Goal: Task Accomplishment & Management: Manage account settings

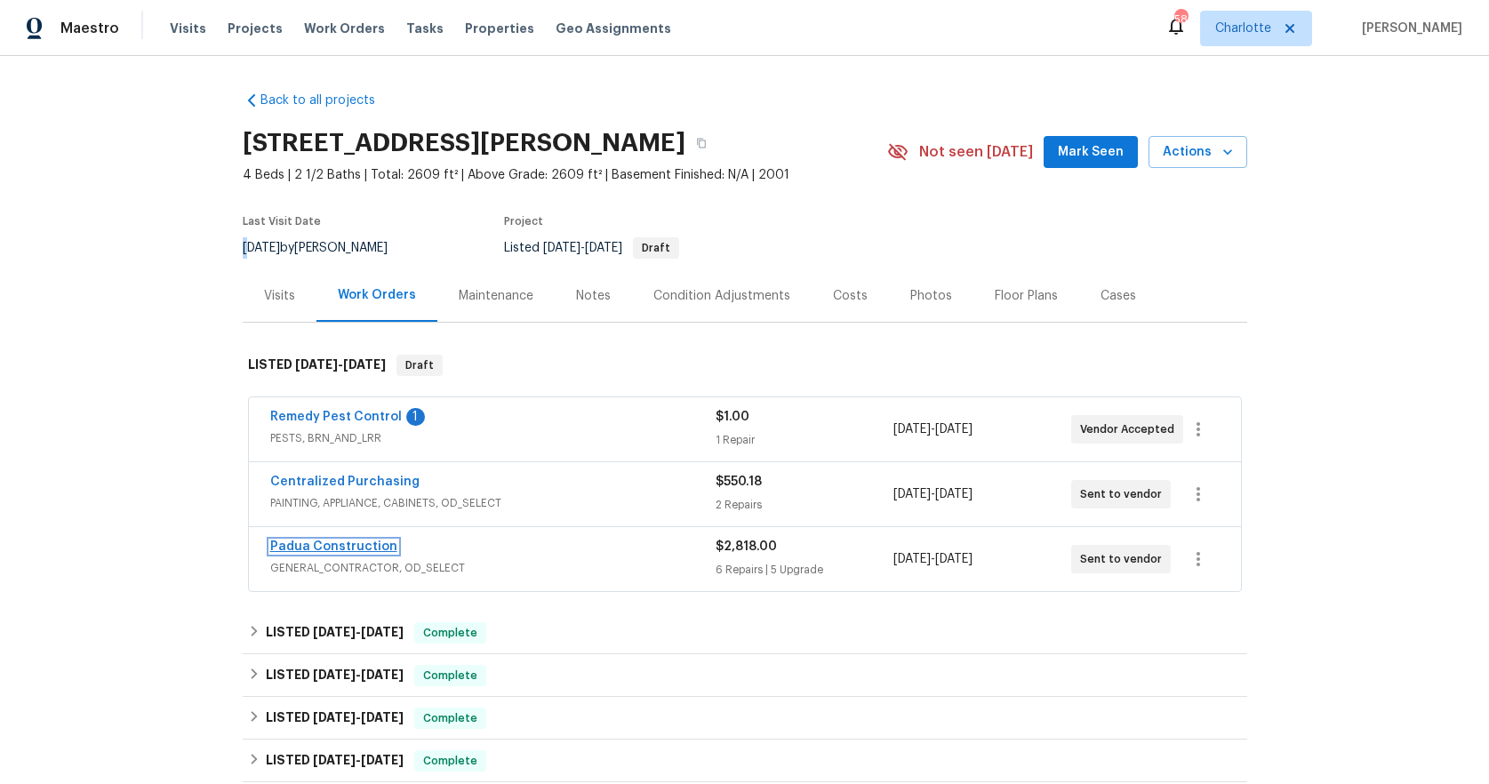
click at [338, 541] on link "Padua Construction" at bounding box center [333, 546] width 127 height 12
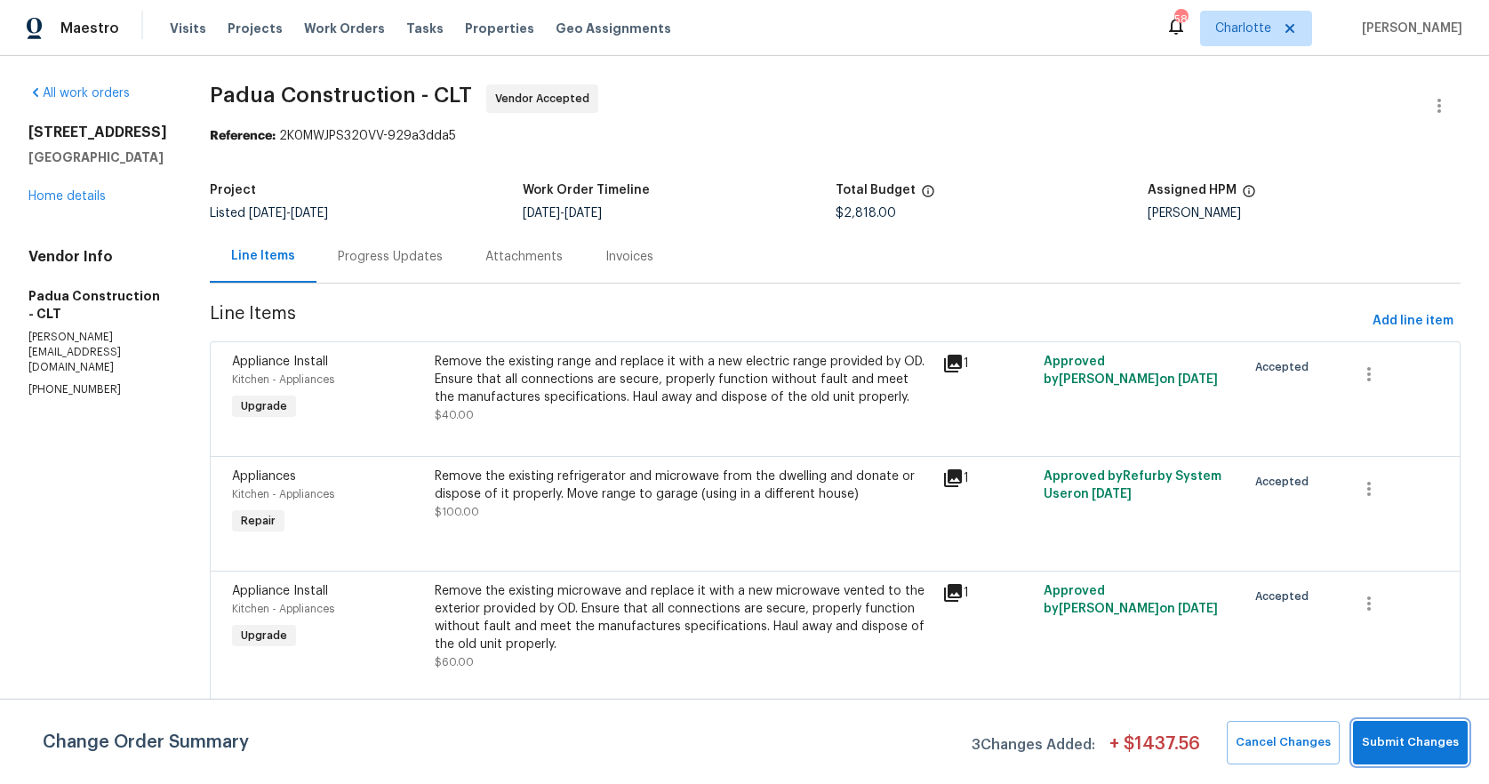
click at [1395, 734] on span "Submit Changes" at bounding box center [1410, 742] width 97 height 20
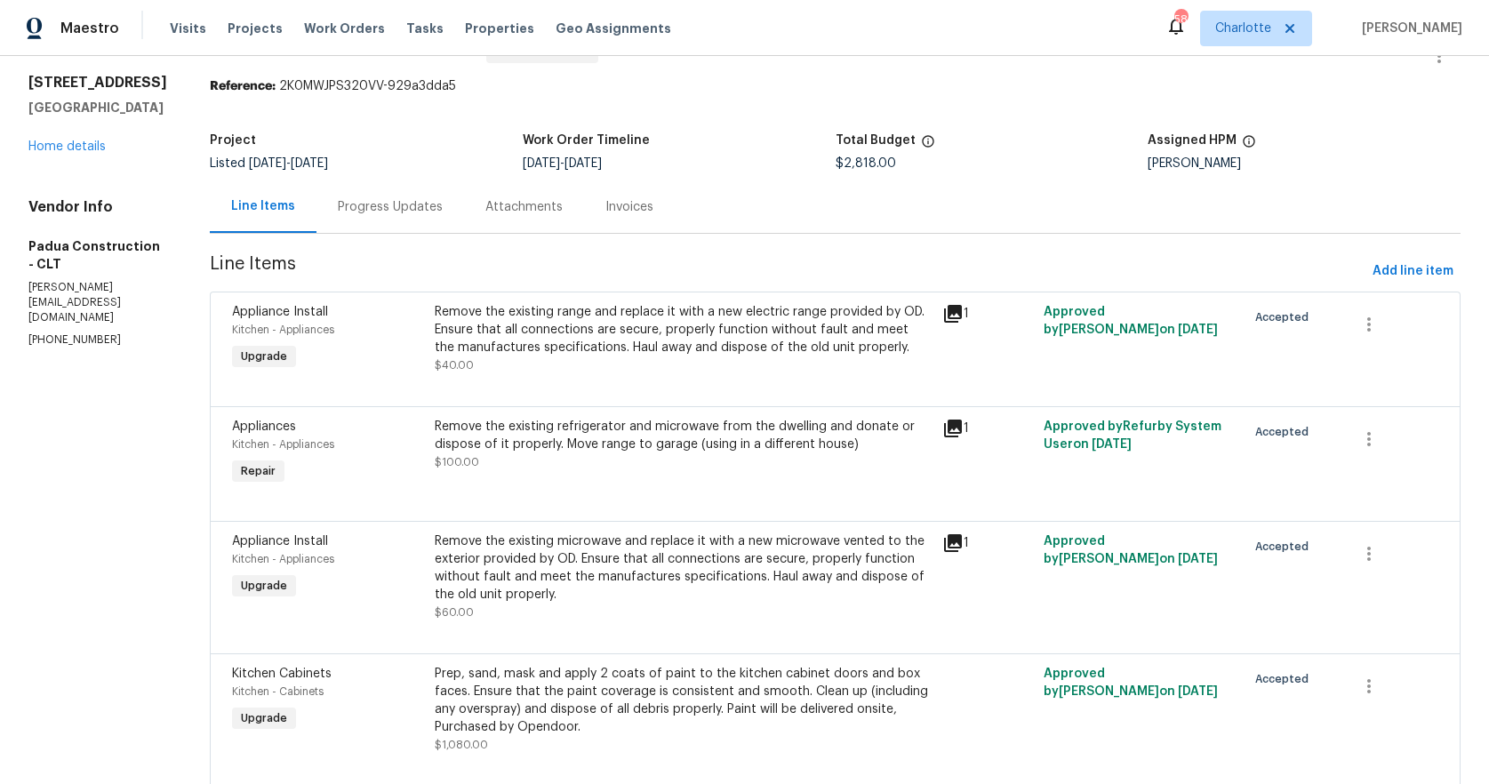
scroll to position [51, 0]
click at [343, 460] on div "Appliances Kitchen - Appliances Repair" at bounding box center [328, 453] width 203 height 82
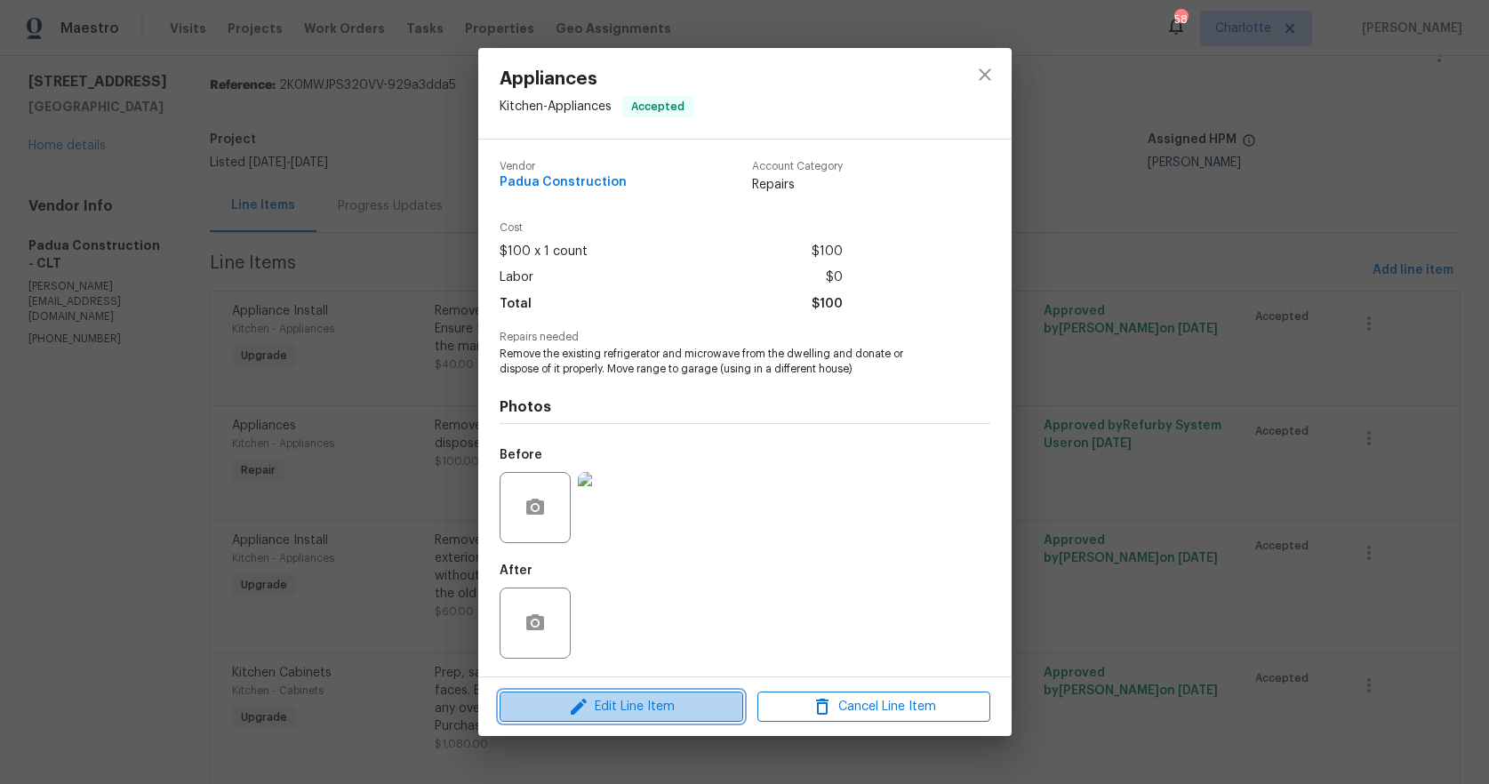
click at [631, 707] on span "Edit Line Item" at bounding box center [621, 707] width 233 height 22
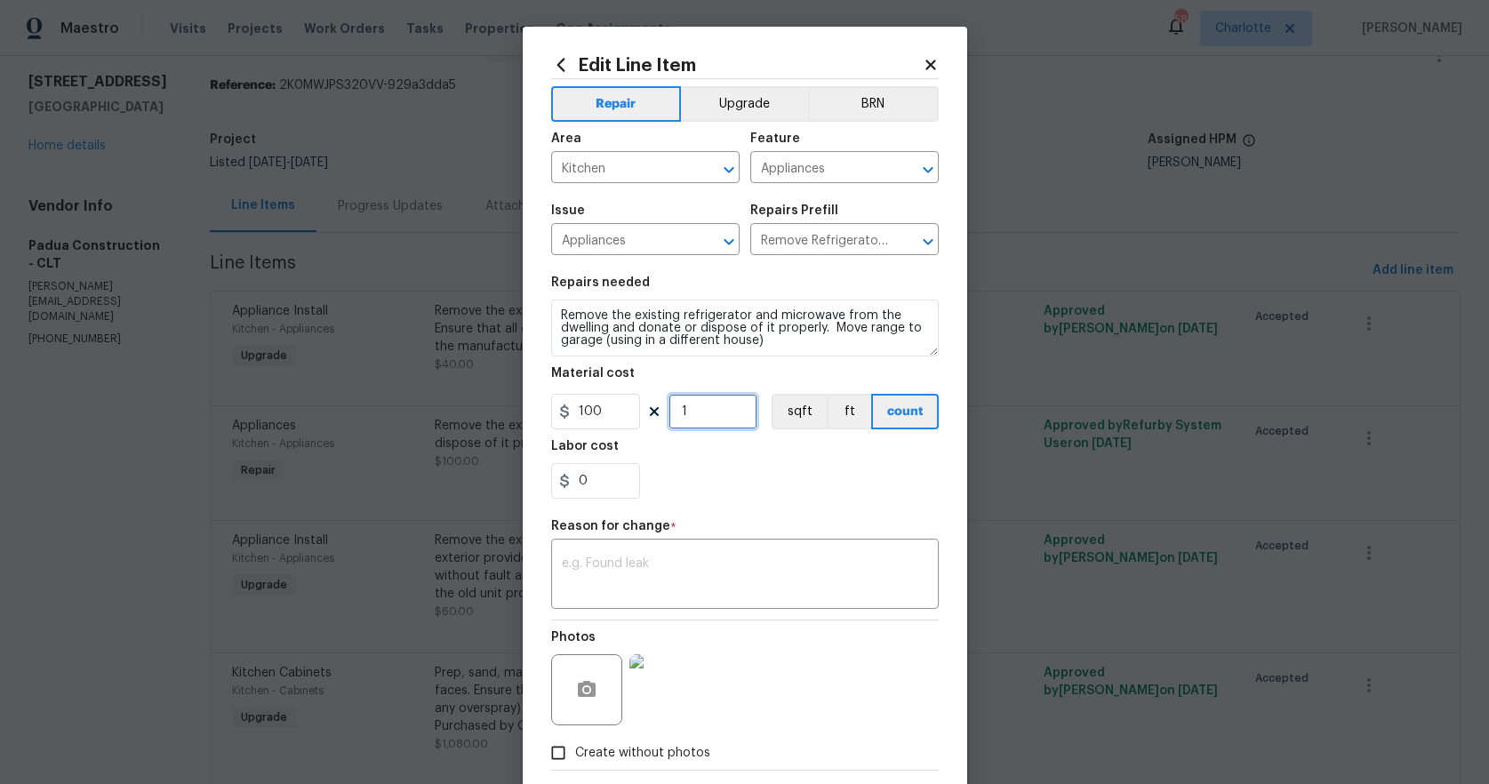
drag, startPoint x: 692, startPoint y: 412, endPoint x: 624, endPoint y: 400, distance: 69.6
click at [624, 400] on div "100 1 sqft ft count" at bounding box center [745, 412] width 388 height 36
type input "2"
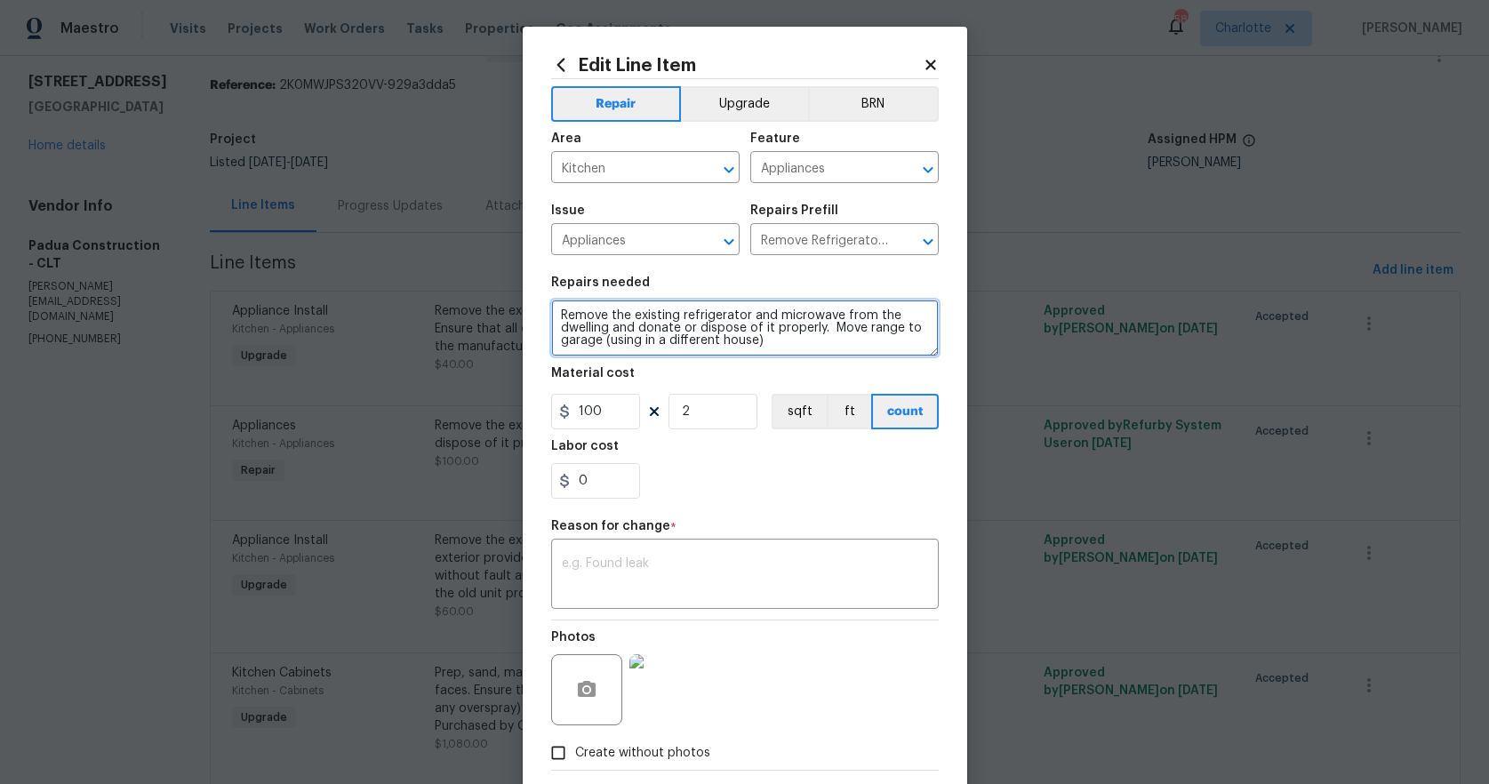
click at [746, 310] on textarea "Remove the existing refrigerator and microwave from the dwelling and donate or …" at bounding box center [745, 328] width 388 height 57
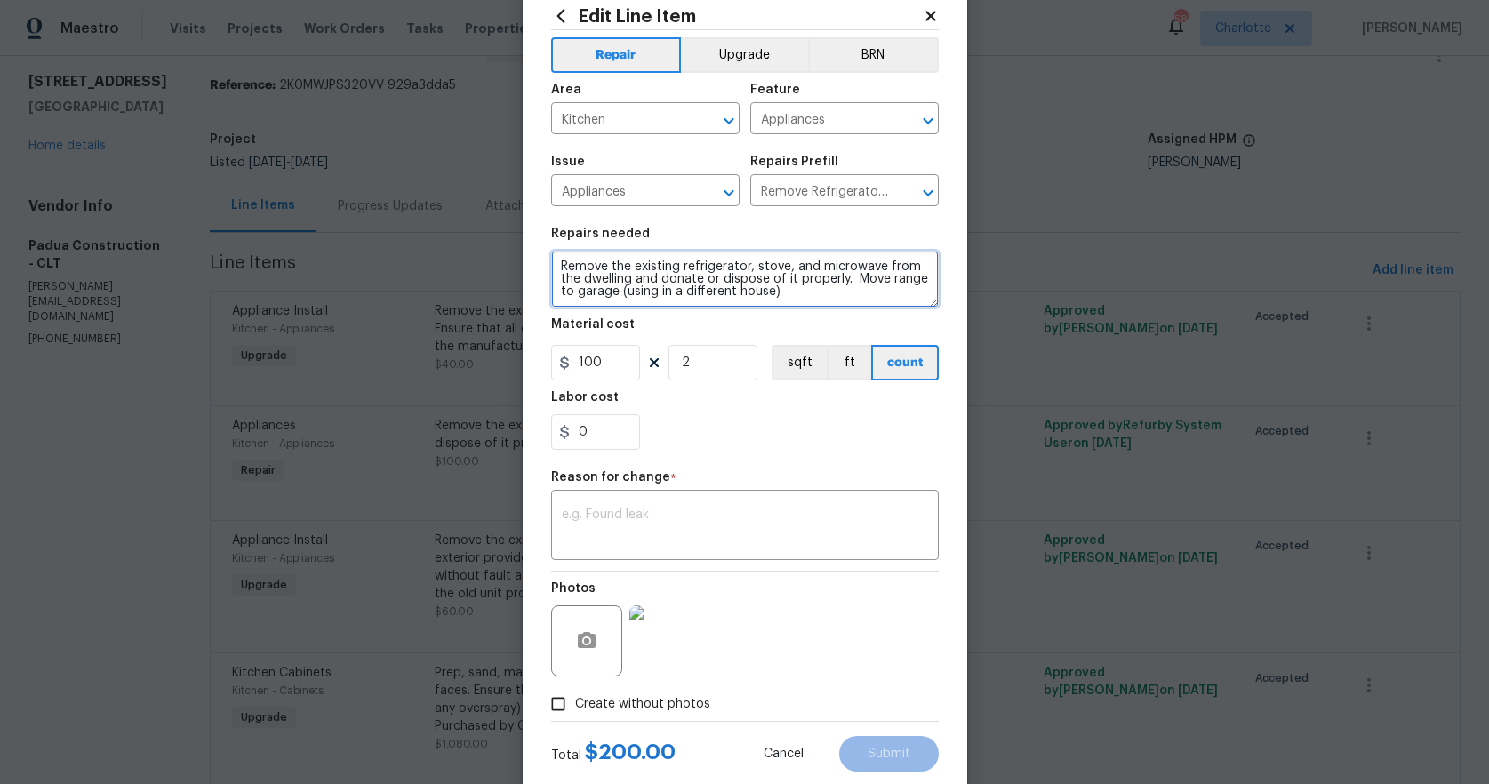
scroll to position [92, 0]
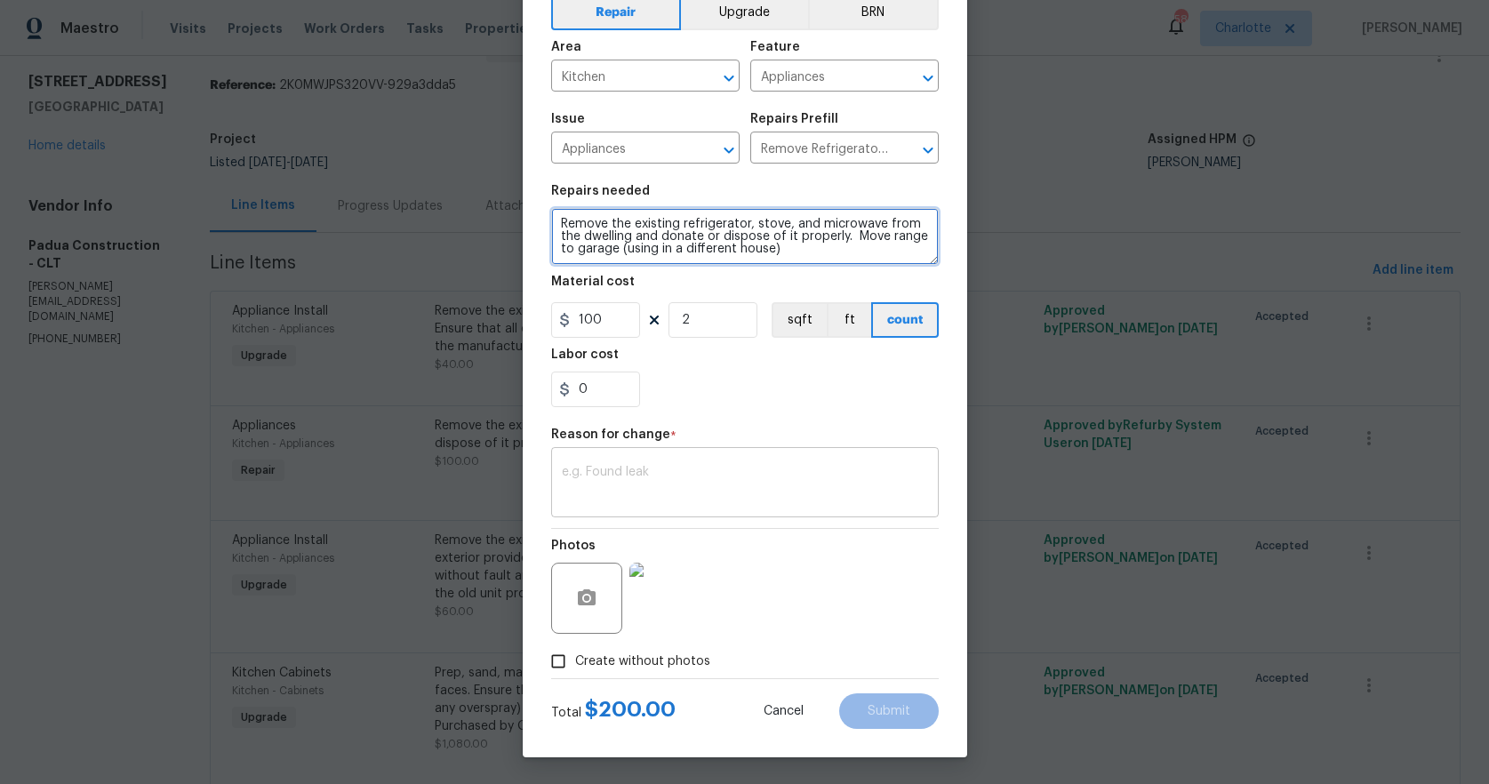
type textarea "Remove the existing refrigerator, stove, and microwave from the dwelling and do…"
click at [742, 493] on textarea at bounding box center [745, 484] width 366 height 37
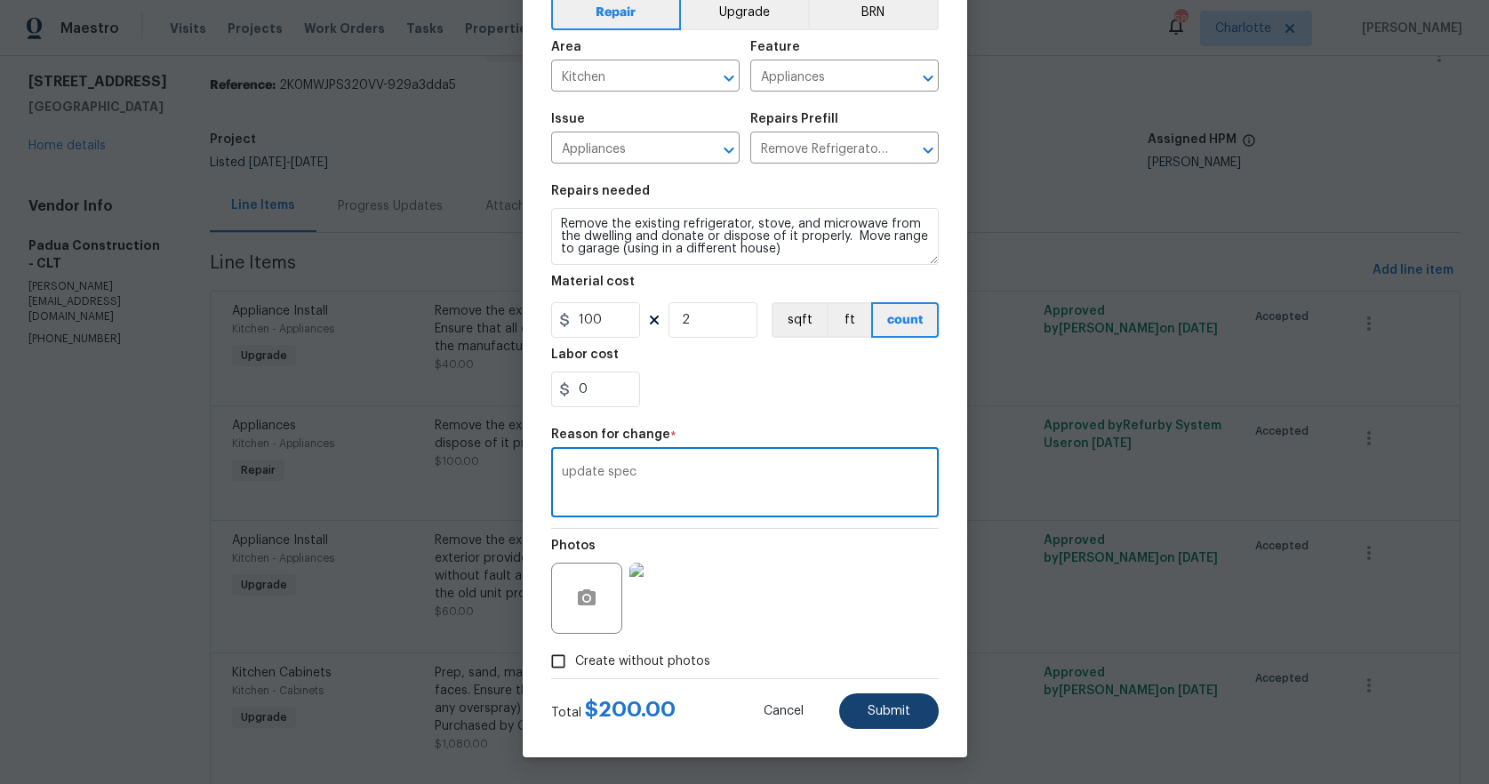
type textarea "update spec"
click at [868, 705] on span "Submit" at bounding box center [889, 711] width 43 height 13
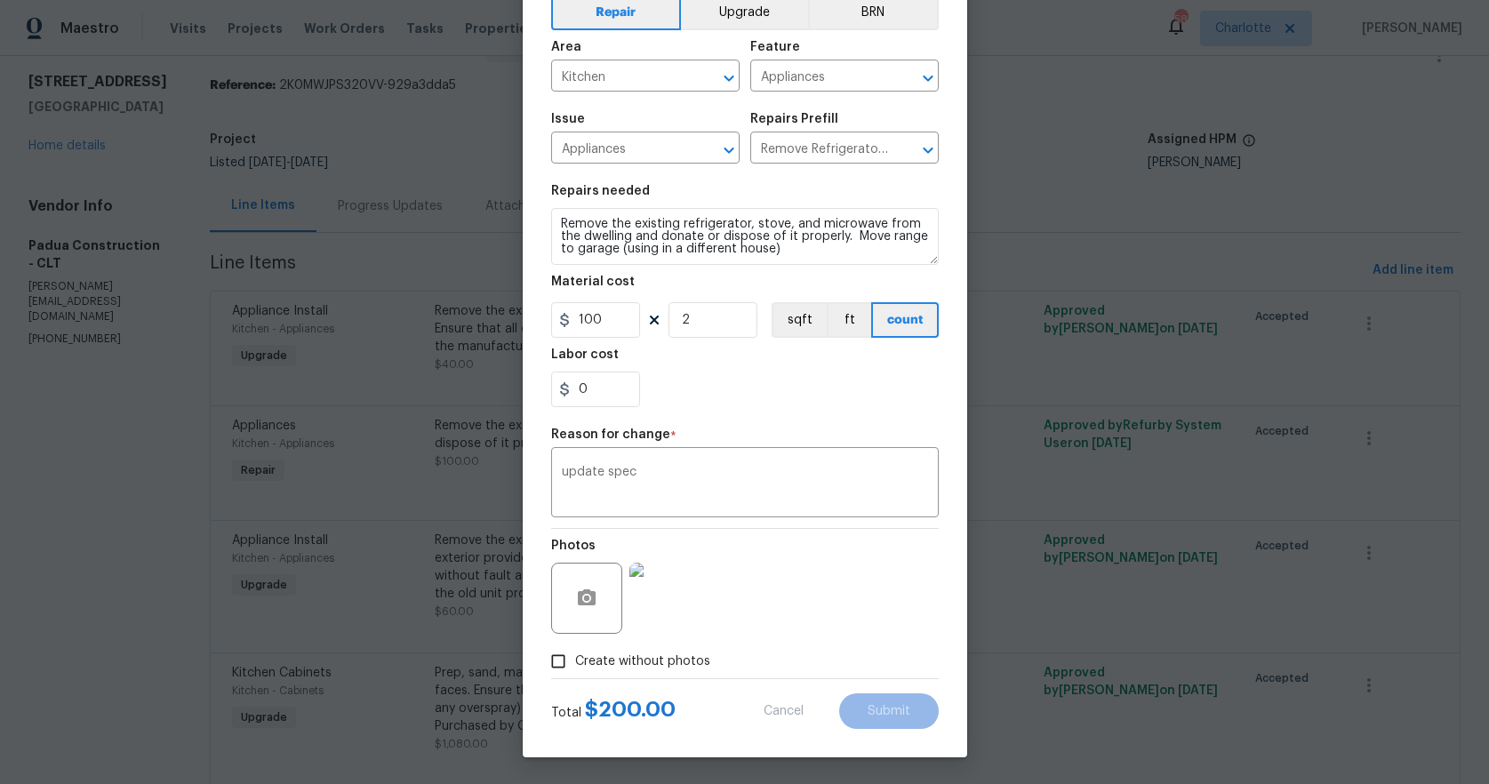
type textarea "Remove the existing refrigerator and microwave from the dwelling and donate or …"
type input "1"
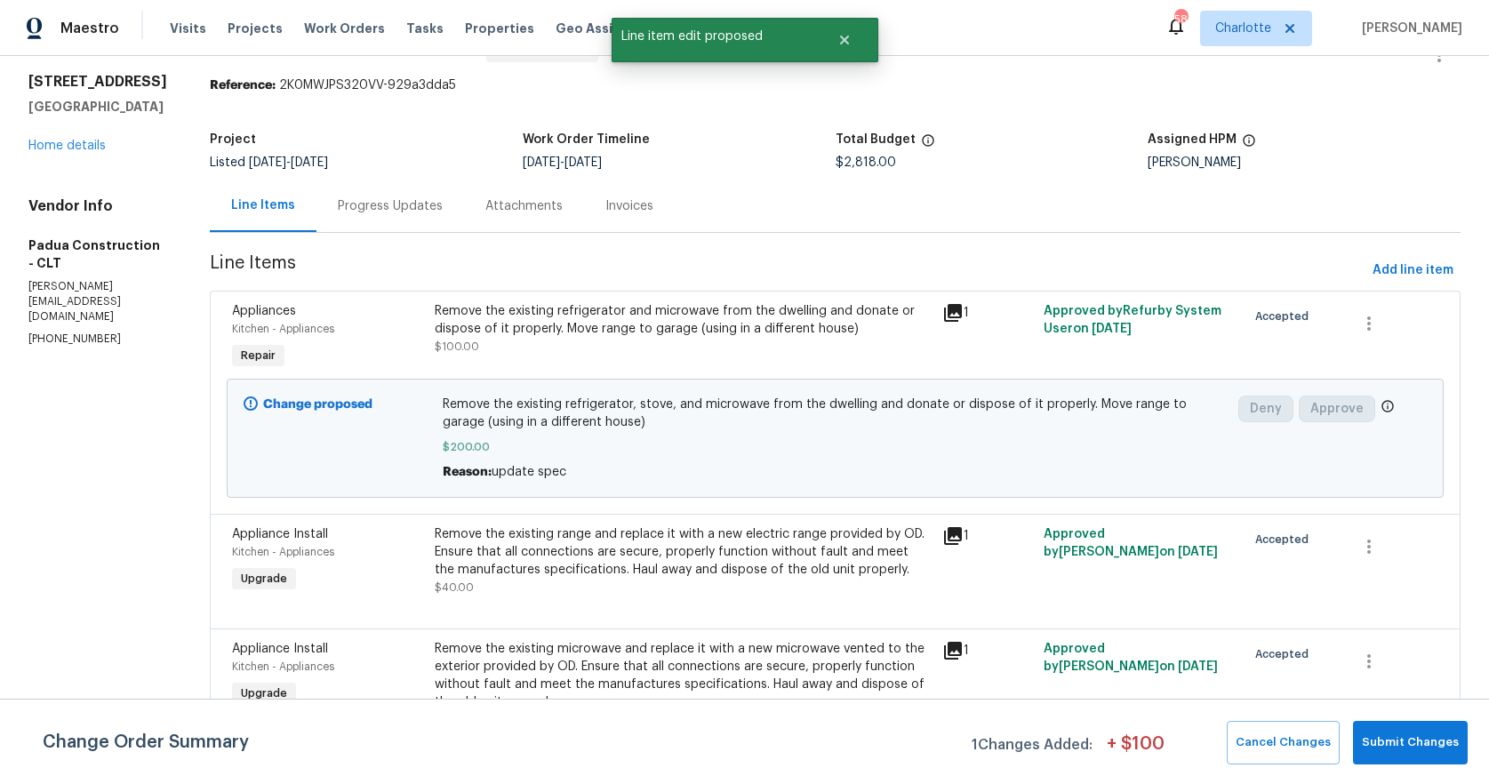
scroll to position [0, 0]
click at [1374, 737] on span "Submit Changes" at bounding box center [1410, 742] width 97 height 20
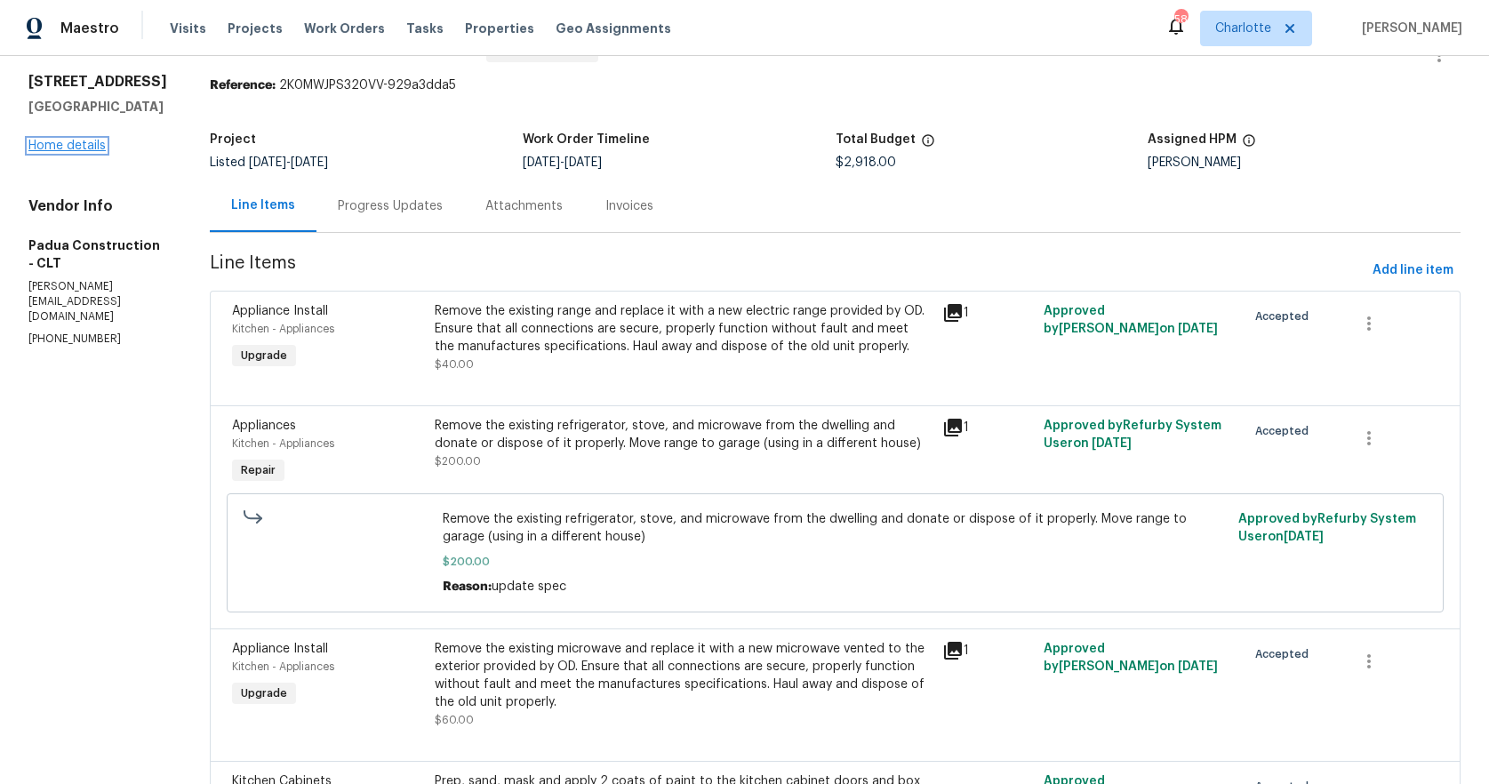
click at [82, 152] on link "Home details" at bounding box center [66, 146] width 77 height 12
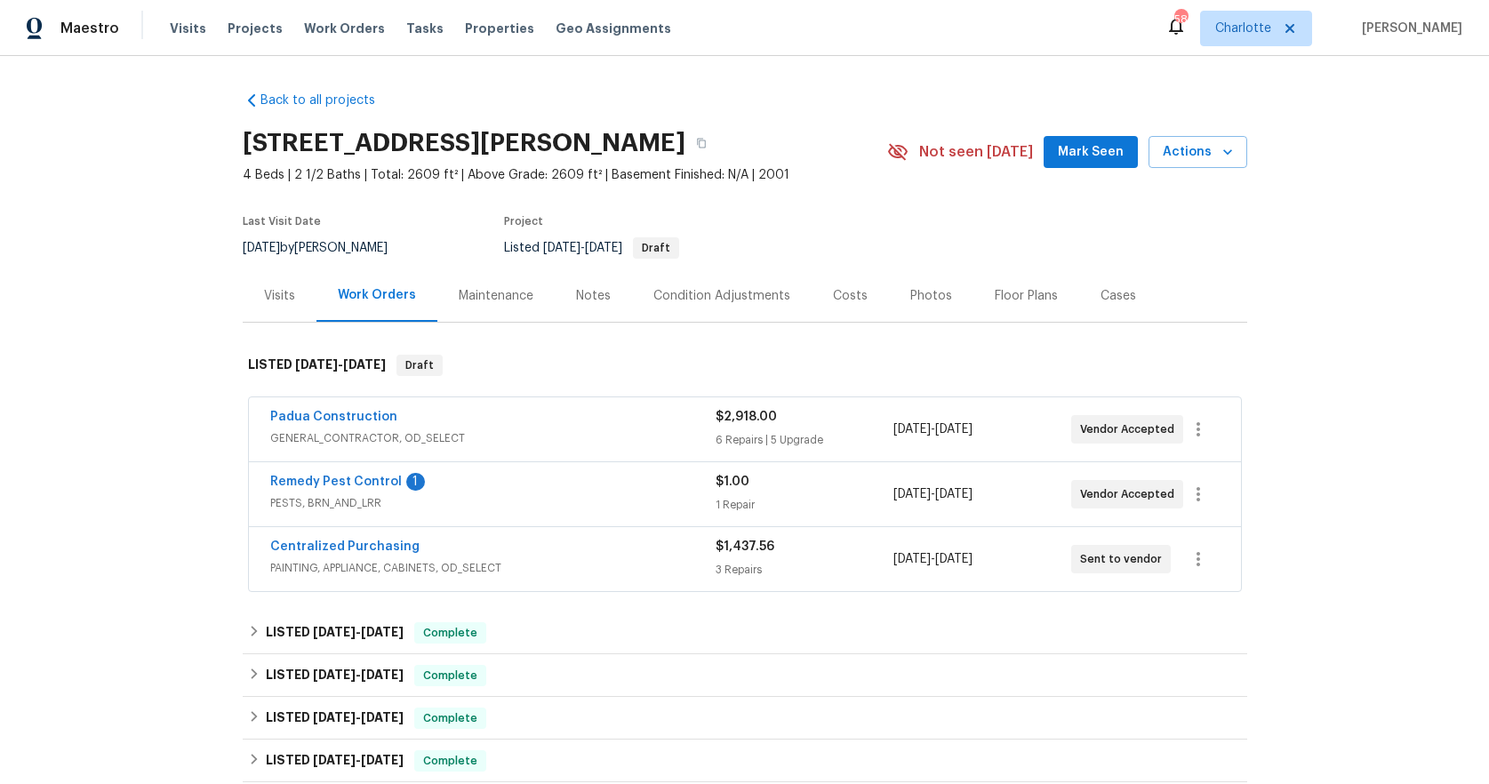
click at [322, 473] on span "Remedy Pest Control" at bounding box center [336, 482] width 132 height 18
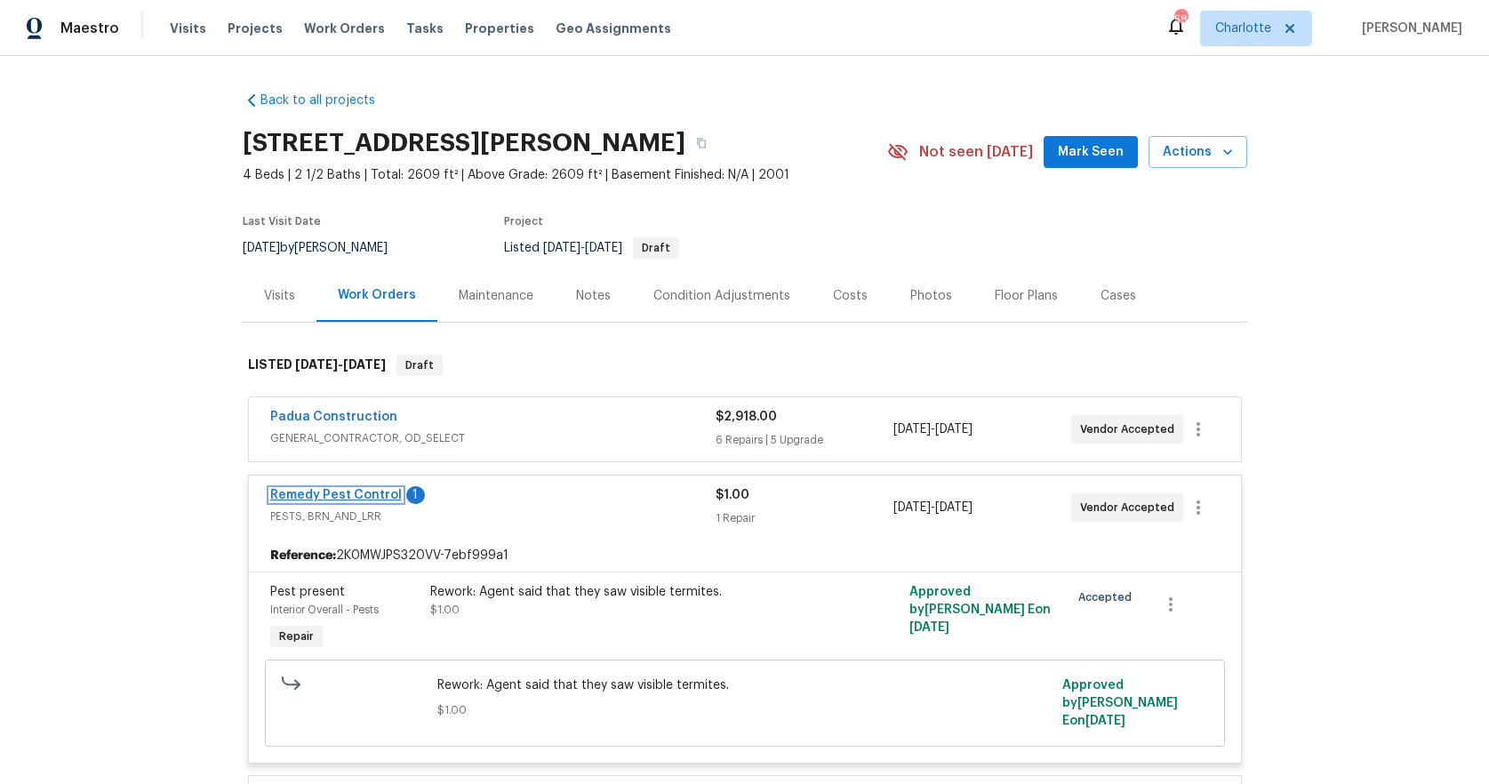
click at [328, 494] on link "Remedy Pest Control" at bounding box center [336, 495] width 132 height 12
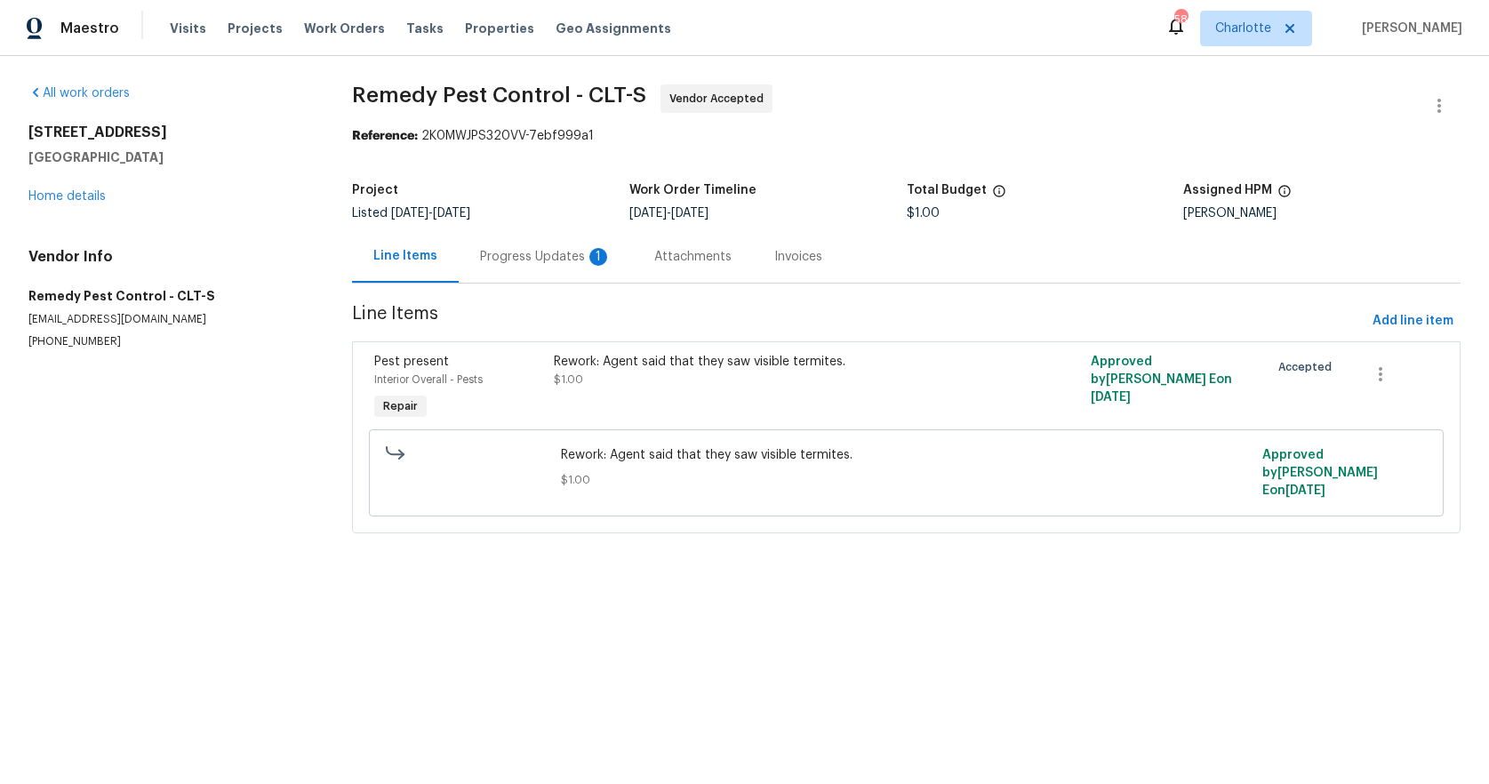
click at [497, 255] on div "Progress Updates 1" at bounding box center [546, 257] width 132 height 18
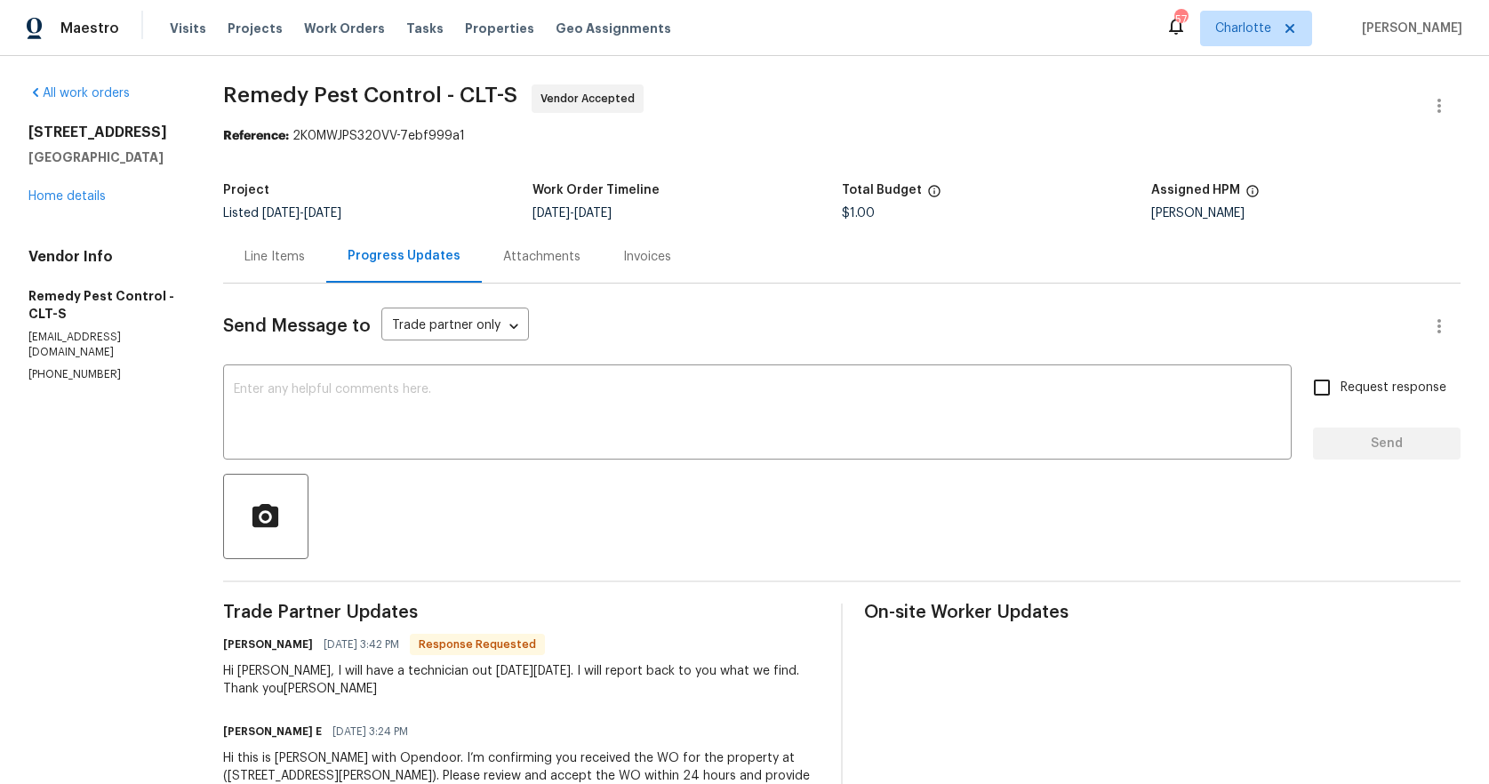
click at [69, 203] on div "18414 Victoria Bay Dr Cornelius, NC 28031 Home details" at bounding box center [104, 165] width 152 height 82
click at [74, 195] on link "Home details" at bounding box center [66, 196] width 77 height 12
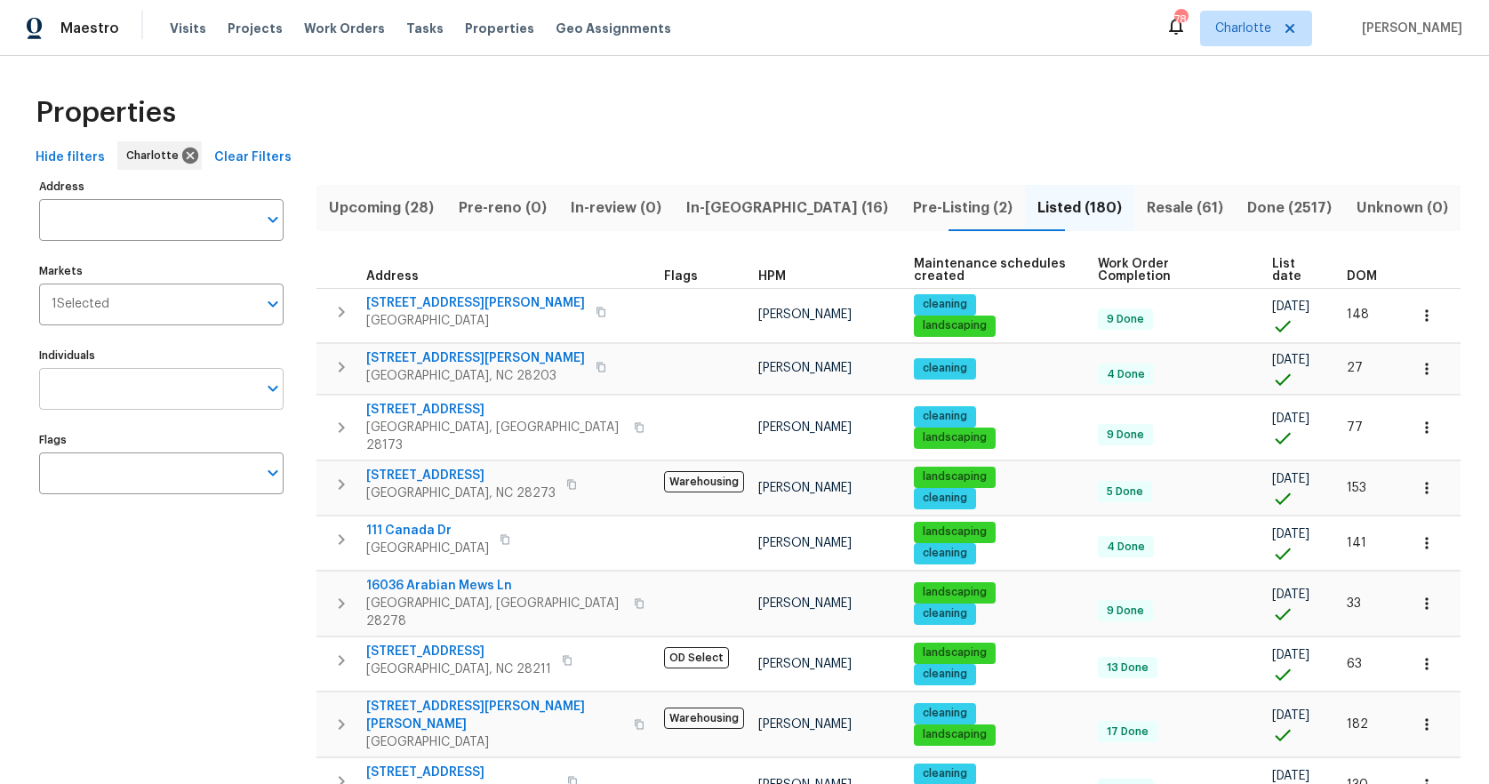
click at [92, 402] on input "Individuals" at bounding box center [148, 389] width 218 height 42
type input "janiak"
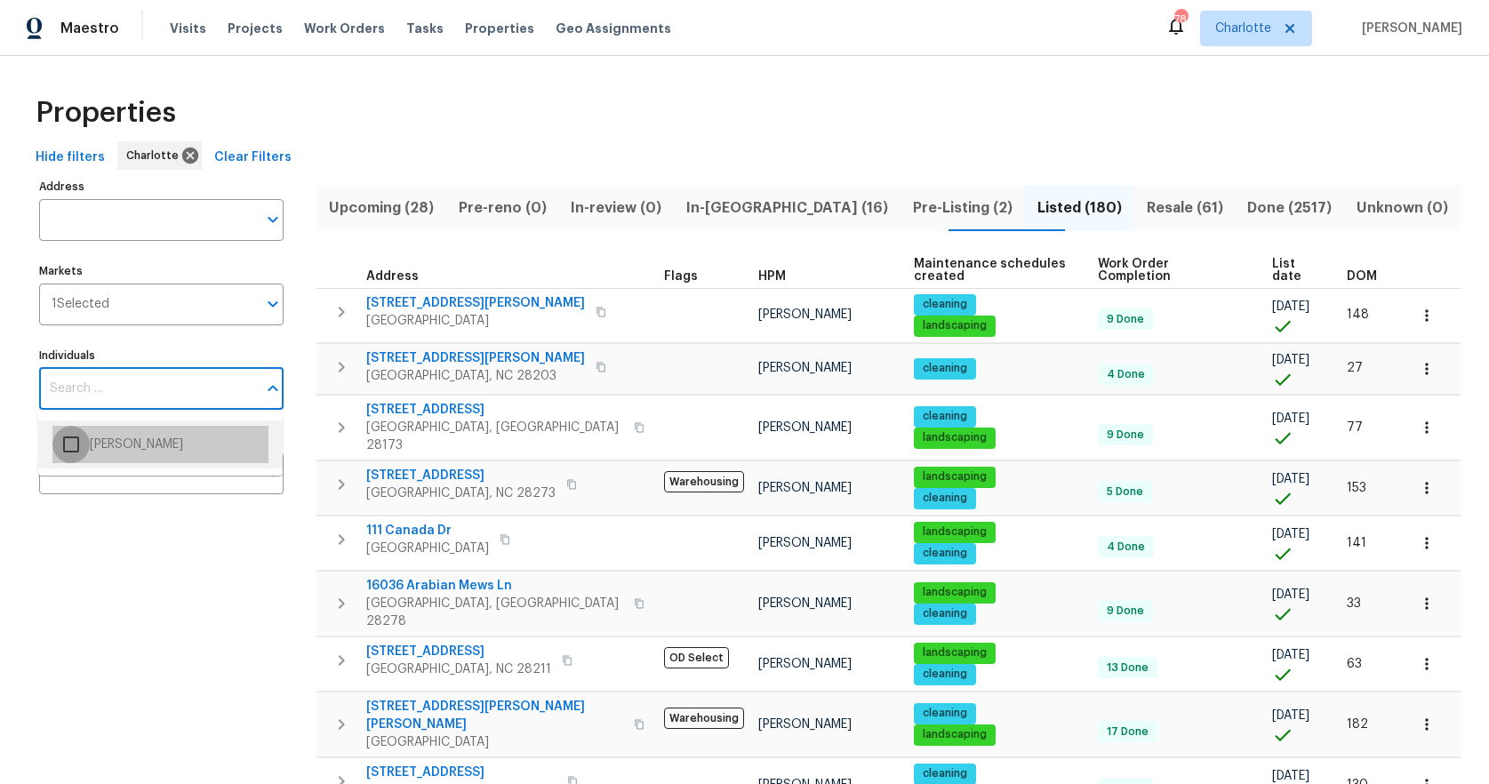
click at [70, 447] on input "checkbox" at bounding box center [70, 444] width 37 height 37
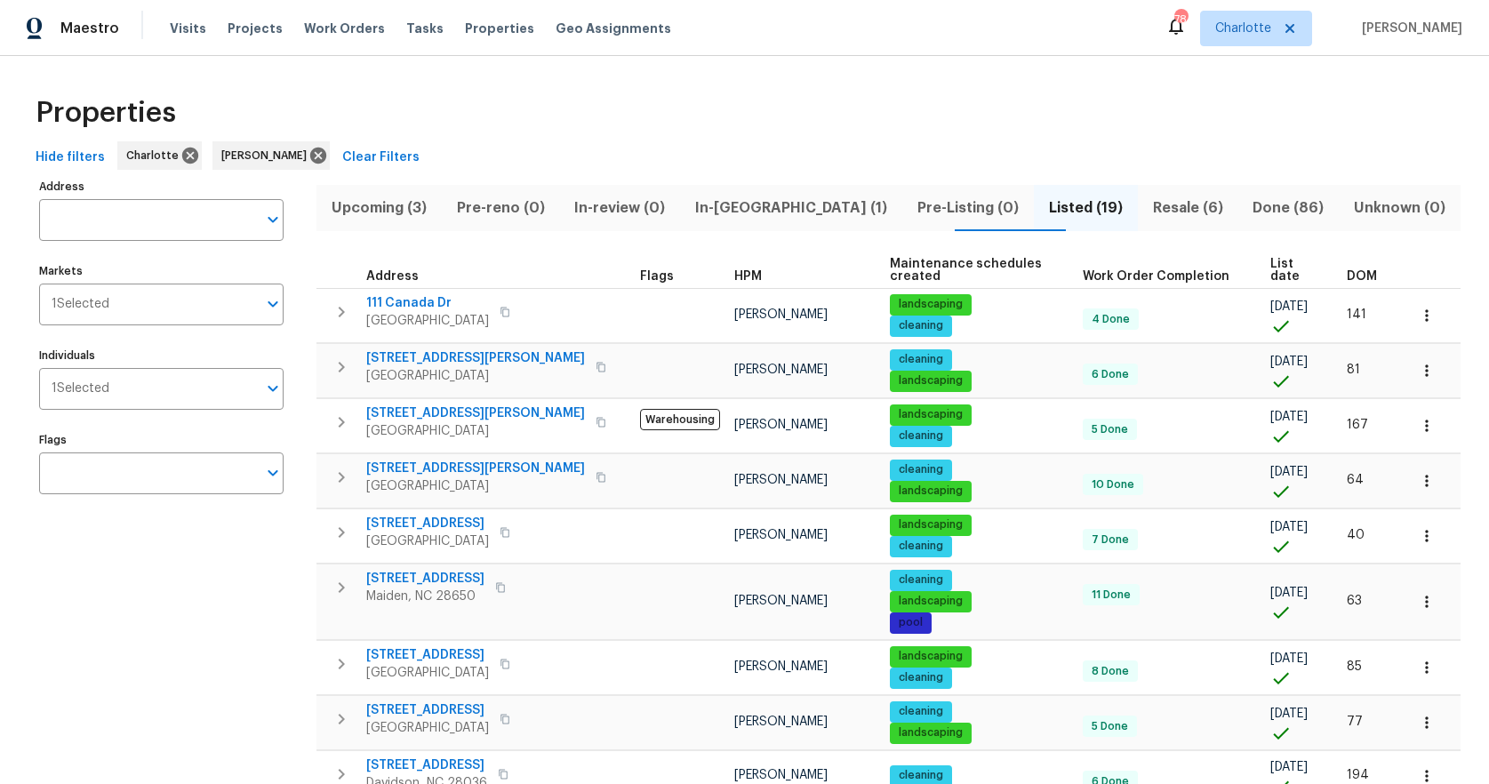
click at [394, 209] on span "Upcoming (3)" at bounding box center [379, 208] width 104 height 25
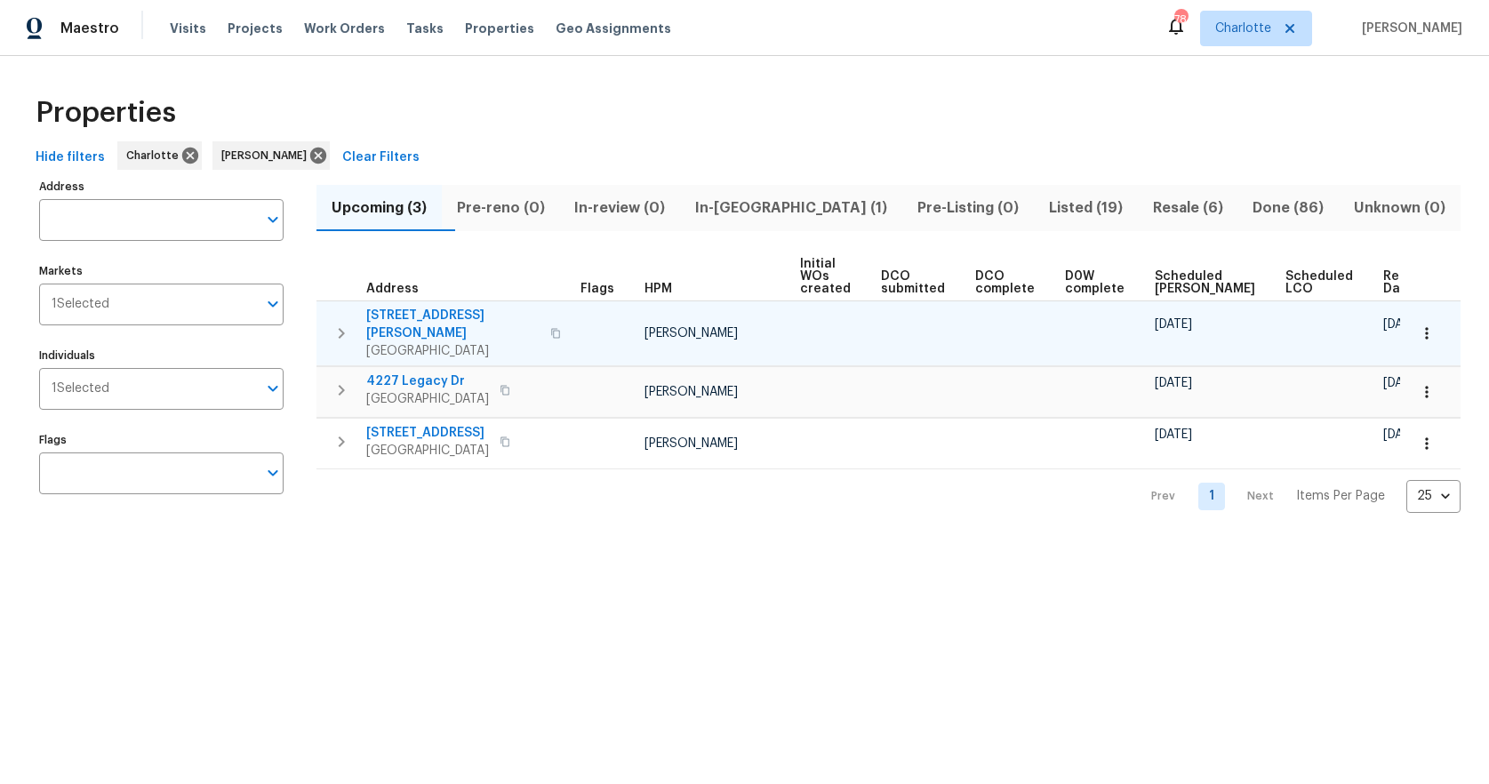
click at [418, 316] on span "215 J Robinson Pkwy" at bounding box center [452, 325] width 173 height 36
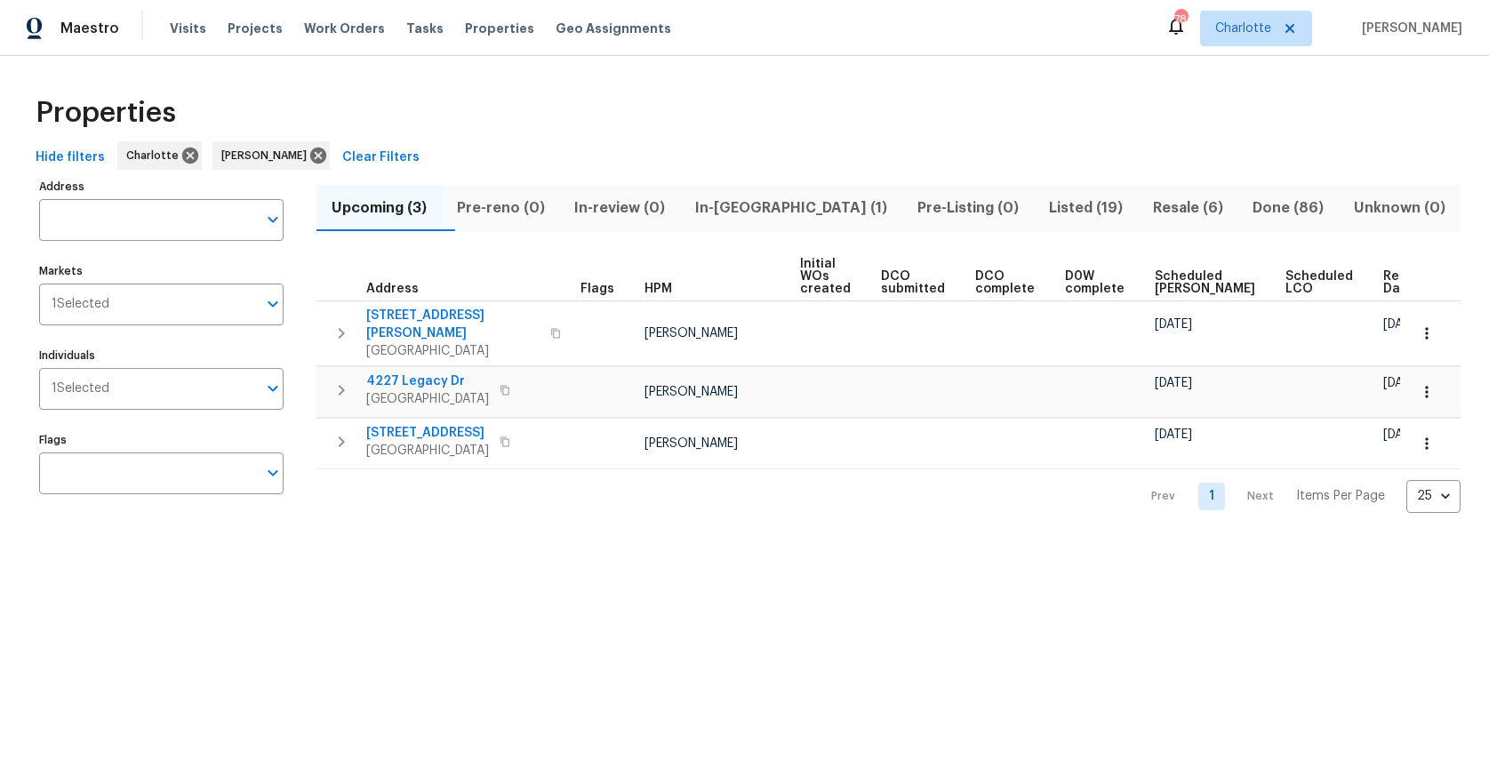
click at [1149, 205] on span "Resale (6)" at bounding box center [1188, 208] width 79 height 25
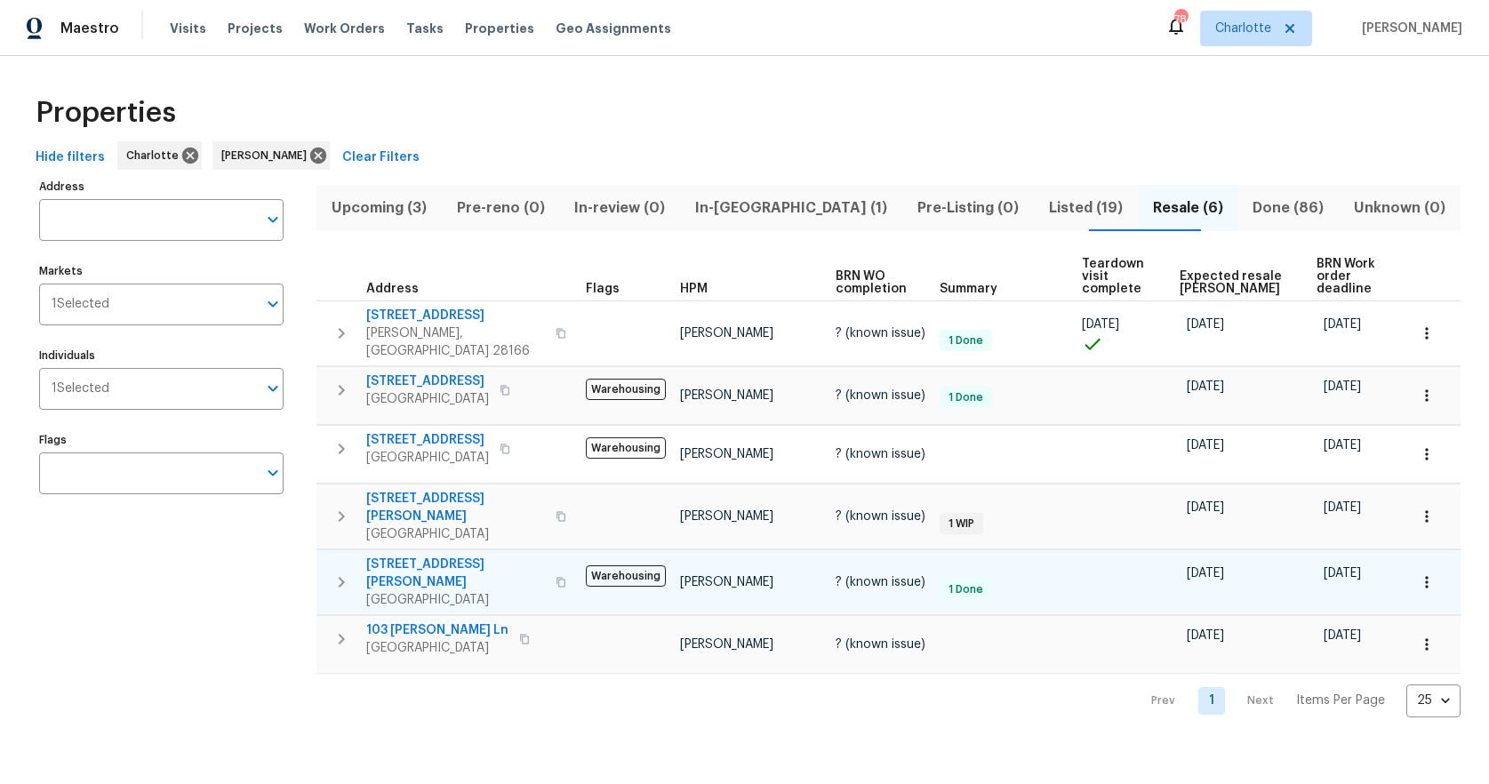
click at [428, 556] on span "21005 Brinkley St" at bounding box center [455, 574] width 179 height 36
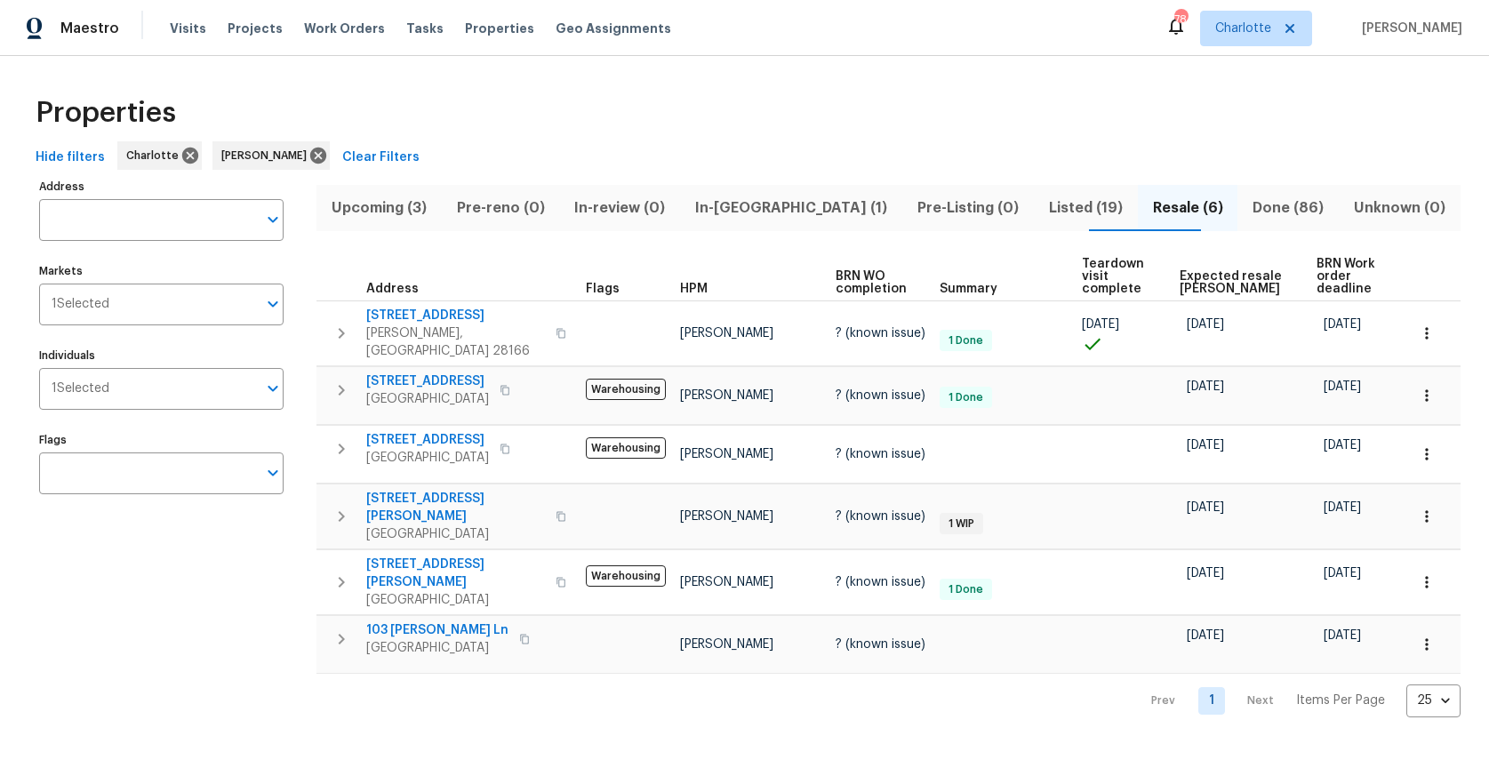
click at [381, 204] on span "Upcoming (3)" at bounding box center [379, 208] width 104 height 25
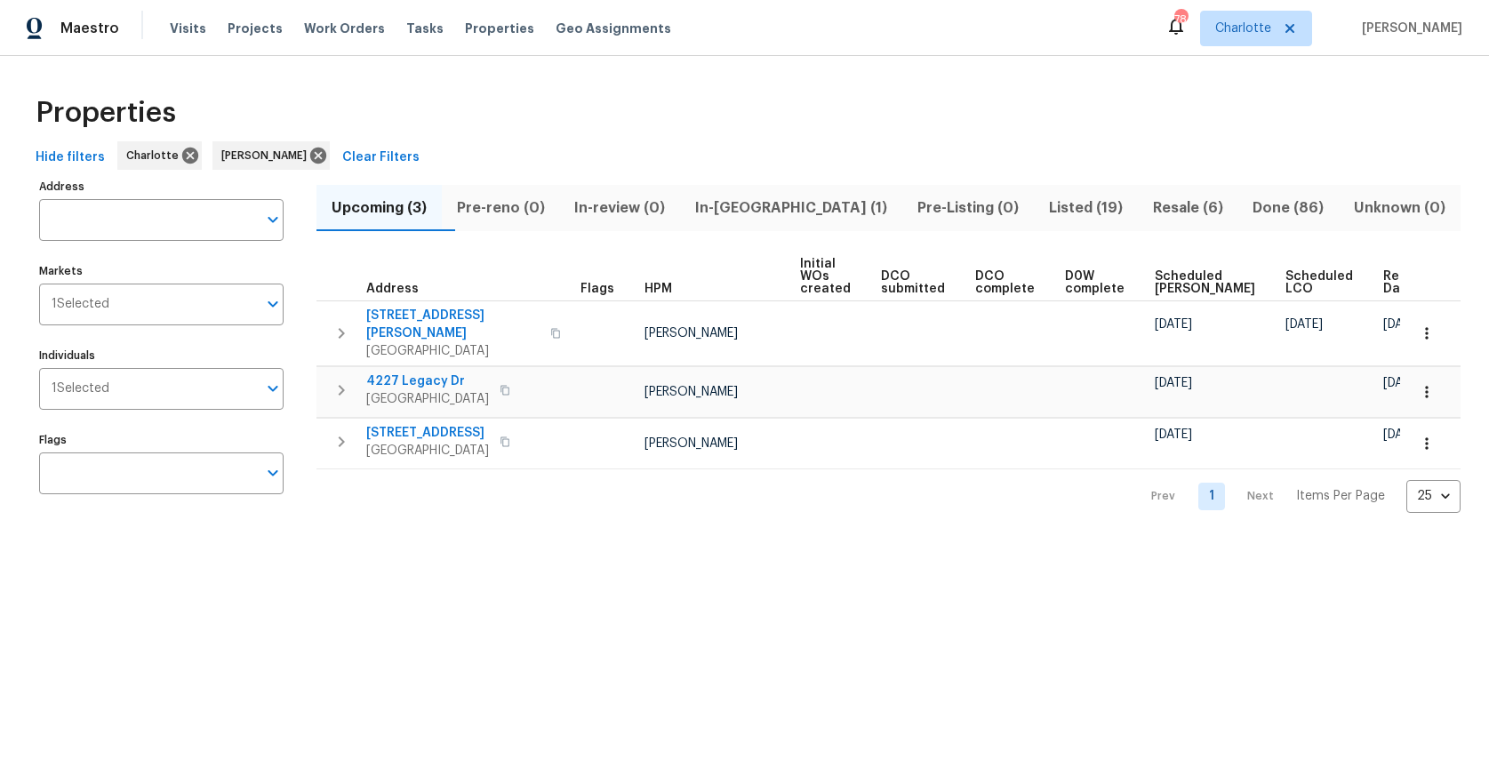
click at [1050, 202] on span "Listed (19)" at bounding box center [1086, 208] width 83 height 25
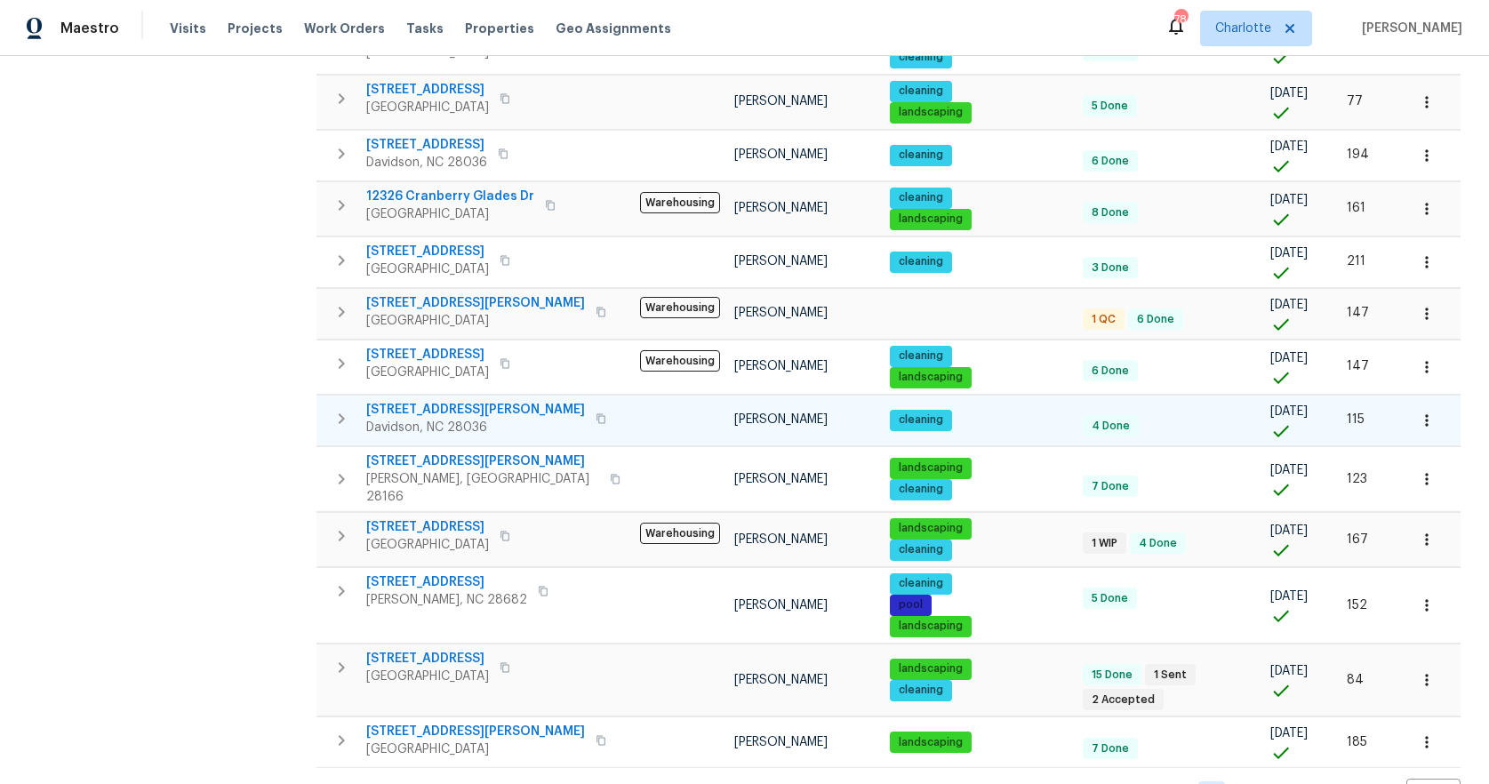
scroll to position [600, 0]
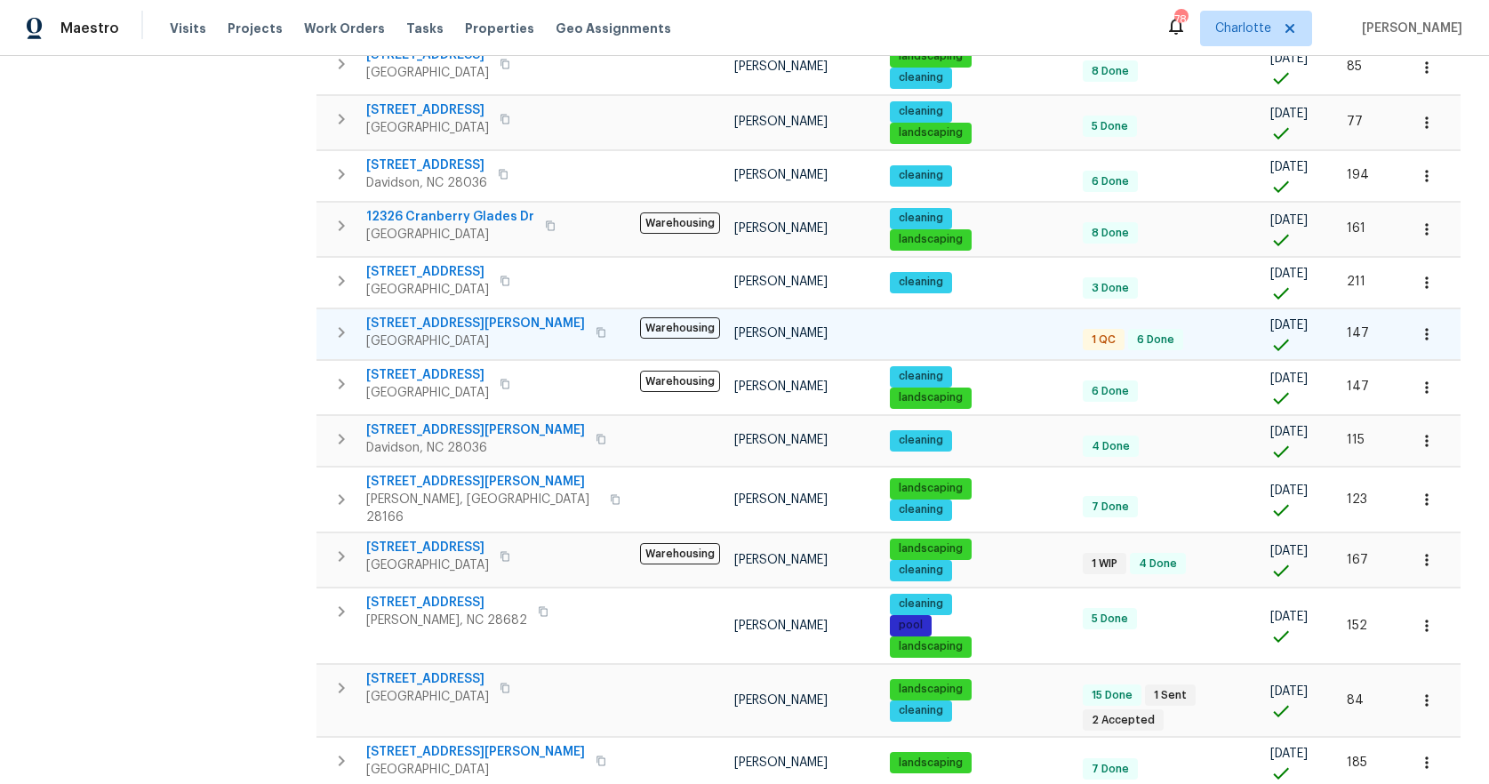
click at [425, 315] on span "426 W Ballard St" at bounding box center [475, 324] width 219 height 18
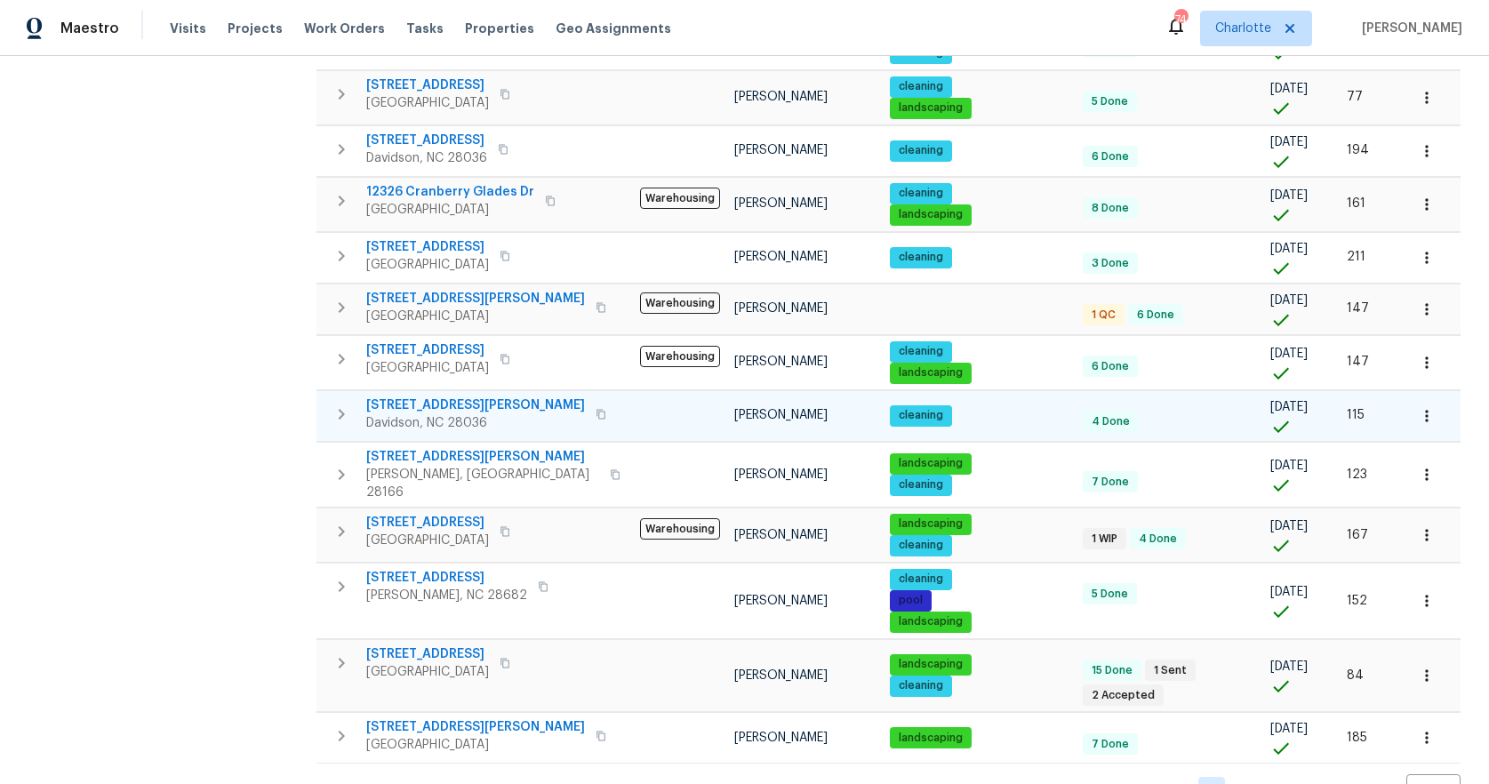
scroll to position [649, 0]
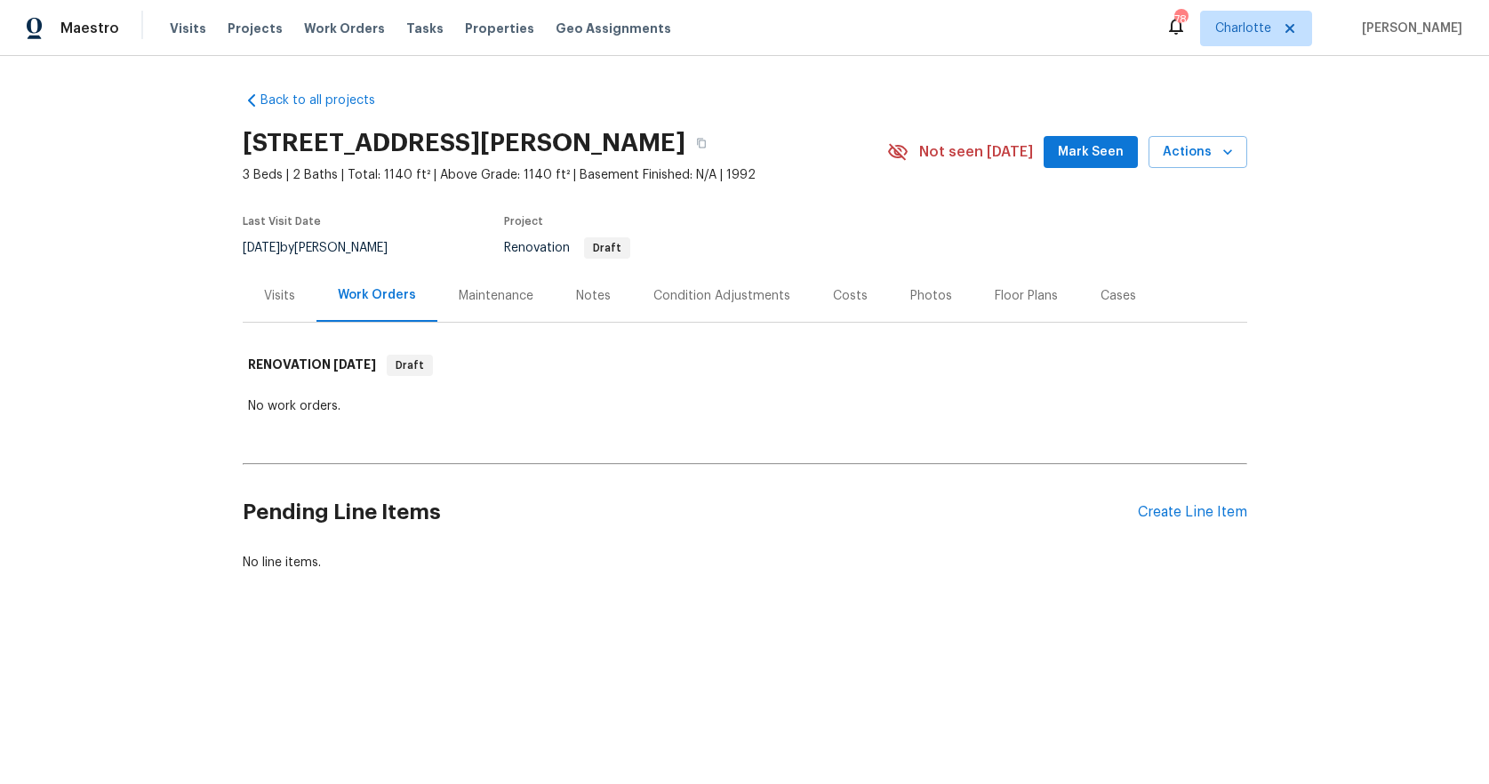
click at [577, 298] on div "Notes" at bounding box center [593, 296] width 35 height 18
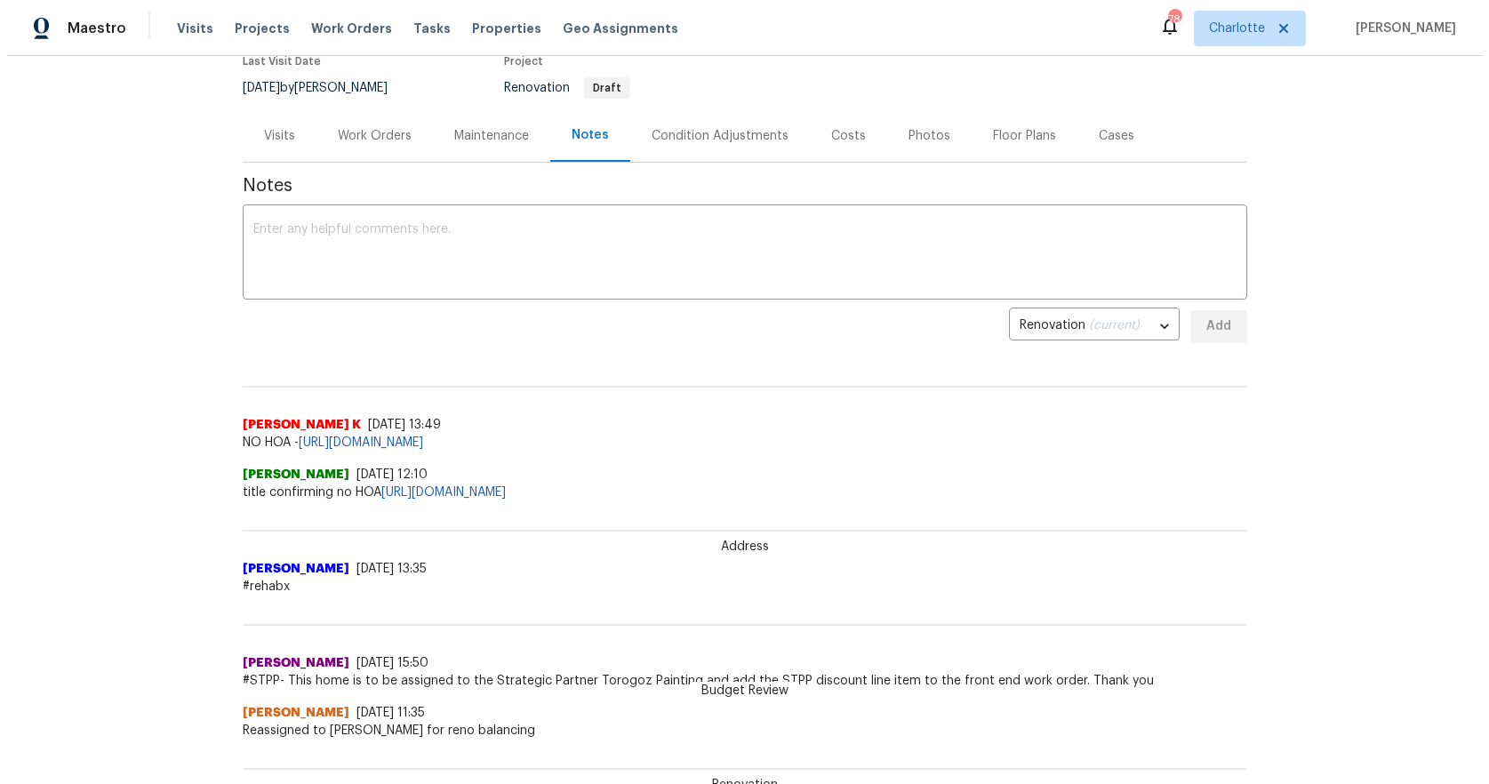
scroll to position [152, 0]
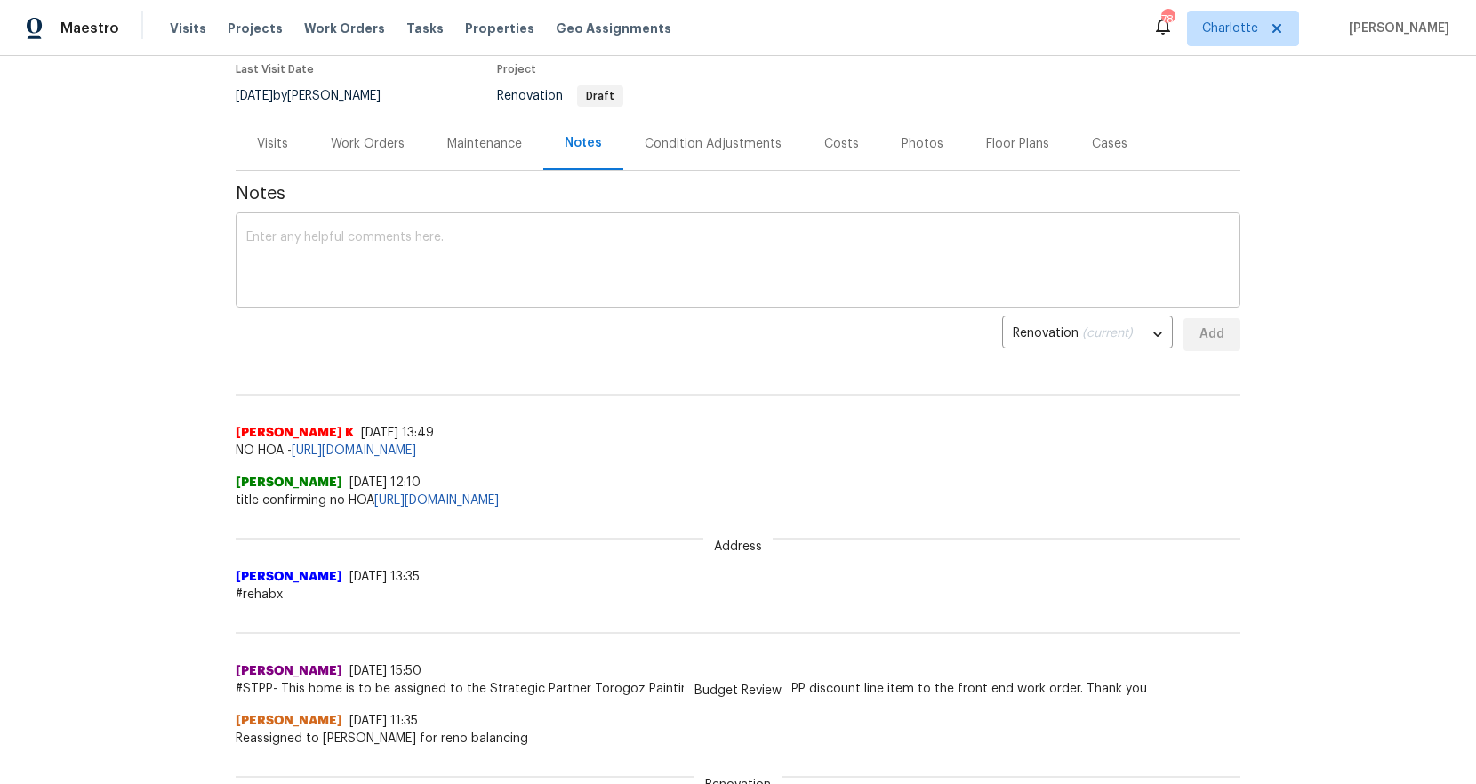
click at [325, 231] on textarea at bounding box center [737, 262] width 983 height 62
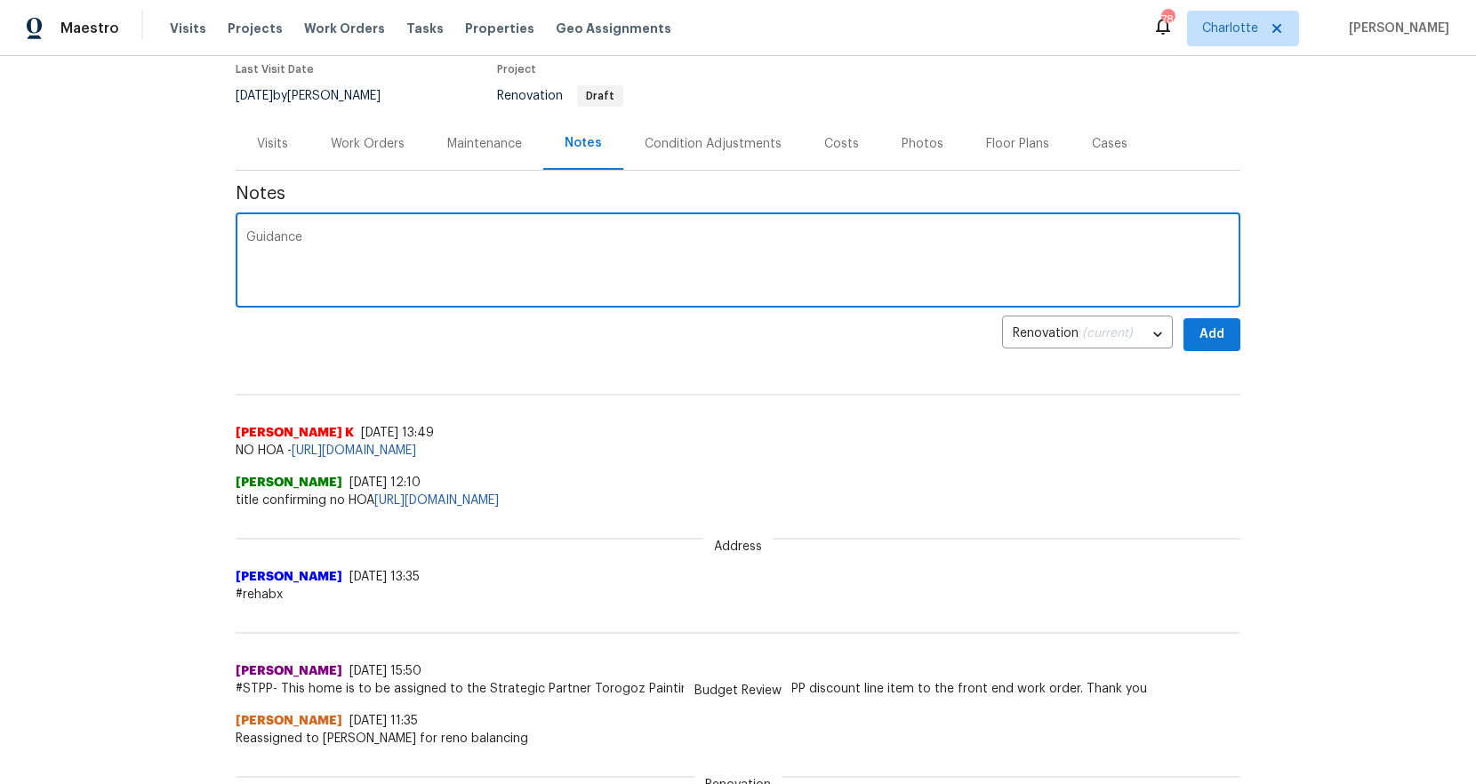
paste textarea "$17,262"
type textarea "Guidance $17,262"
click at [1208, 337] on span "Add" at bounding box center [1211, 335] width 28 height 22
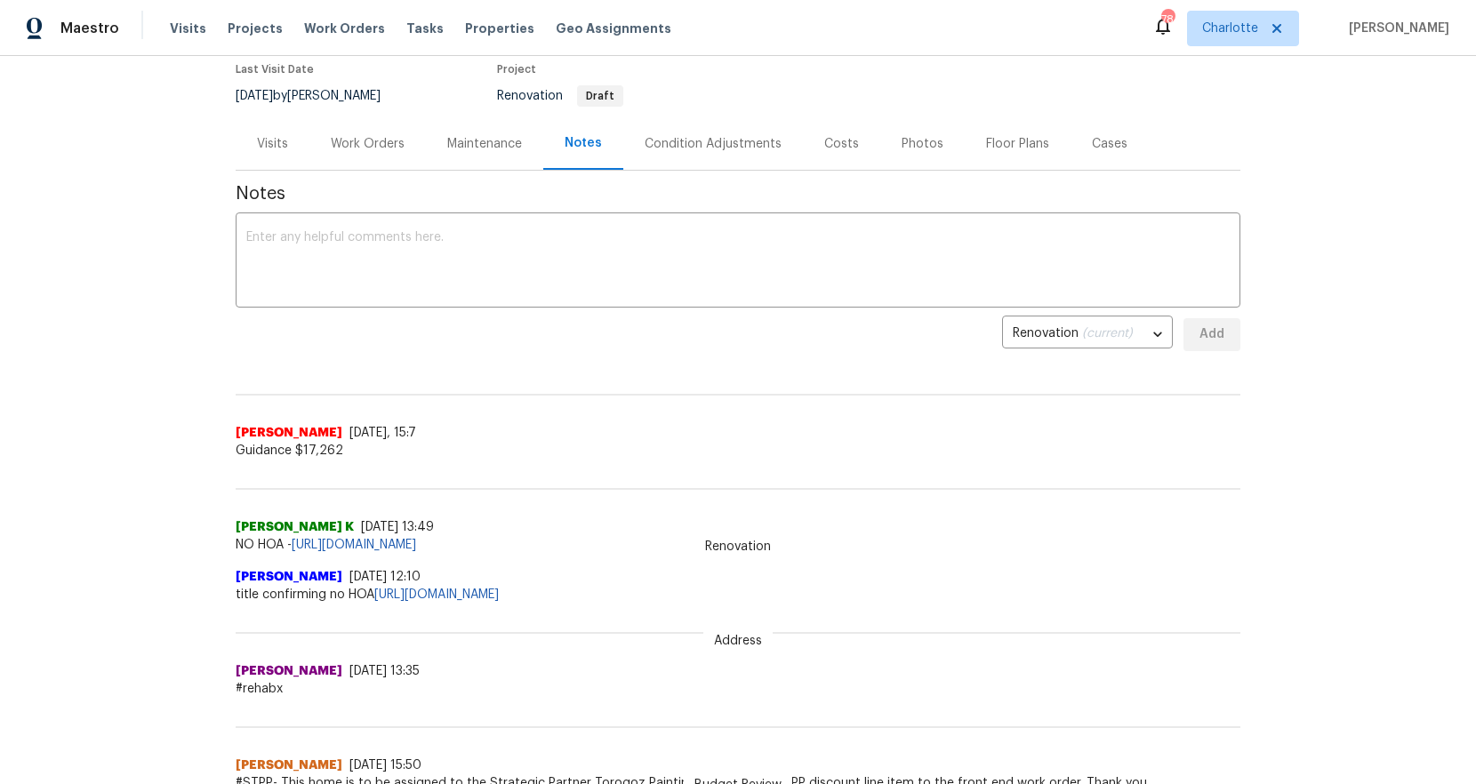
click at [268, 140] on div "Visits" at bounding box center [272, 144] width 31 height 18
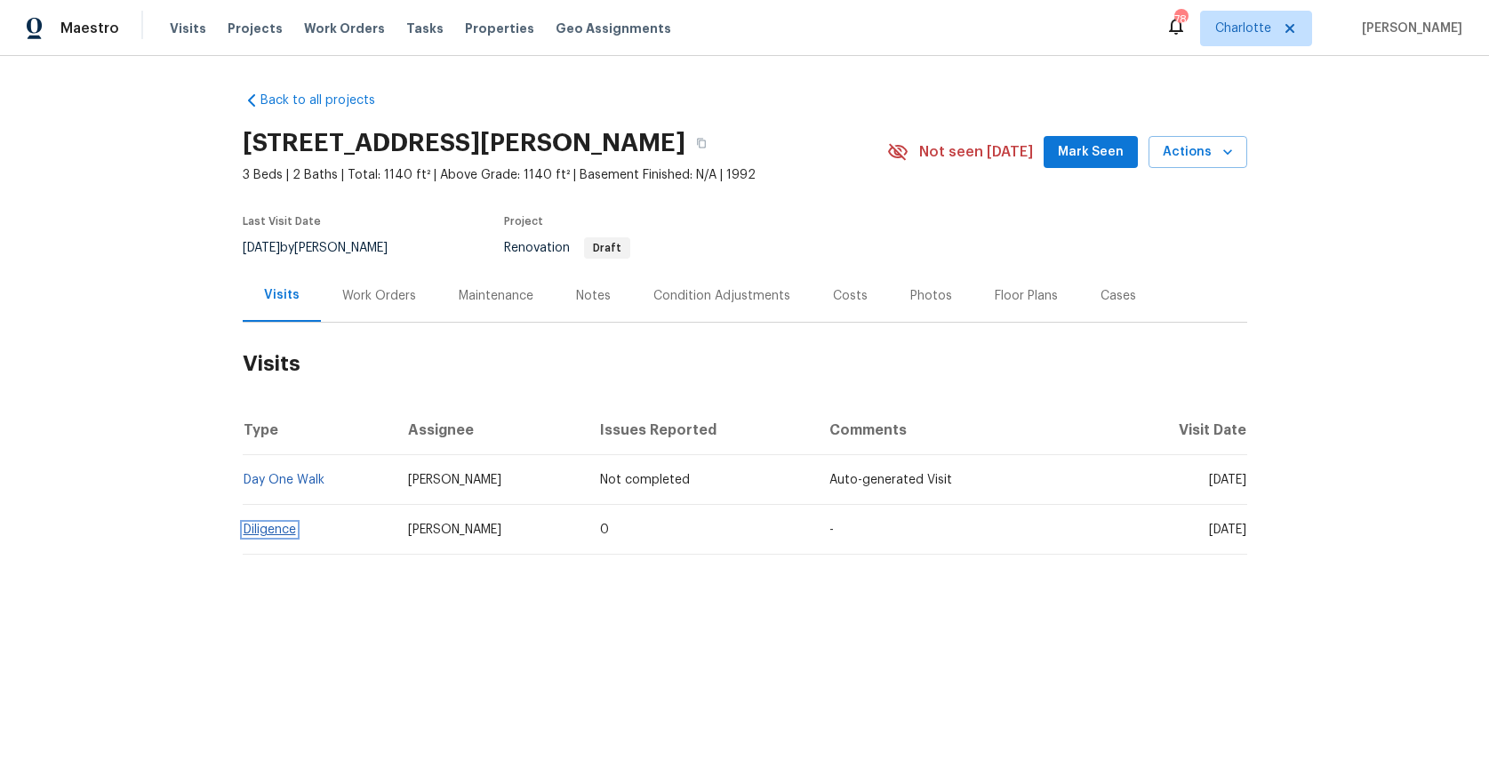
click at [265, 529] on link "Diligence" at bounding box center [270, 530] width 52 height 12
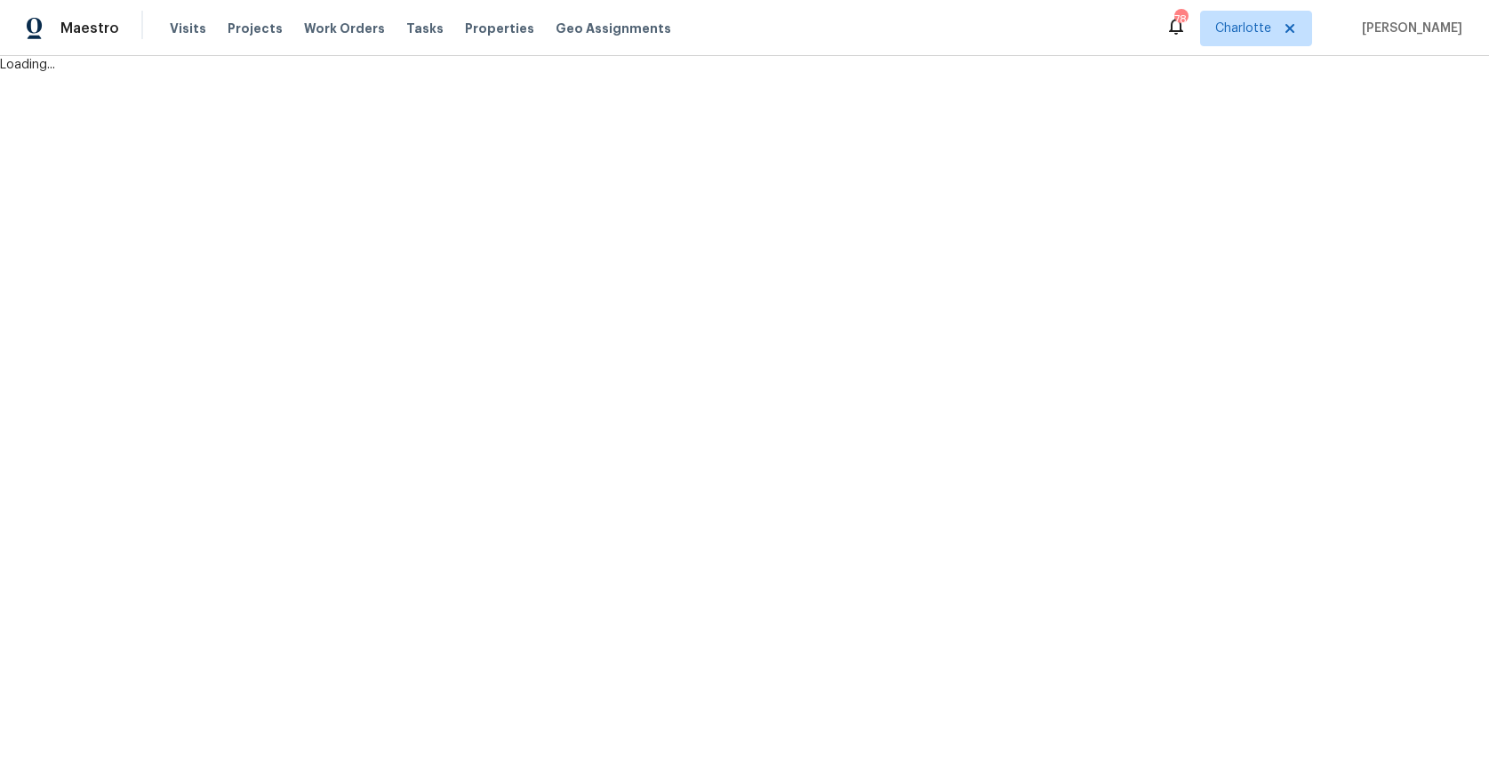
click at [265, 74] on html "Maestro Visits Projects Work Orders Tasks Properties Geo Assignments 78 Charlot…" at bounding box center [744, 37] width 1489 height 74
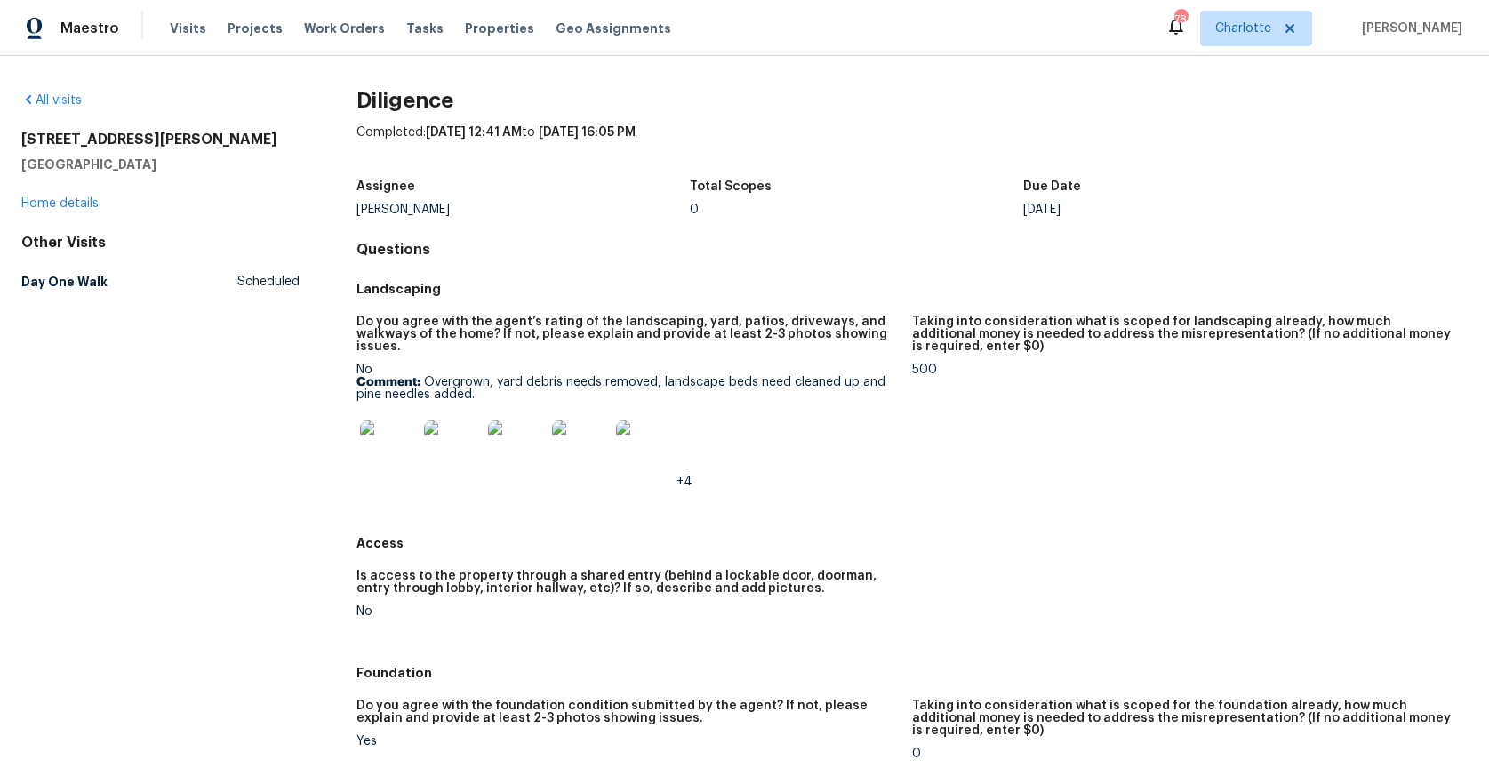
click at [372, 458] on img at bounding box center [388, 448] width 57 height 57
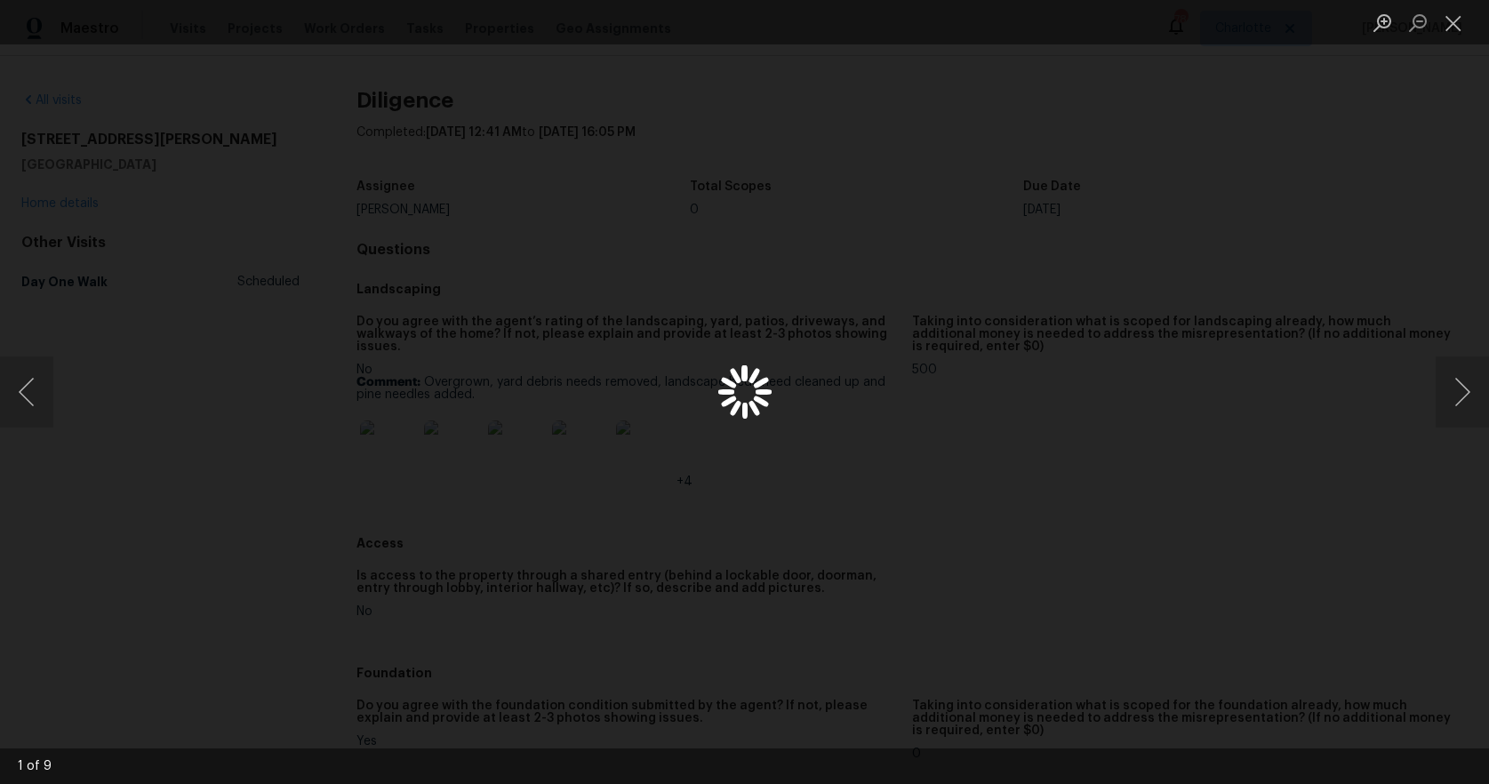
click at [372, 458] on div "Lightbox" at bounding box center [744, 392] width 1489 height 784
click at [1473, 397] on button "Next image" at bounding box center [1462, 391] width 53 height 71
click at [1472, 397] on button "Next image" at bounding box center [1462, 391] width 53 height 71
click at [959, 431] on img "Lightbox" at bounding box center [745, 392] width 941 height 495
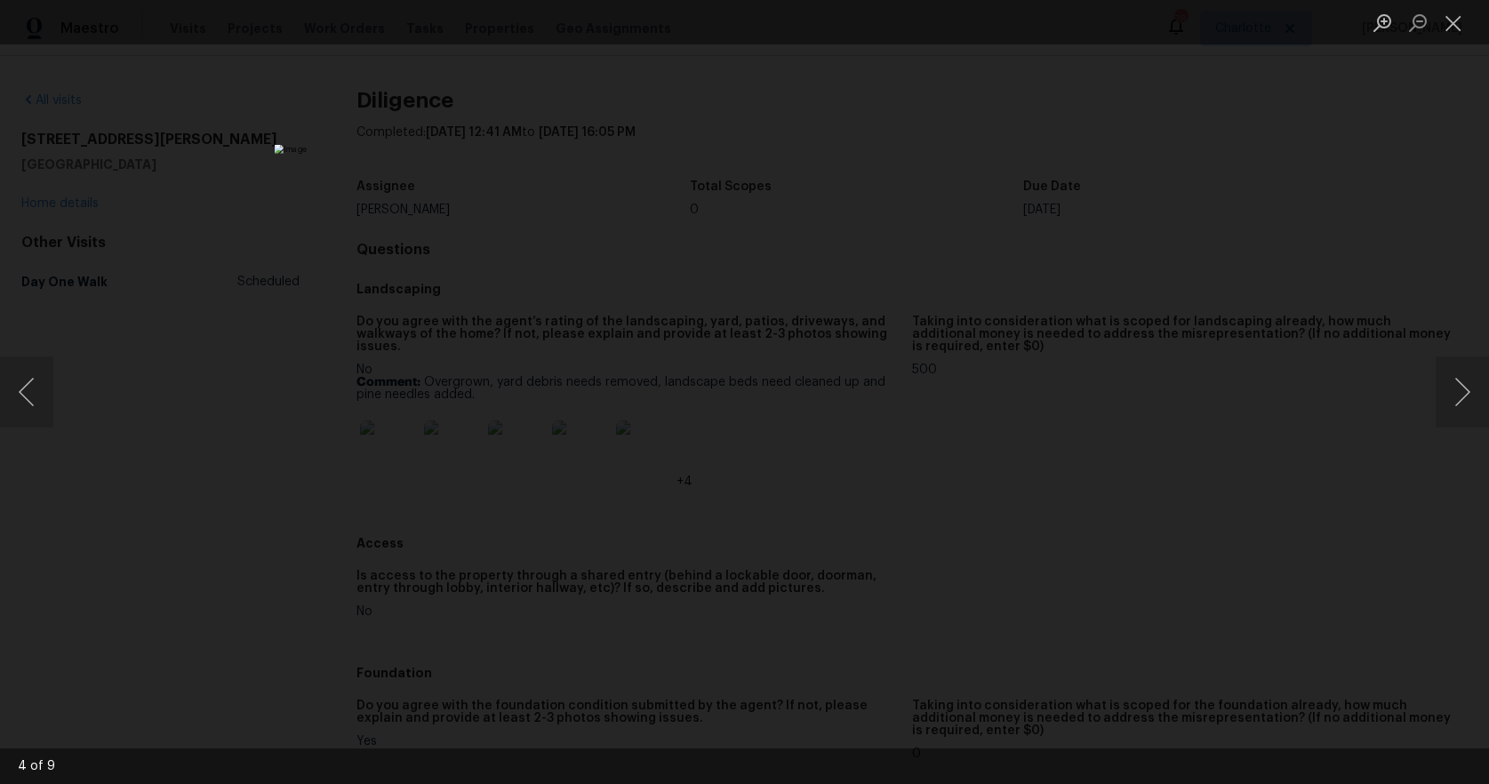
click at [1100, 415] on div "Lightbox" at bounding box center [744, 392] width 1489 height 784
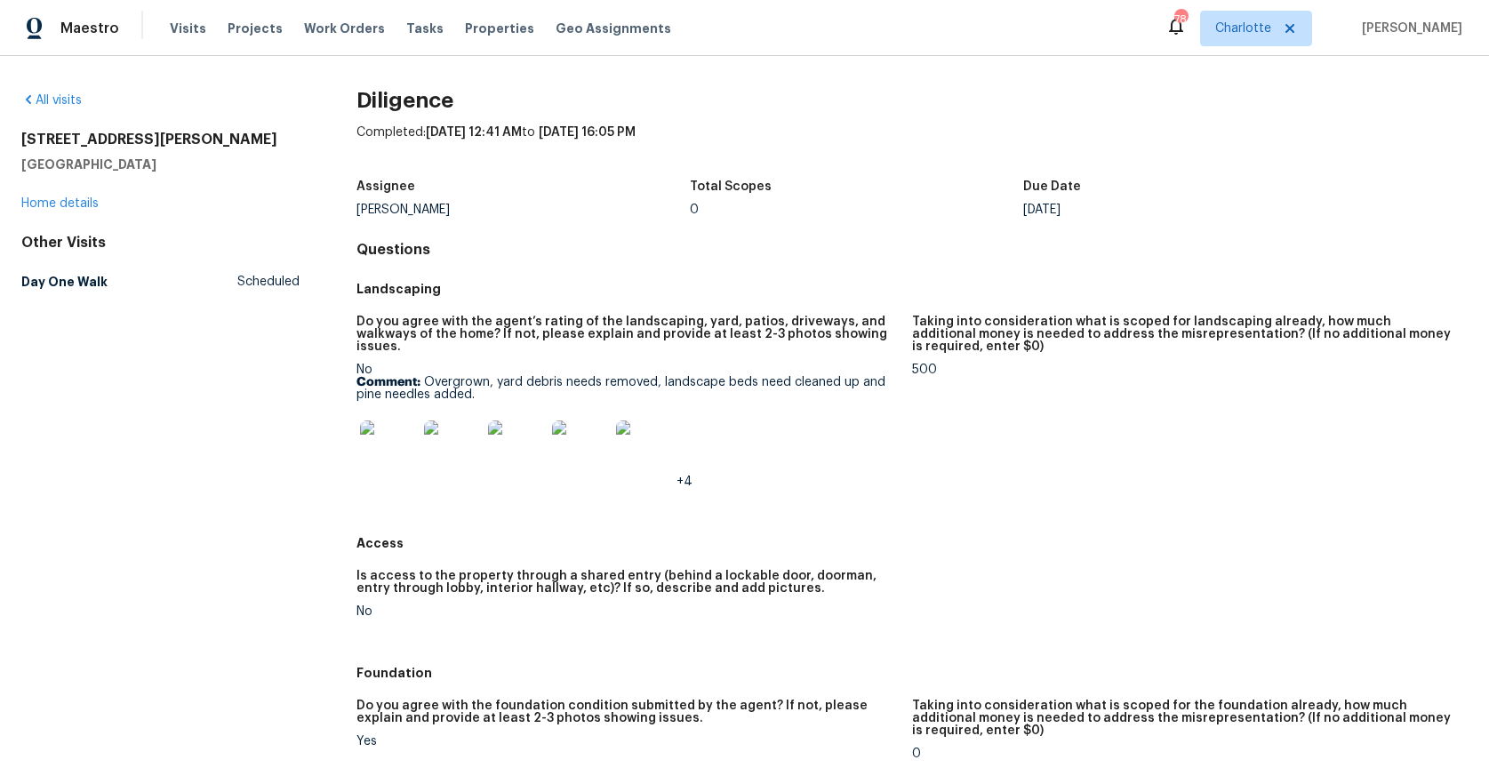
click at [659, 429] on img at bounding box center [644, 448] width 57 height 57
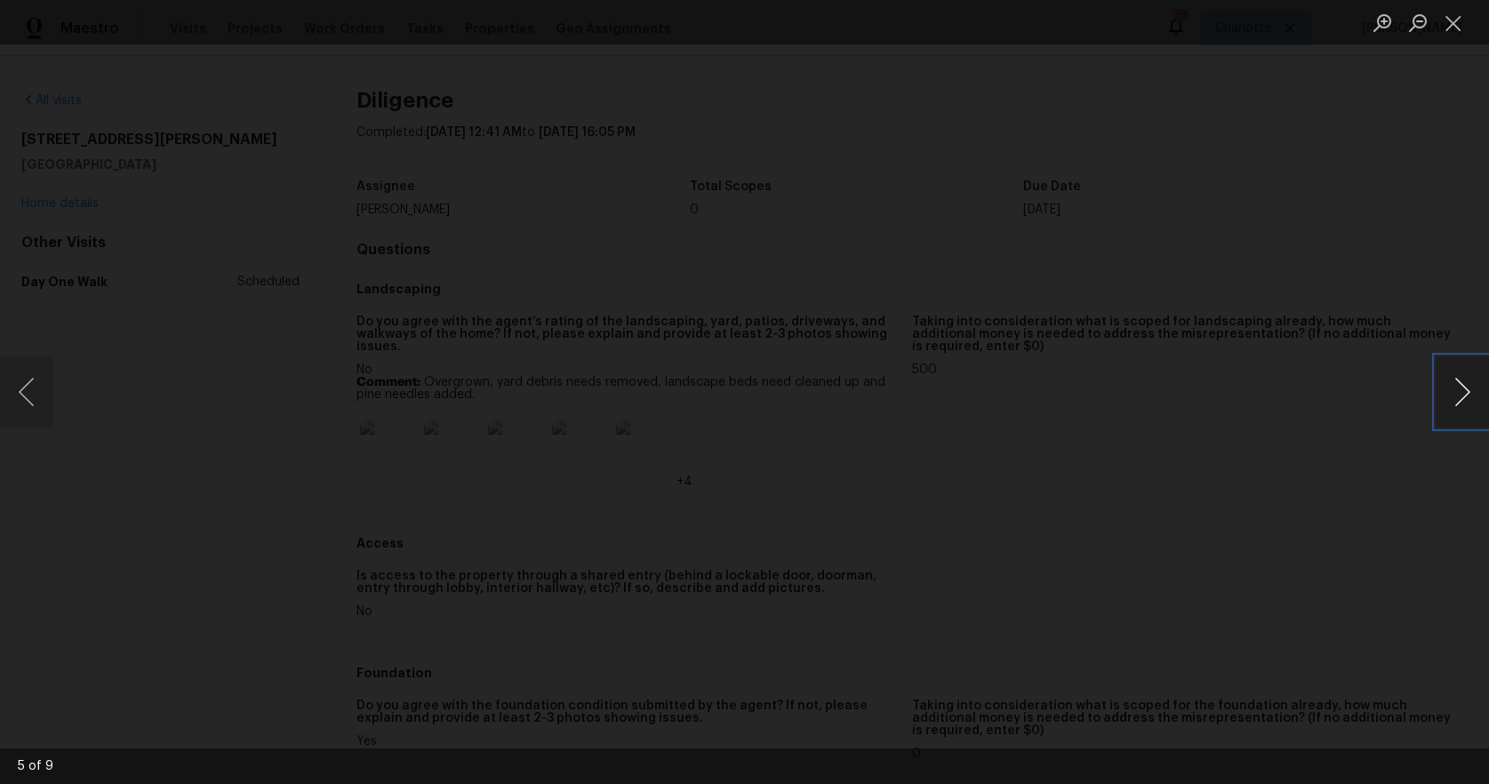
click at [1456, 390] on button "Next image" at bounding box center [1462, 391] width 53 height 71
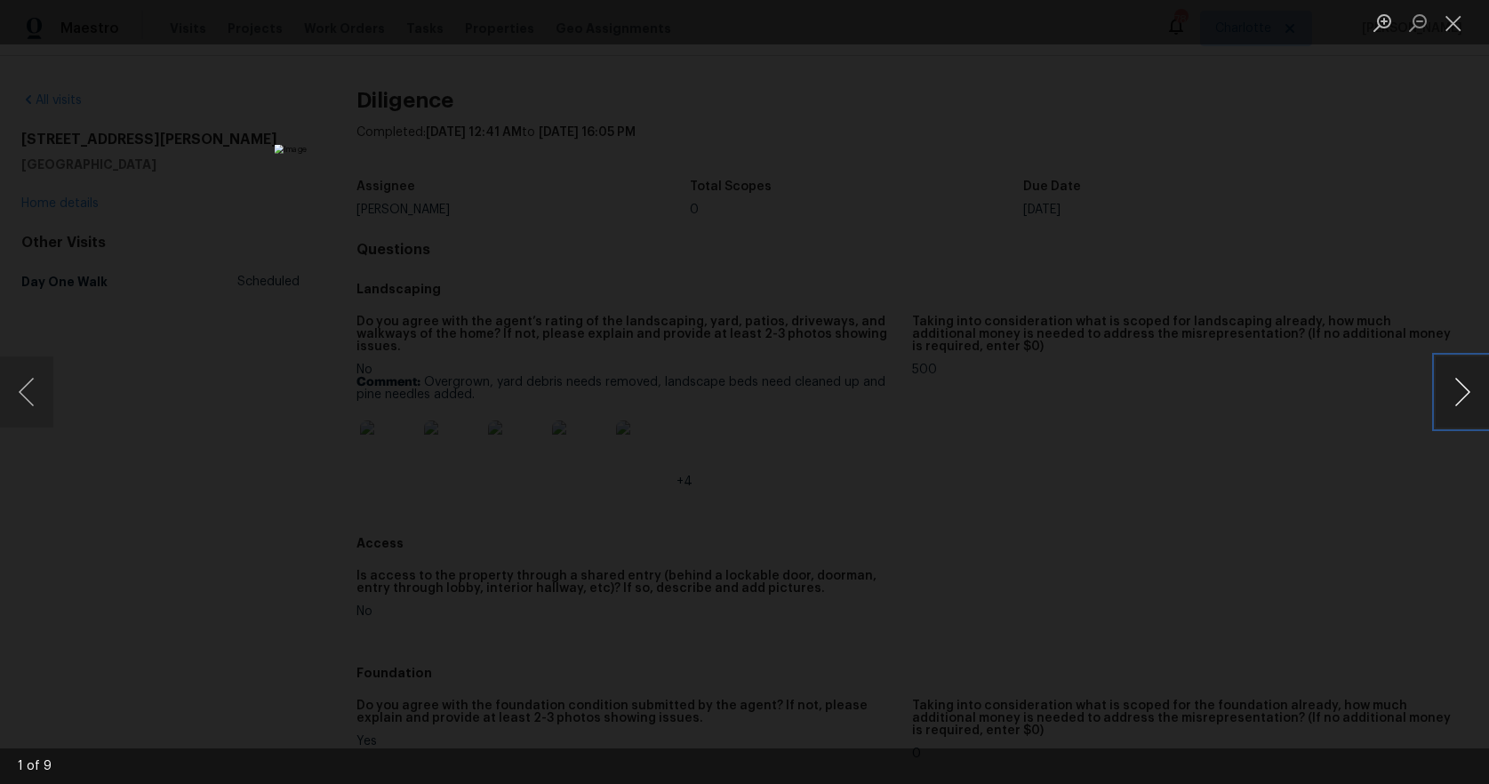
click at [1456, 390] on button "Next image" at bounding box center [1462, 391] width 53 height 71
click at [1455, 20] on button "Close lightbox" at bounding box center [1454, 22] width 36 height 31
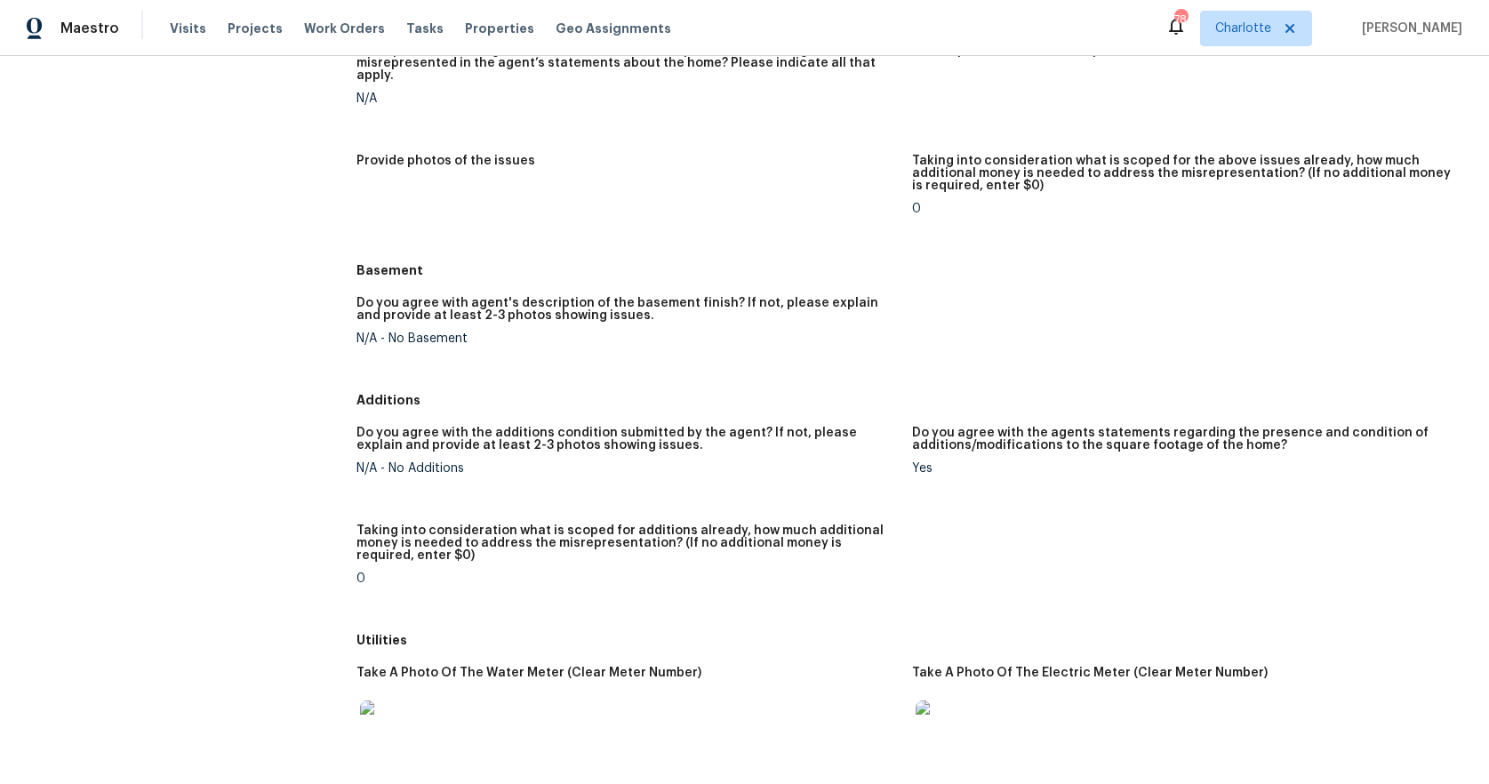
scroll to position [2427, 0]
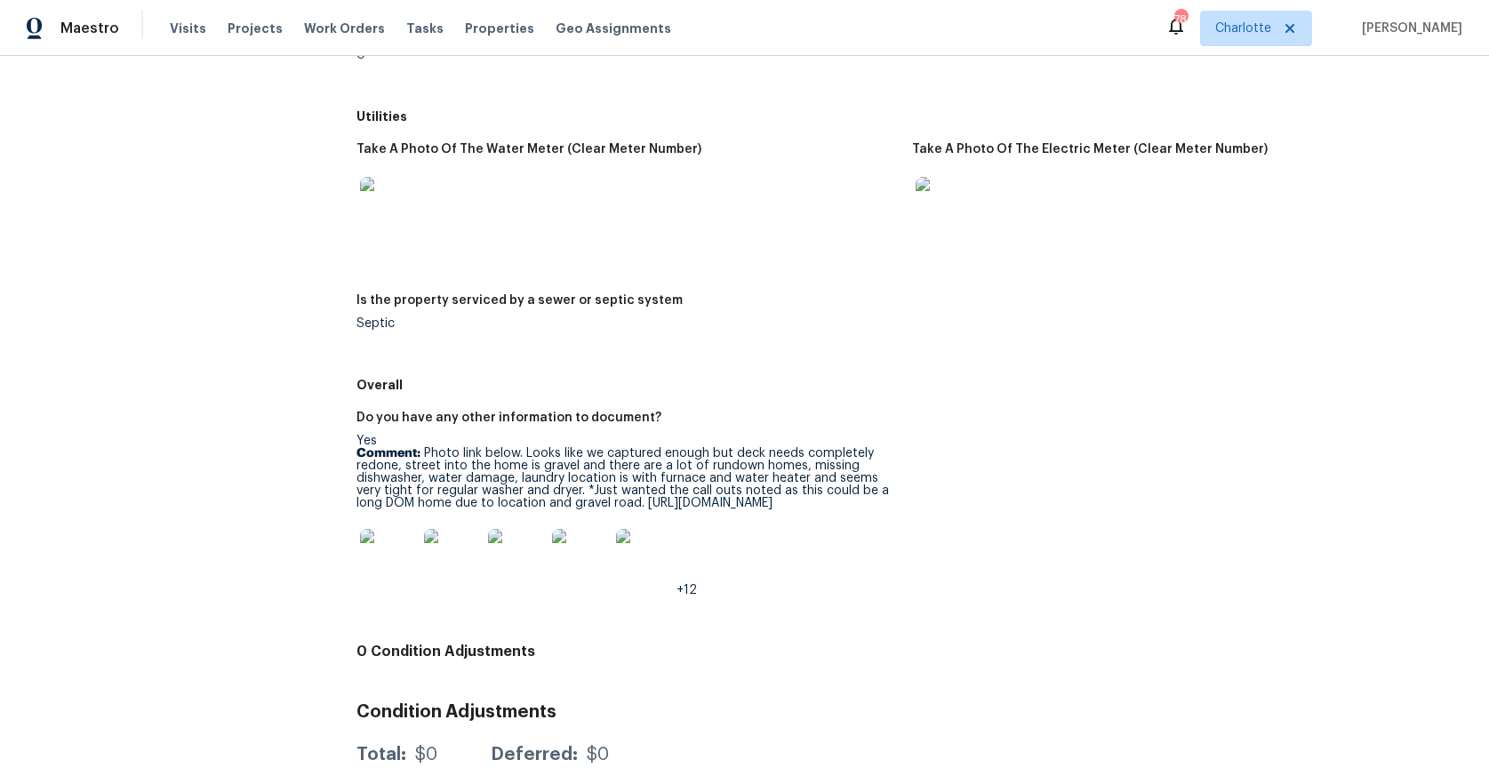
click at [387, 529] on img at bounding box center [388, 557] width 57 height 57
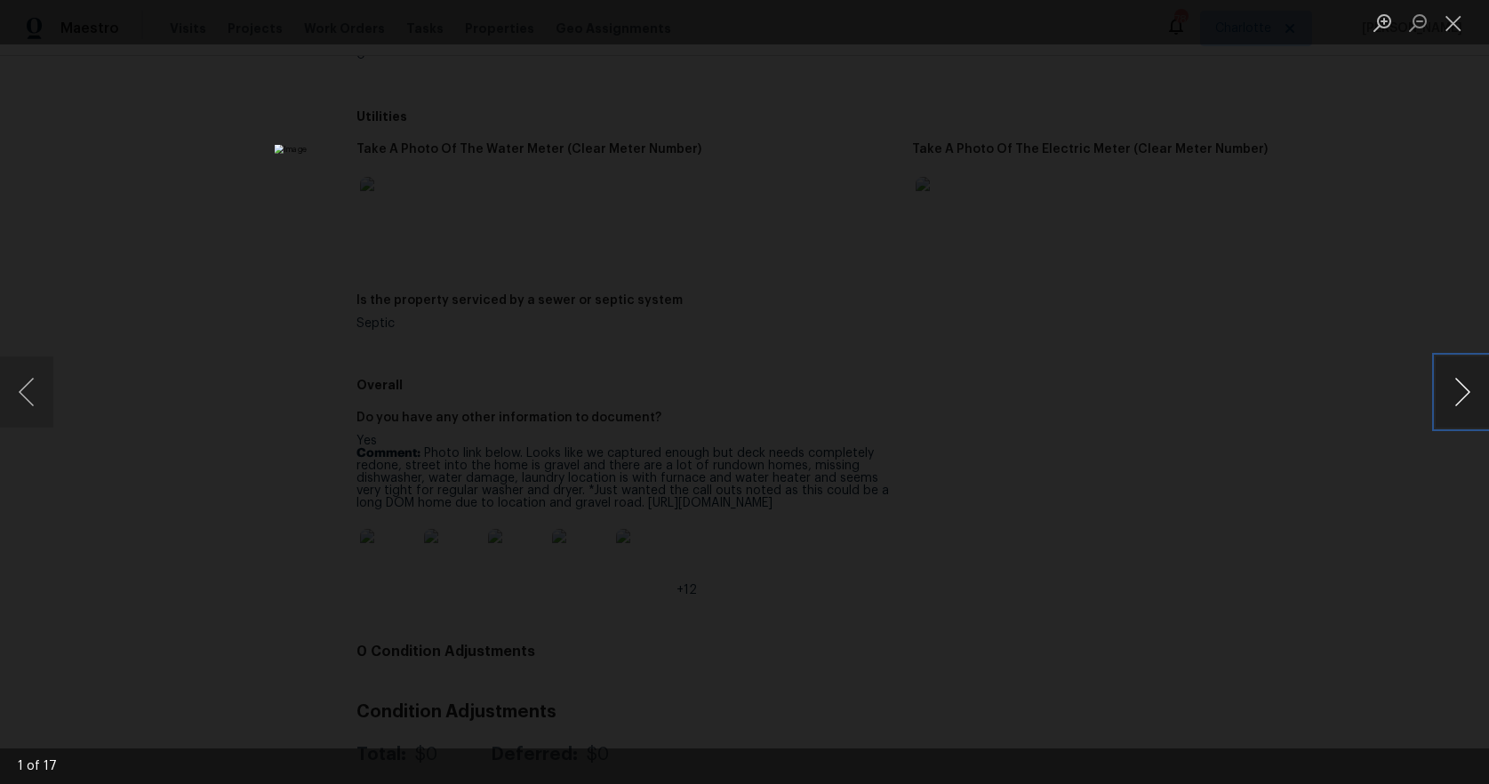
click at [1462, 396] on button "Next image" at bounding box center [1462, 391] width 53 height 71
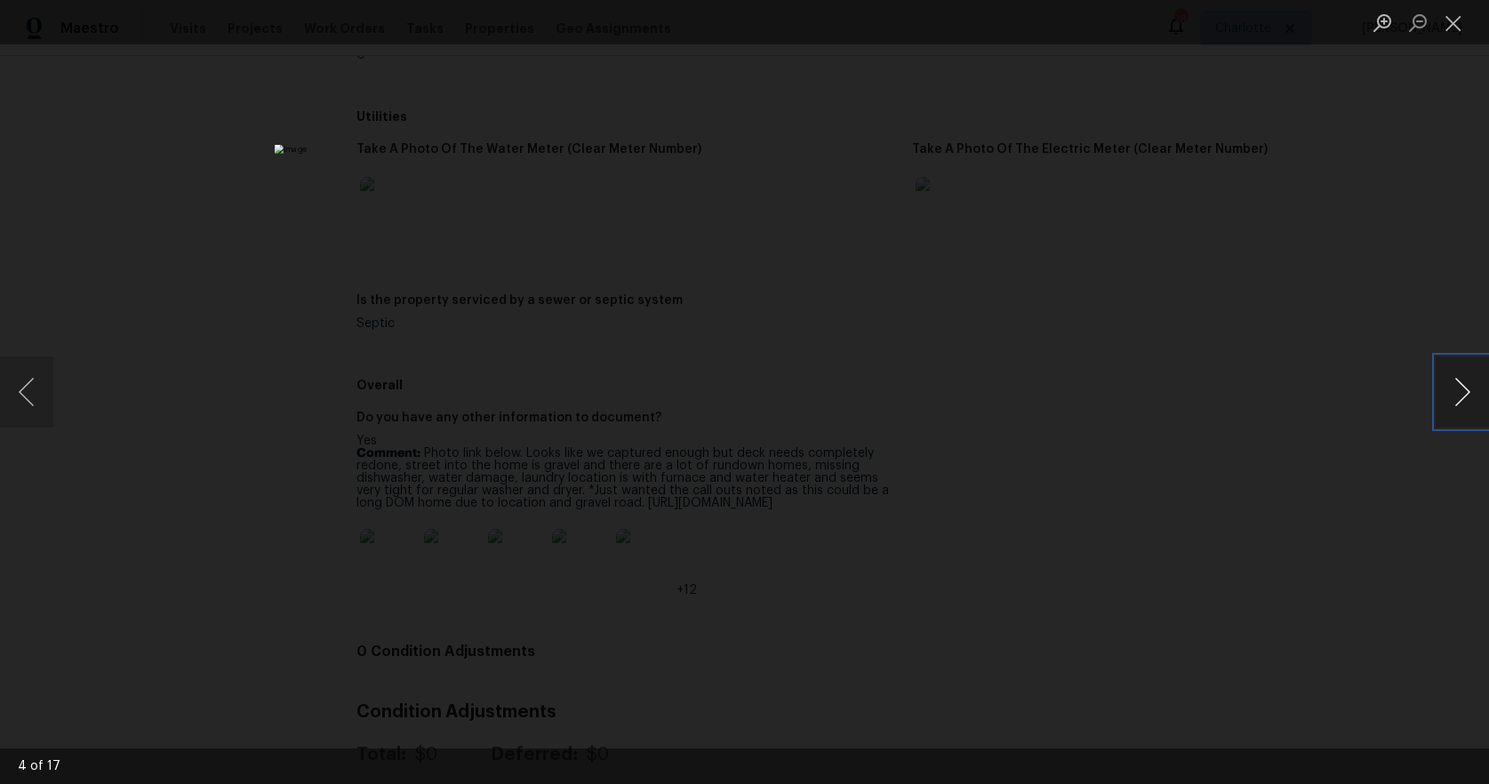
click at [1462, 396] on button "Next image" at bounding box center [1462, 391] width 53 height 71
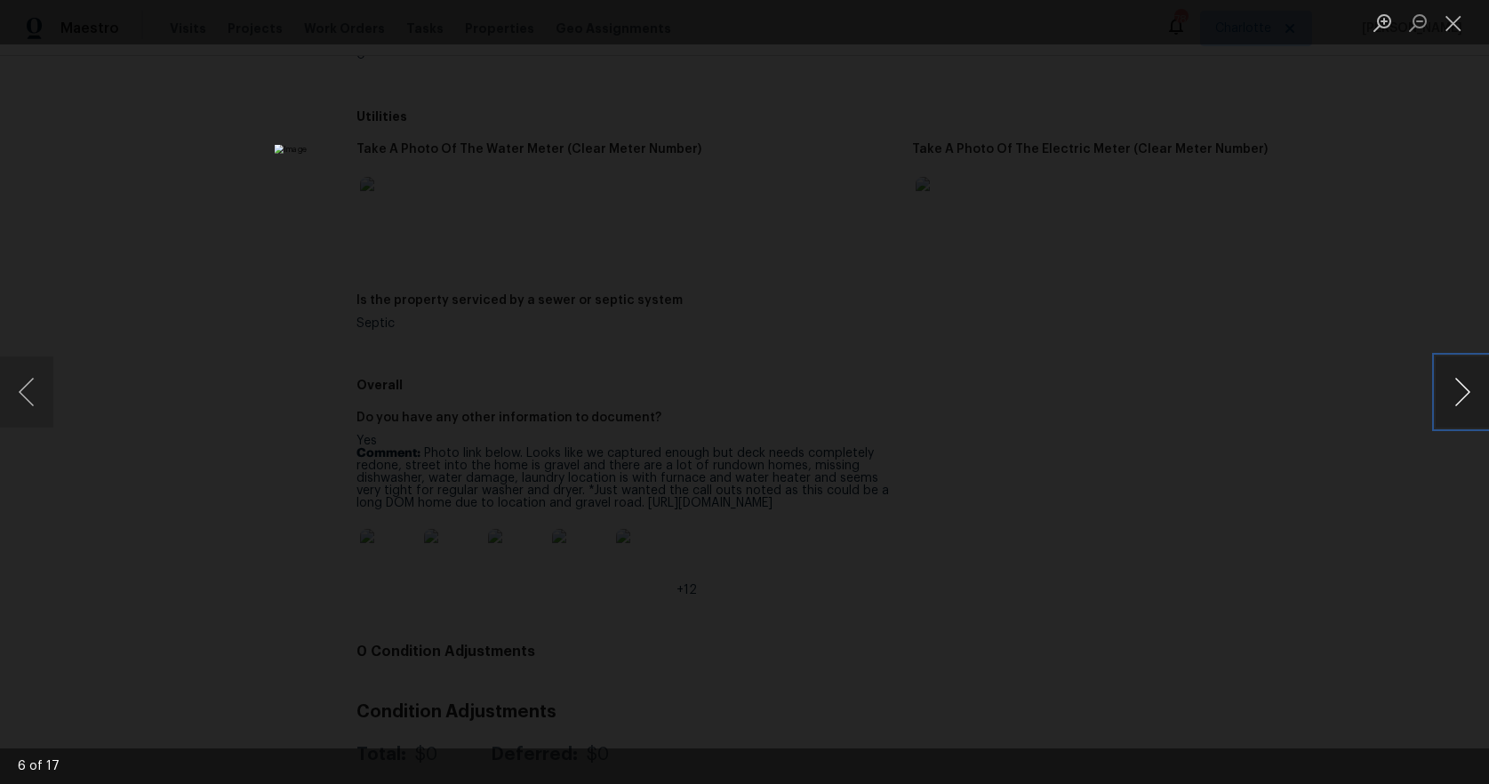
click at [1462, 396] on button "Next image" at bounding box center [1462, 391] width 53 height 71
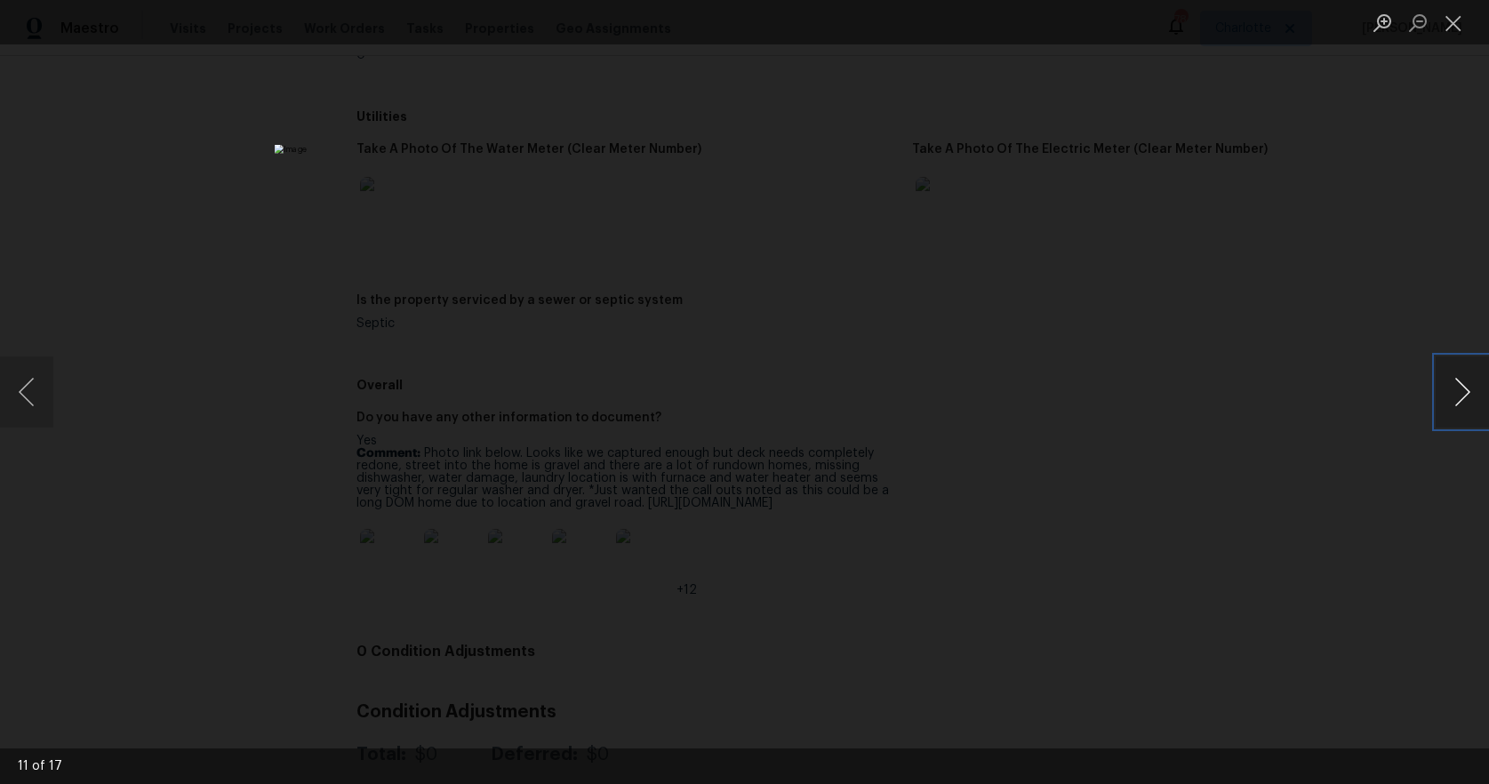
click at [1462, 396] on button "Next image" at bounding box center [1462, 391] width 53 height 71
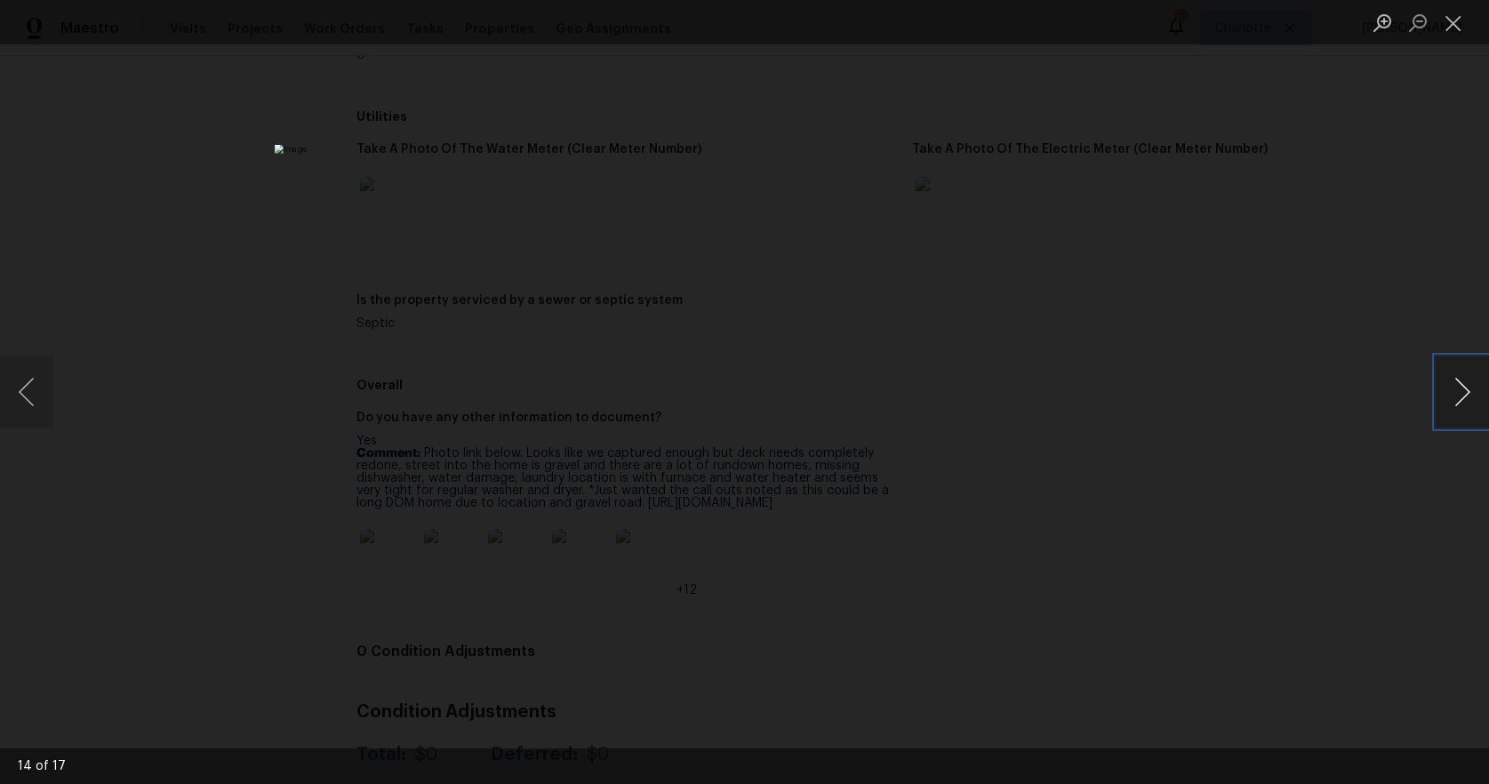
click at [1462, 396] on button "Next image" at bounding box center [1462, 391] width 53 height 71
click at [24, 396] on button "Previous image" at bounding box center [26, 391] width 53 height 71
click at [1456, 398] on button "Next image" at bounding box center [1462, 391] width 53 height 71
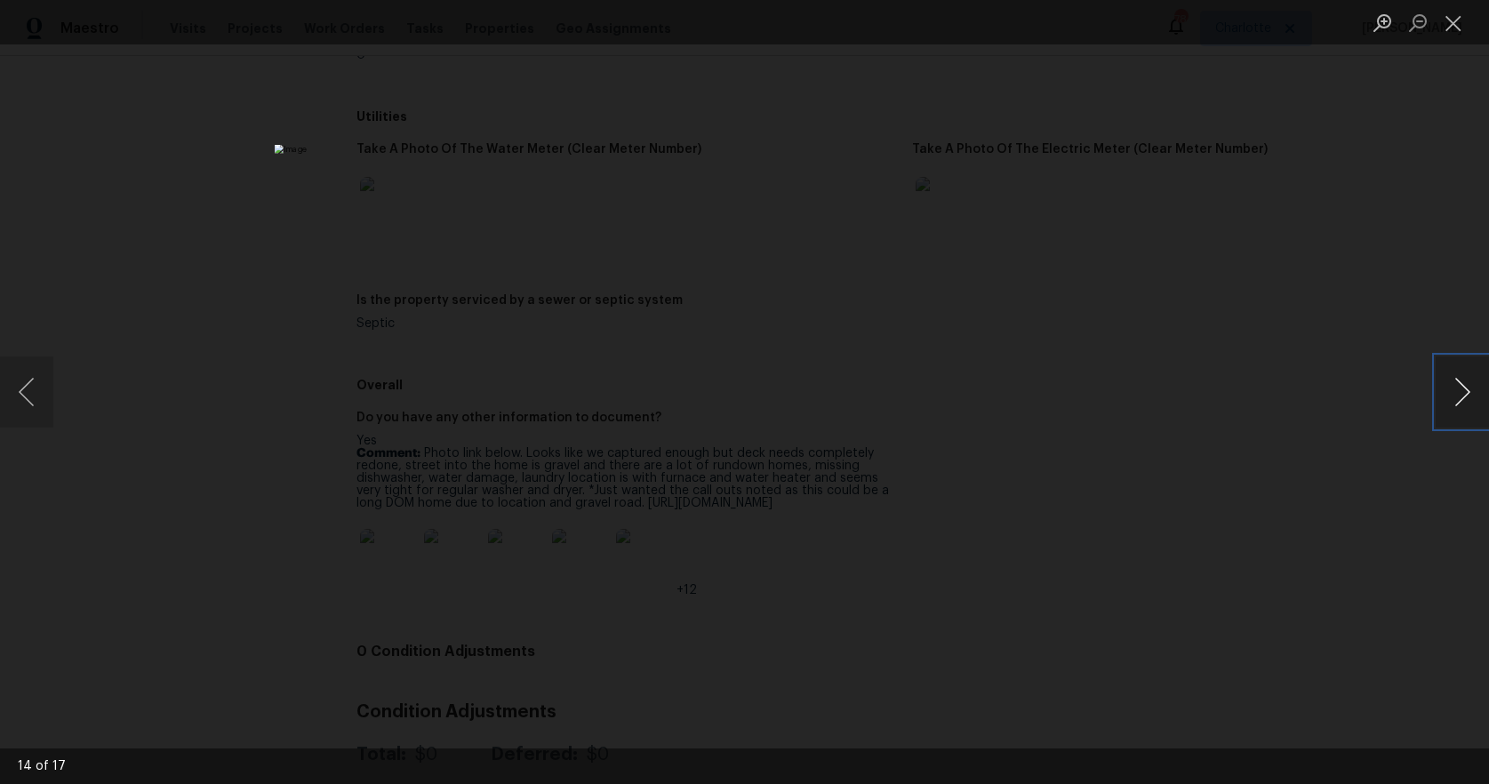
click at [1456, 398] on button "Next image" at bounding box center [1462, 391] width 53 height 71
click at [1438, 374] on button "Next image" at bounding box center [1462, 391] width 53 height 71
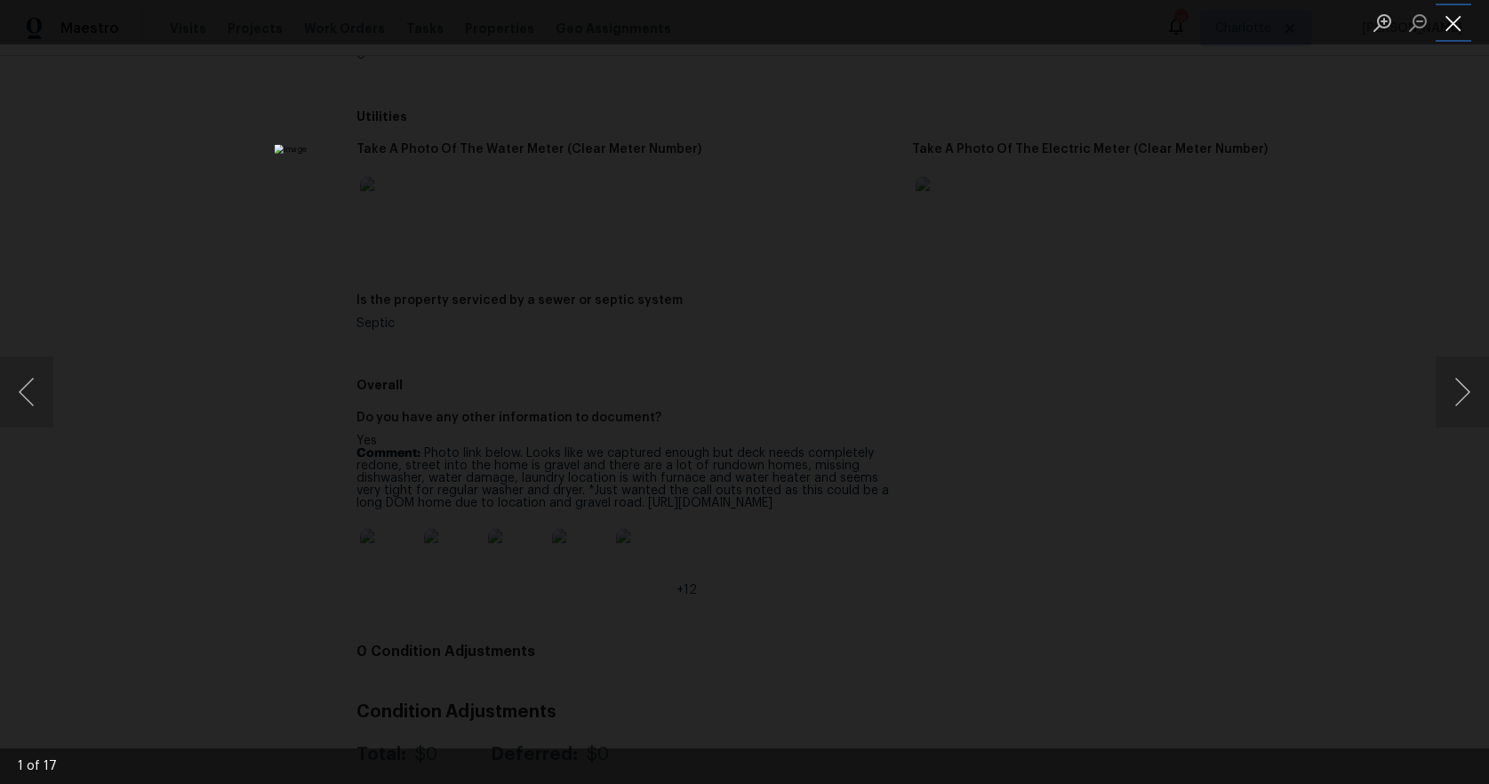
click at [1451, 27] on button "Close lightbox" at bounding box center [1454, 22] width 36 height 31
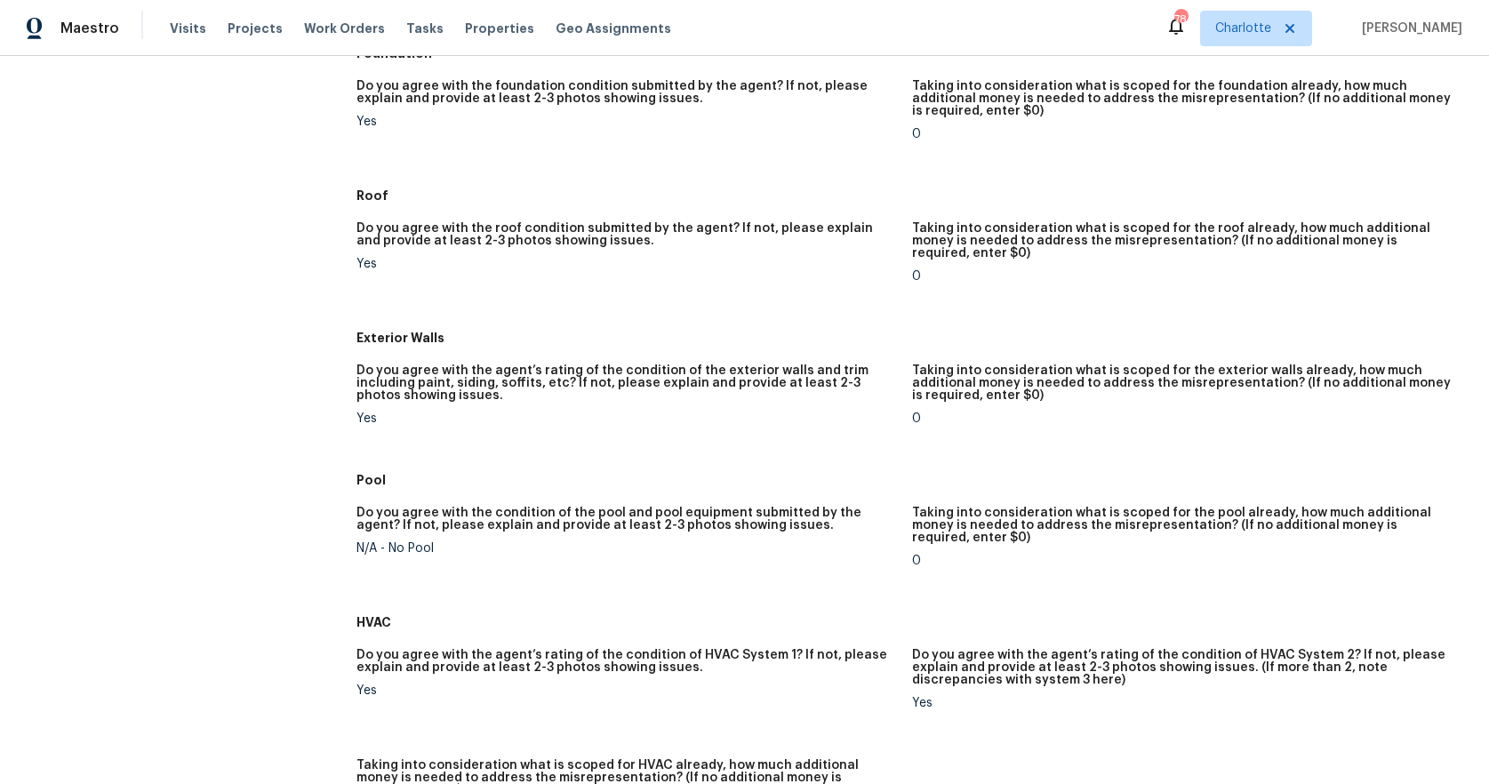
scroll to position [0, 0]
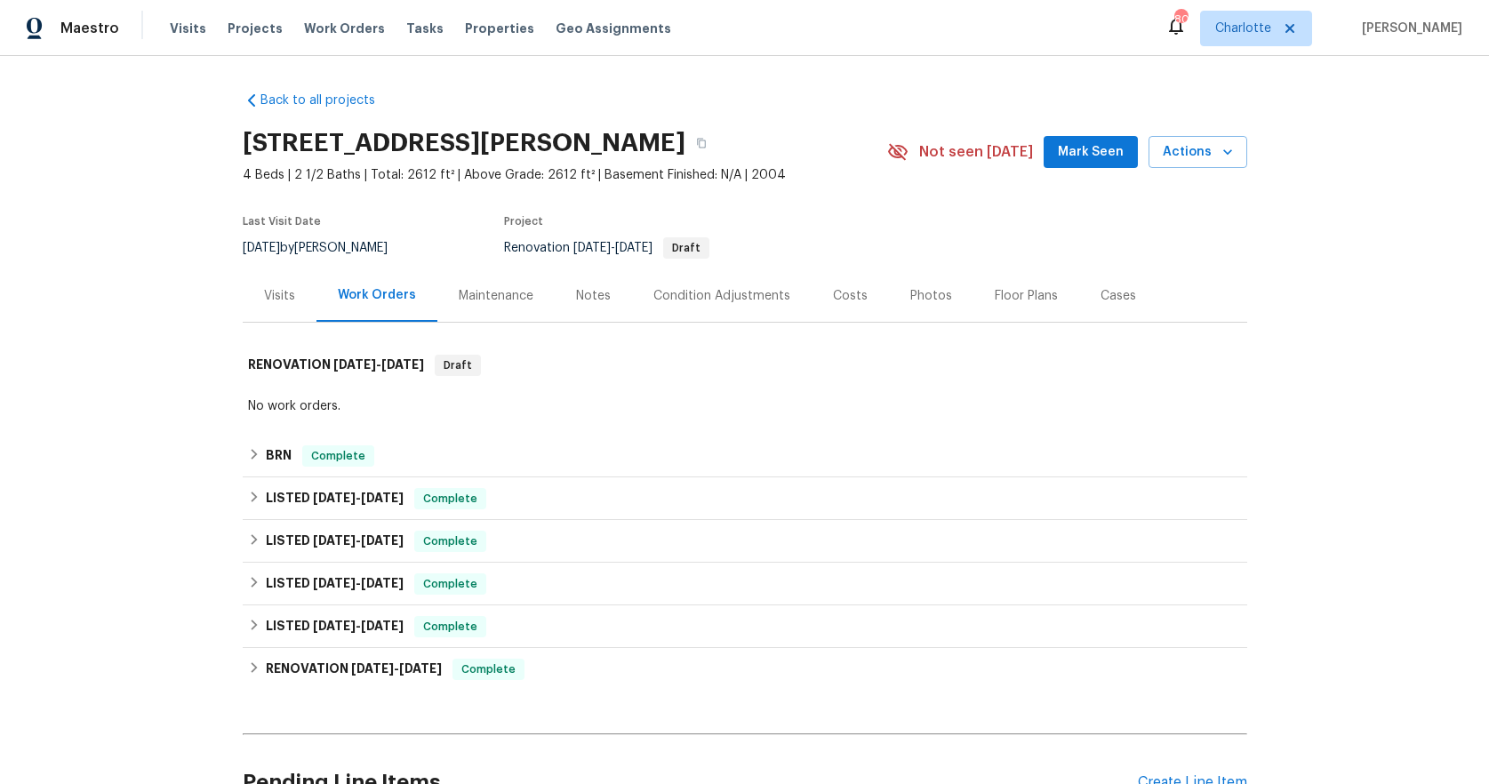
click at [913, 293] on div "Photos" at bounding box center [931, 296] width 42 height 18
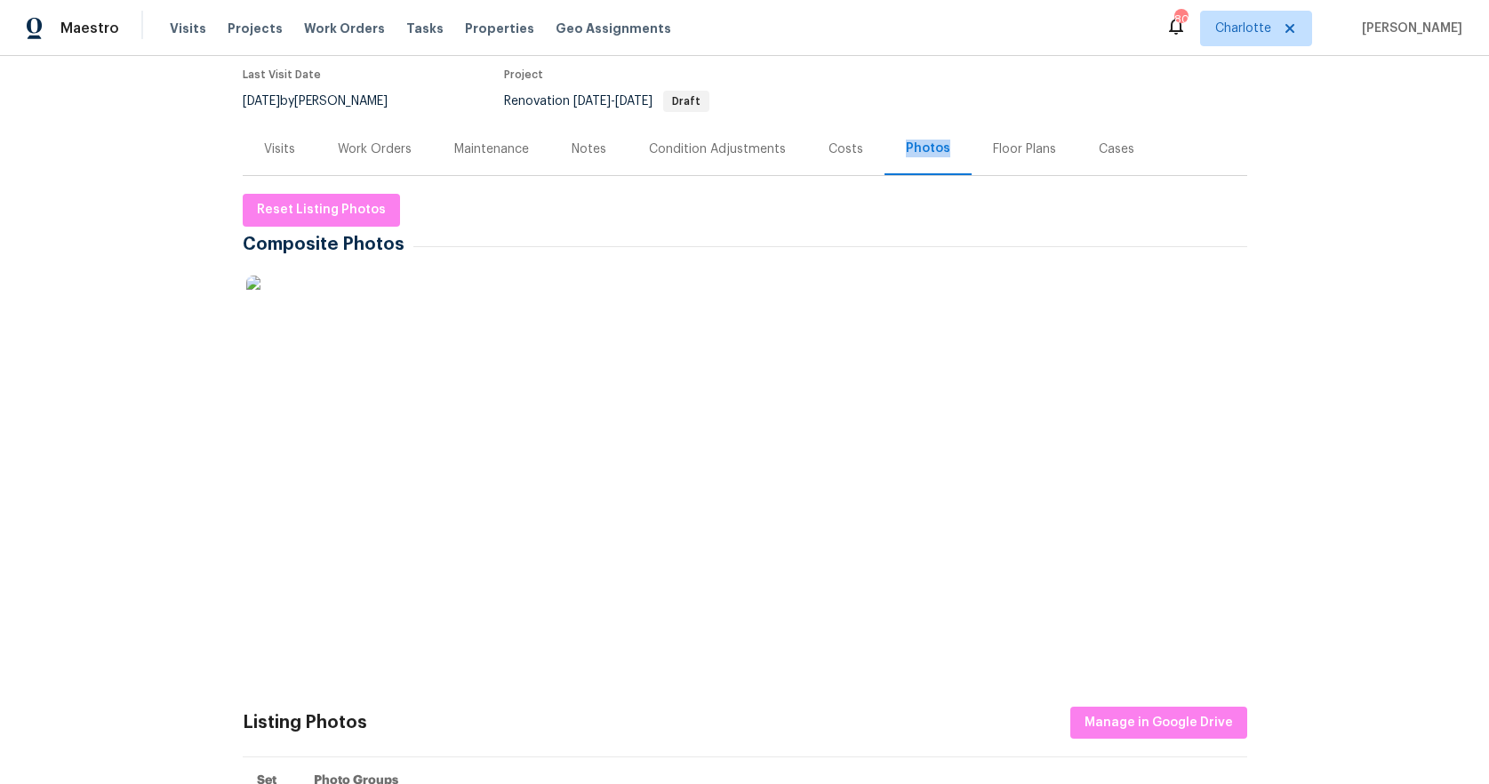
scroll to position [222, 0]
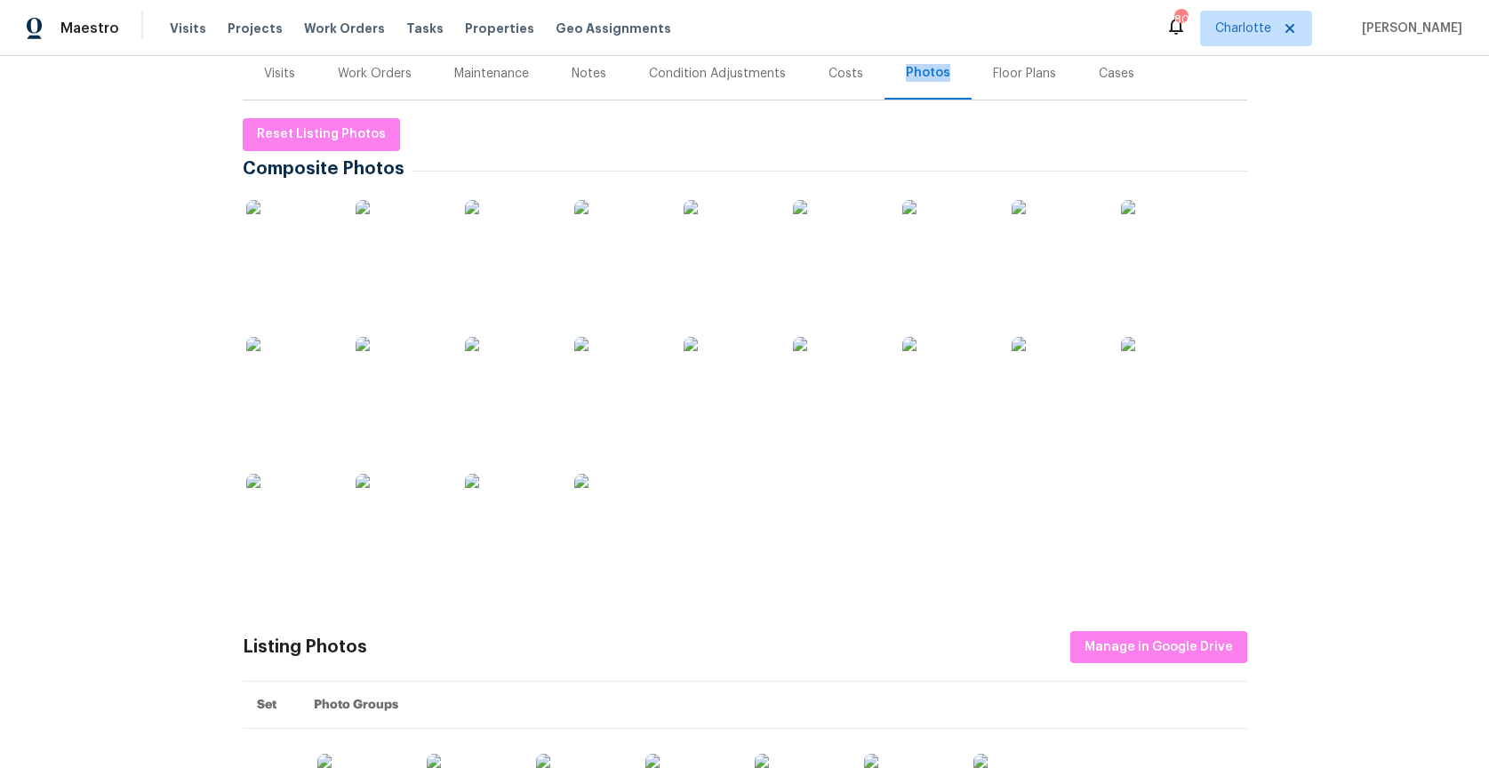
click at [718, 375] on img at bounding box center [728, 381] width 89 height 89
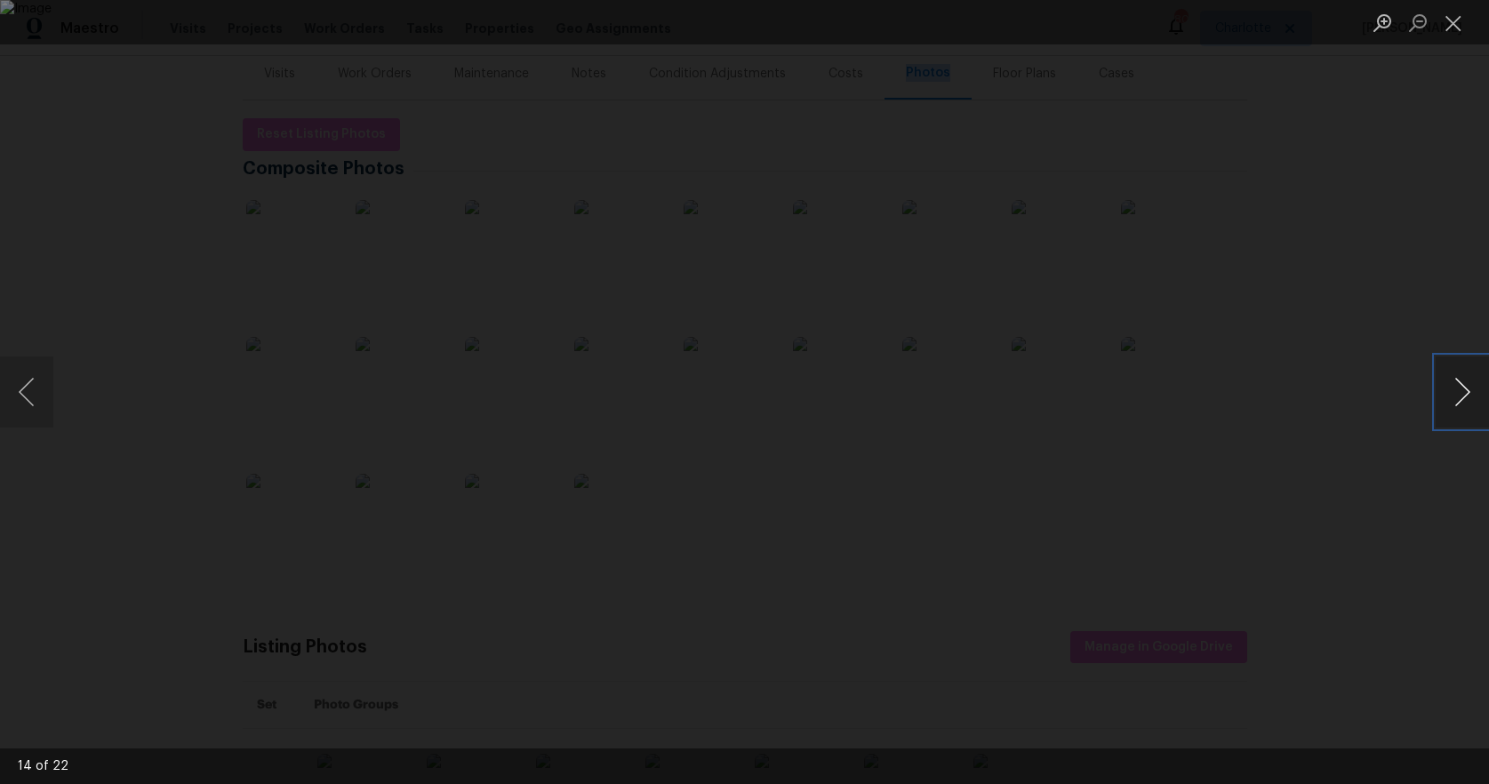
click at [1463, 388] on button "Next image" at bounding box center [1462, 391] width 53 height 71
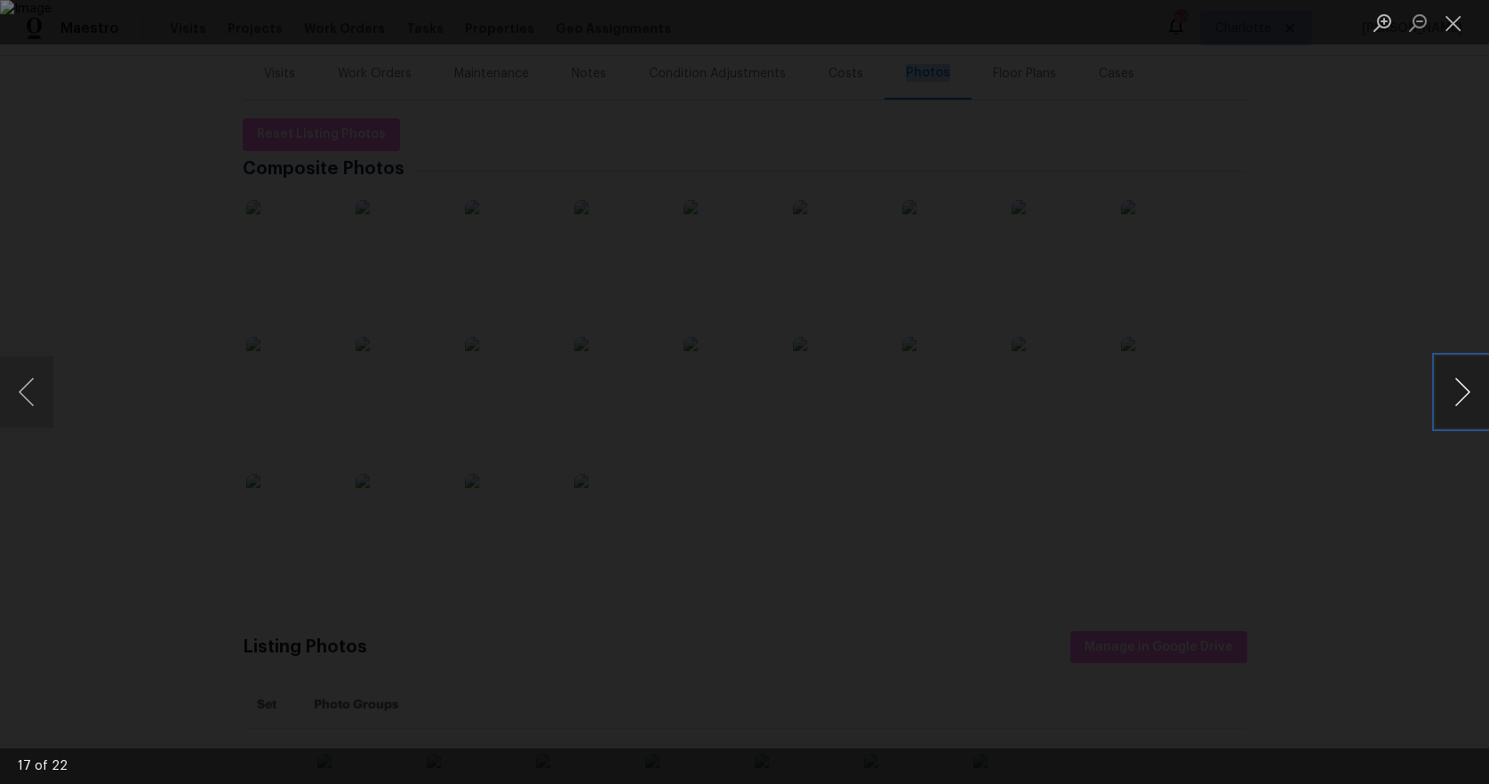
click at [1463, 388] on button "Next image" at bounding box center [1462, 391] width 53 height 71
click at [1453, 24] on button "Close lightbox" at bounding box center [1454, 22] width 36 height 31
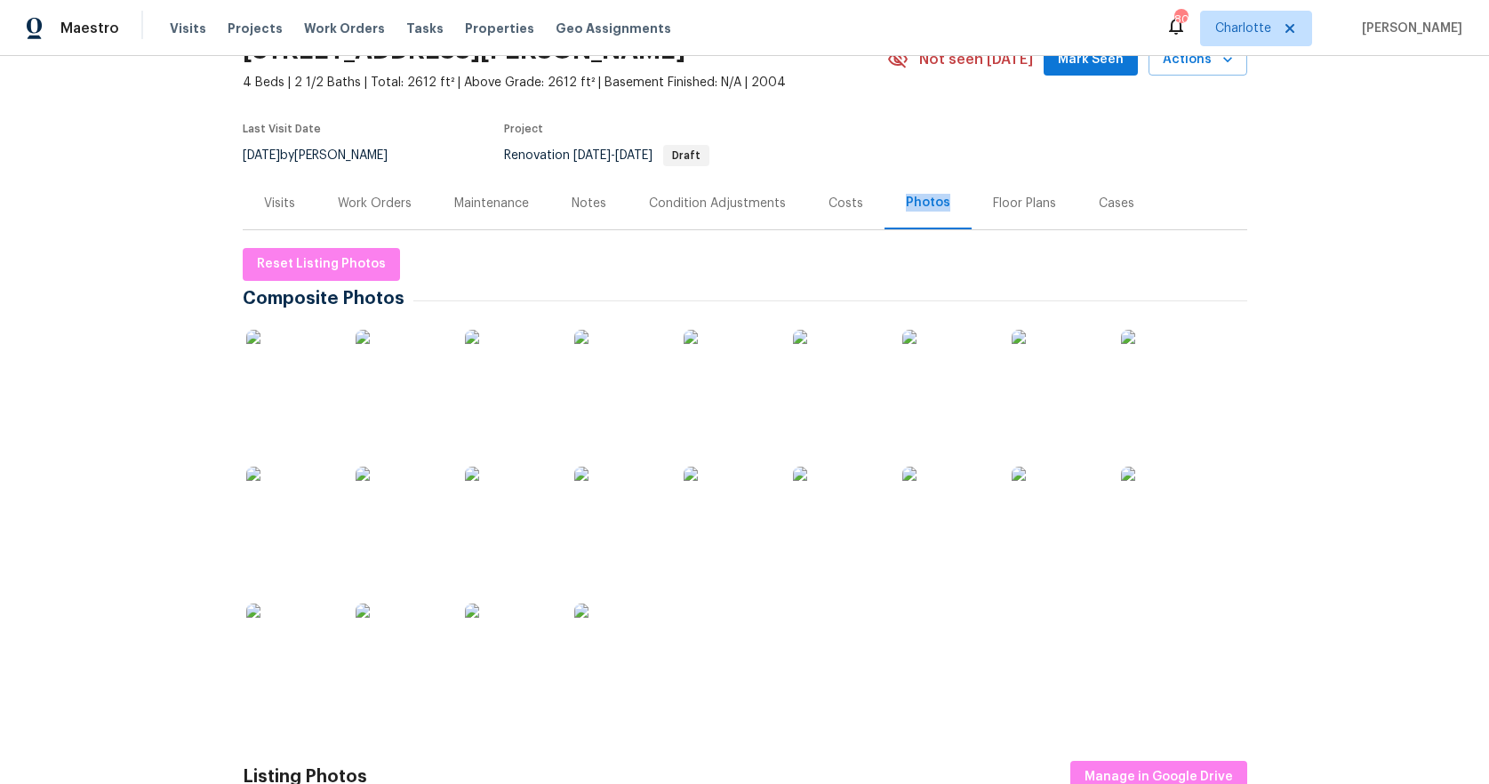
scroll to position [0, 0]
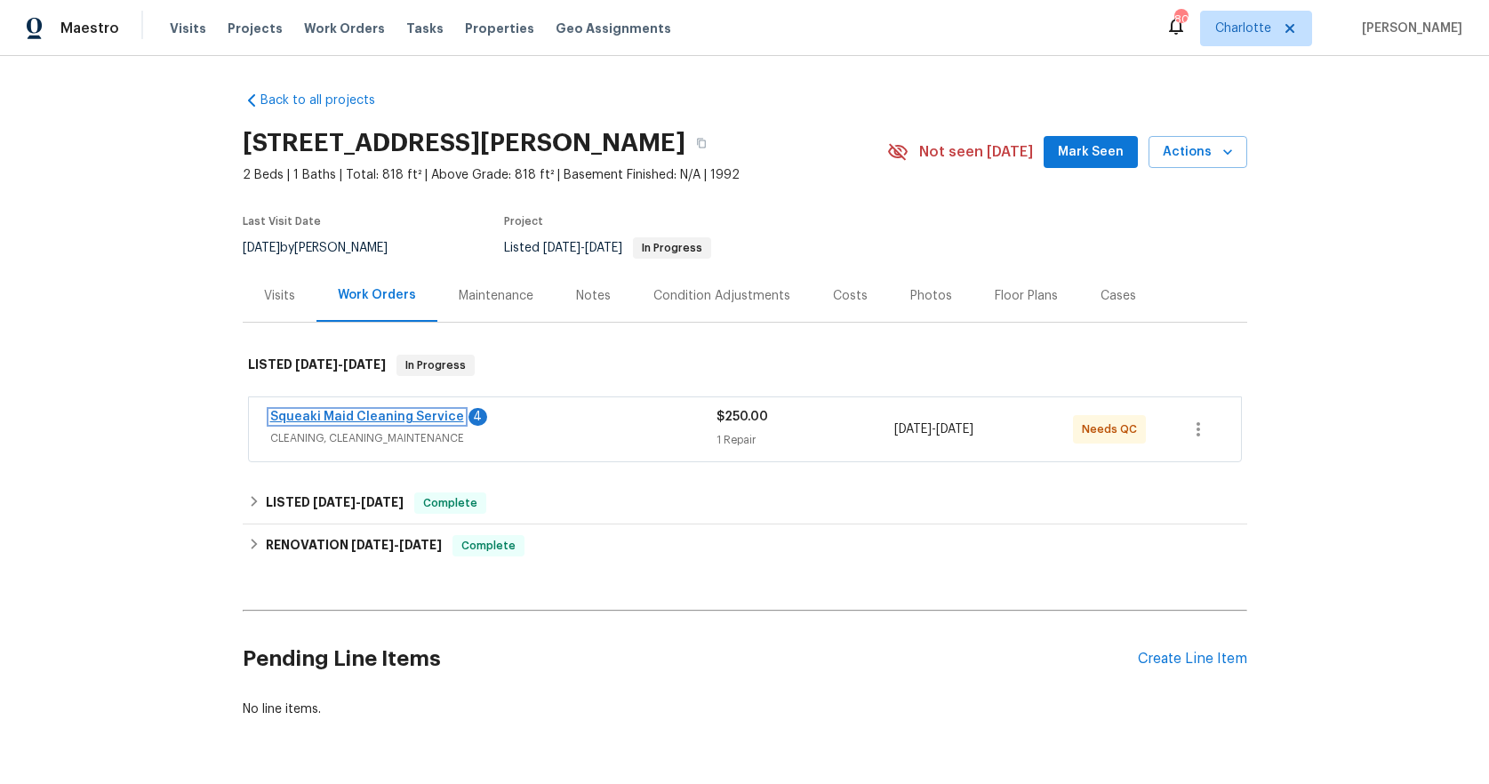
click at [426, 419] on link "Squeaki Maid Cleaning Service" at bounding box center [367, 417] width 194 height 12
click at [426, 419] on html "Maestro Visits Projects Work Orders Tasks Properties Geo Assignments 80 Charlot…" at bounding box center [744, 392] width 1489 height 784
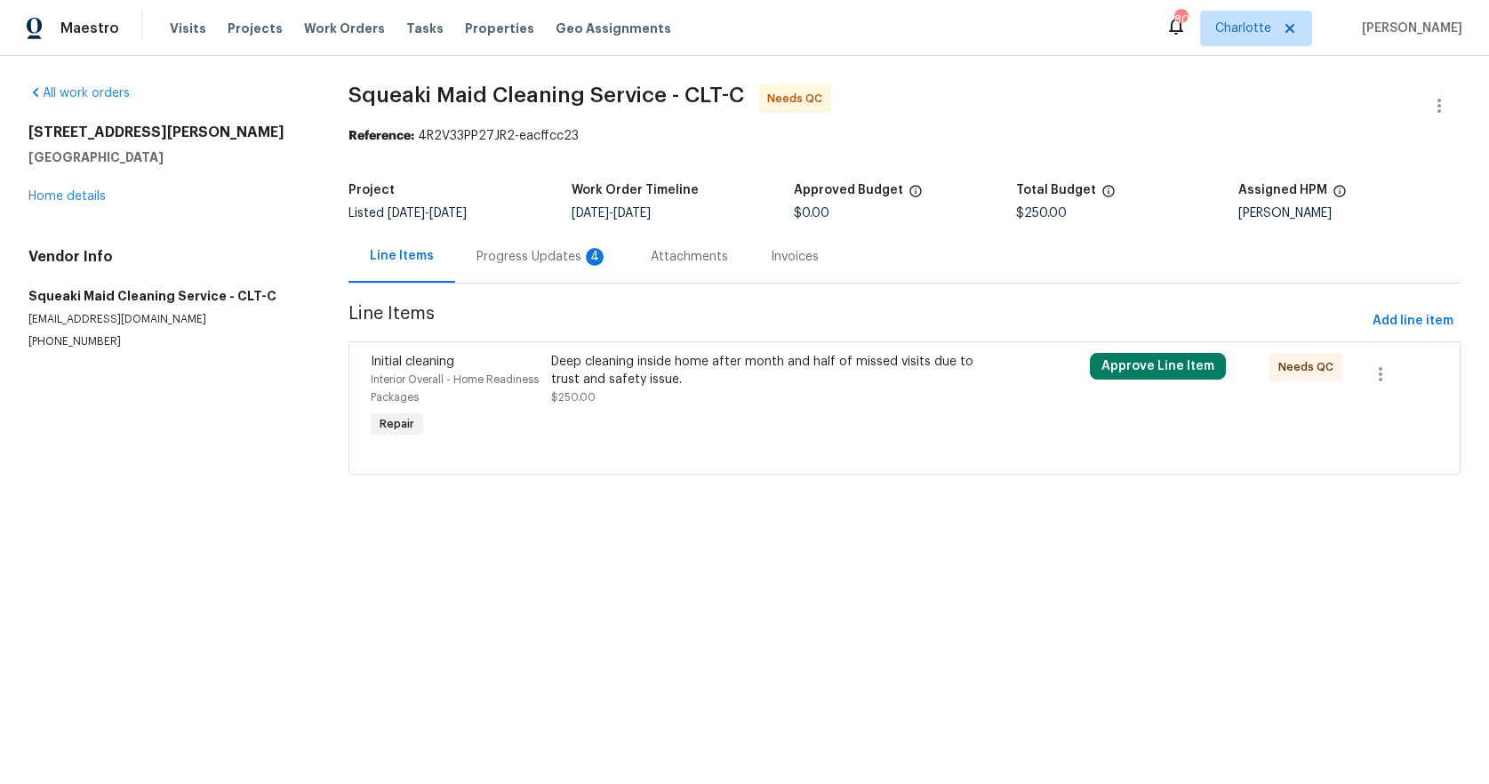
click at [500, 253] on div "Progress Updates 4" at bounding box center [542, 257] width 132 height 18
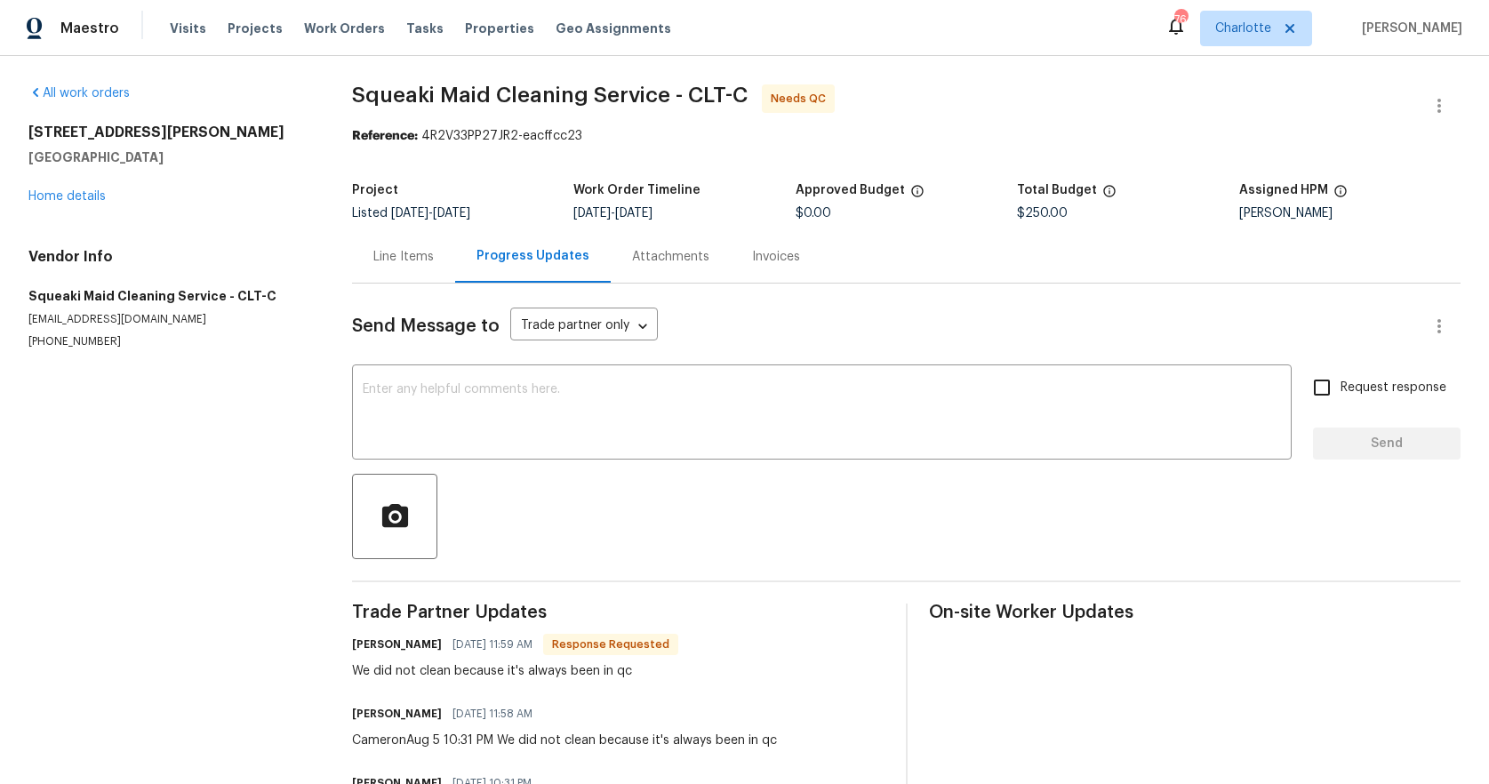
click at [386, 251] on div "Line Items" at bounding box center [403, 257] width 60 height 18
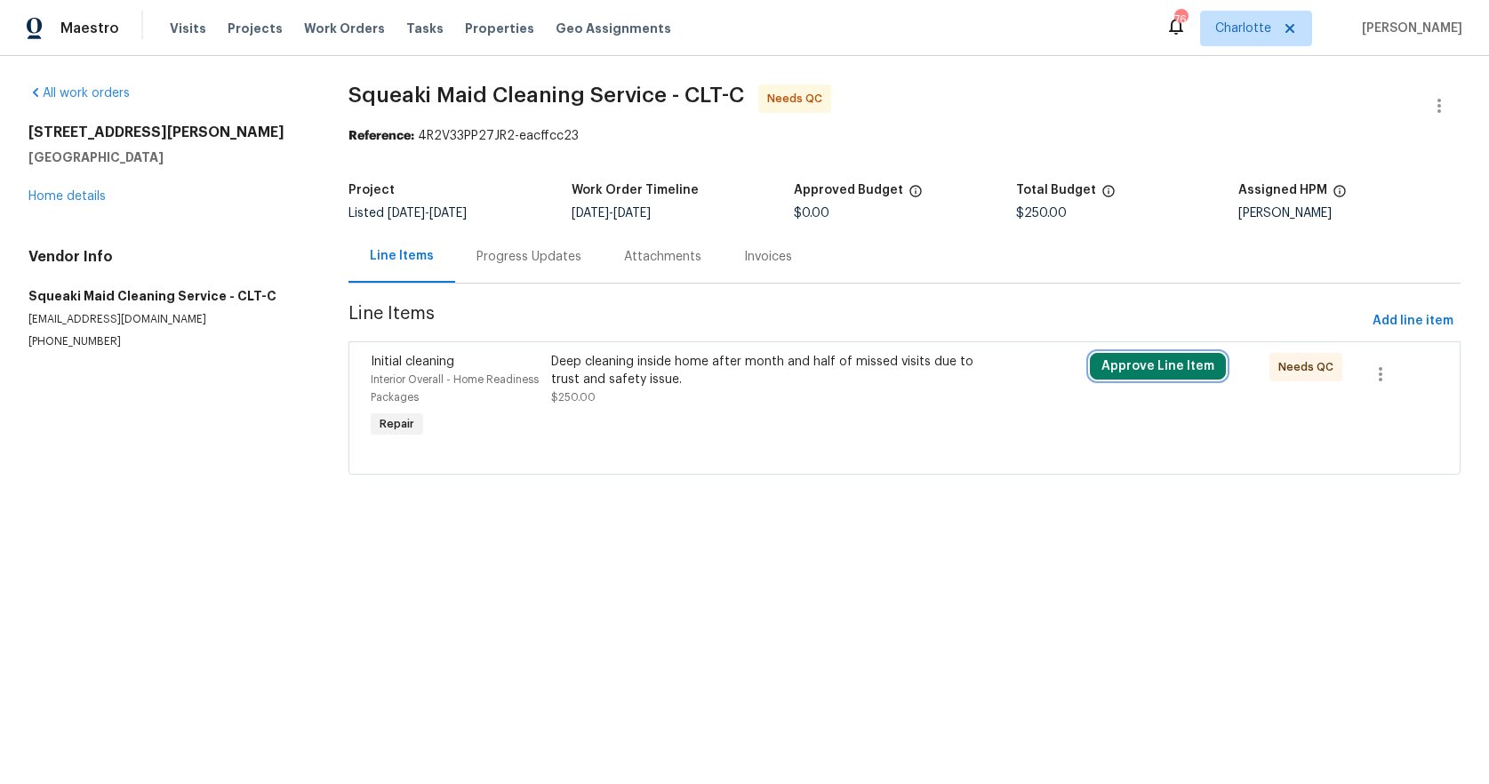
click at [1155, 369] on button "Approve Line Item" at bounding box center [1158, 366] width 136 height 27
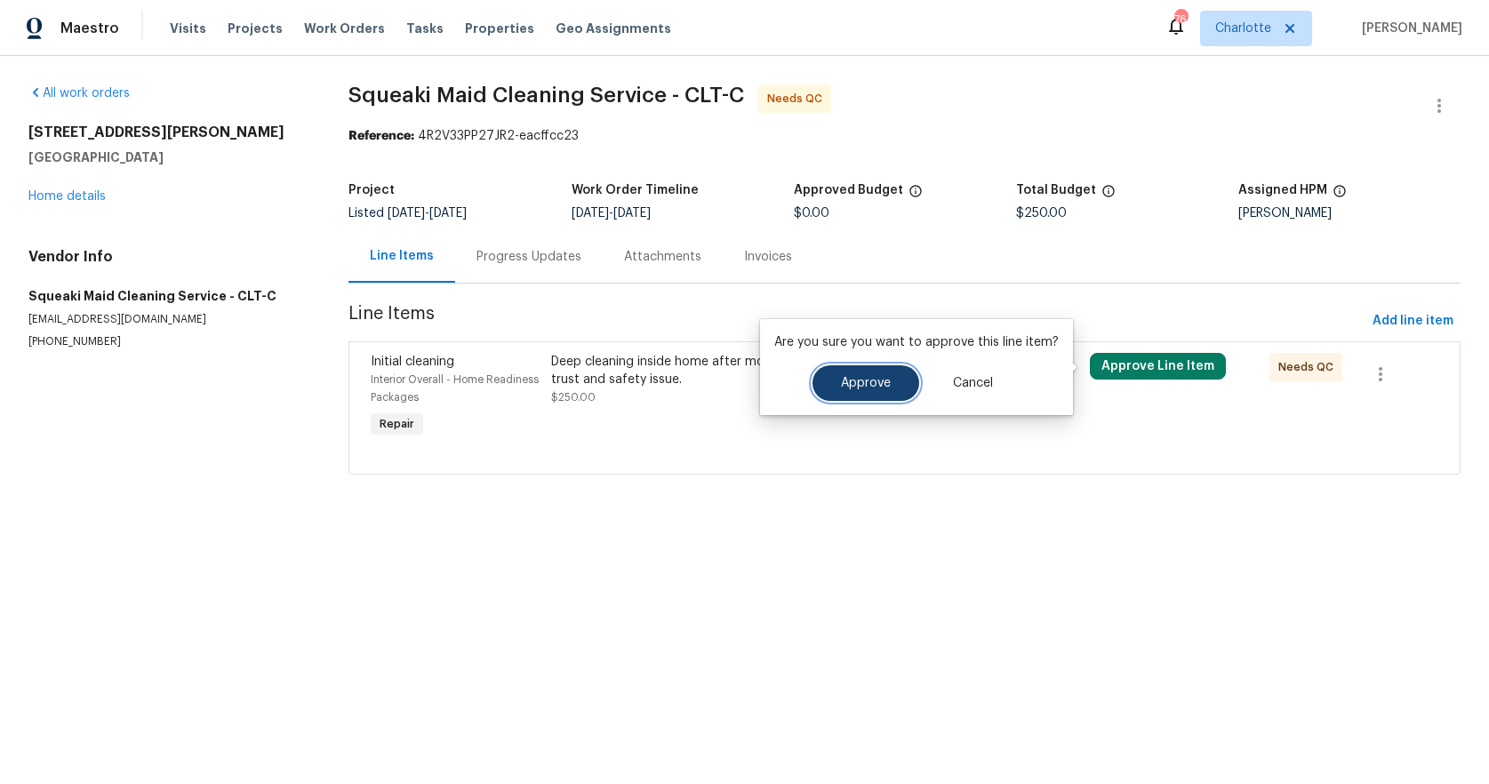
click at [861, 383] on span "Approve" at bounding box center [866, 383] width 50 height 13
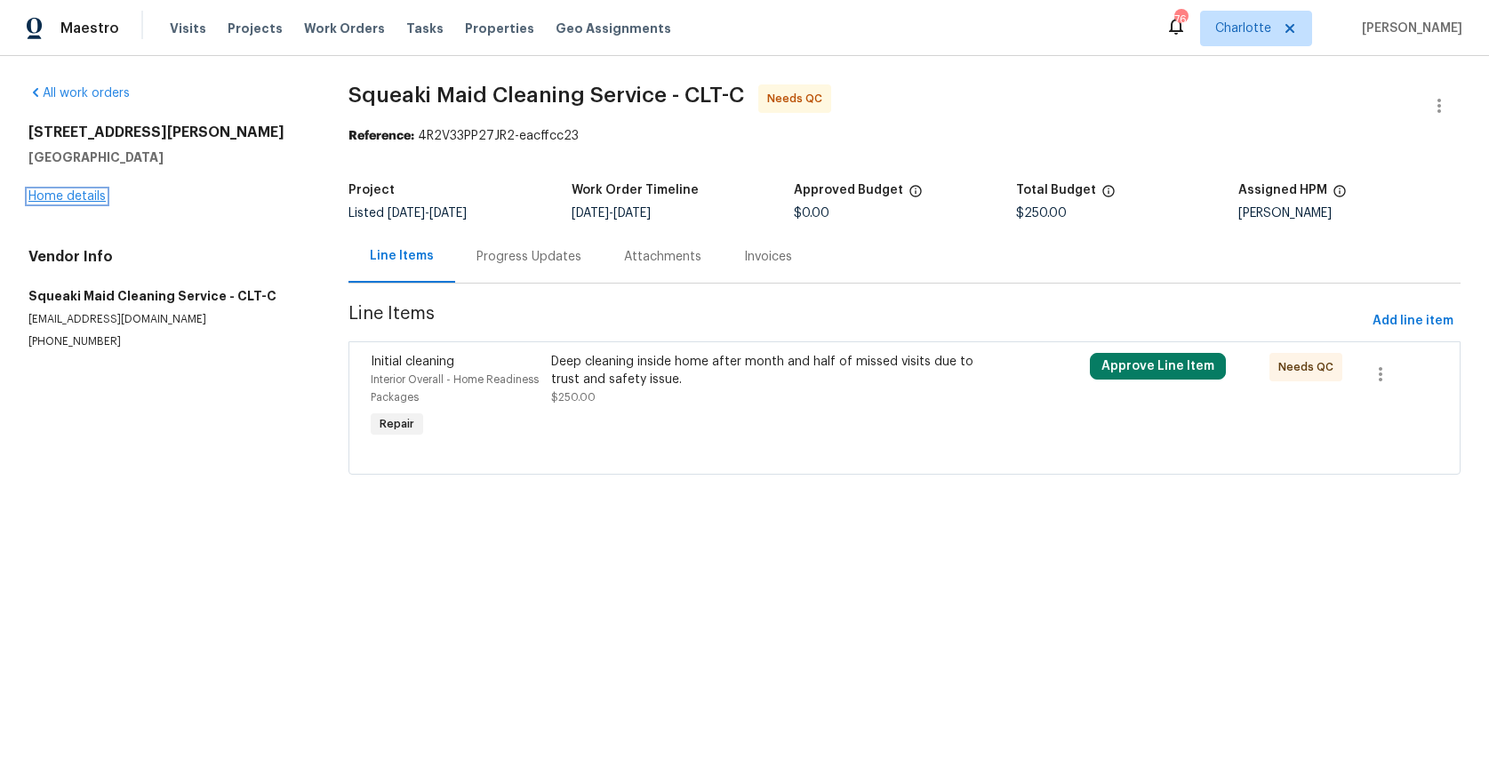
click at [90, 196] on link "Home details" at bounding box center [66, 196] width 77 height 12
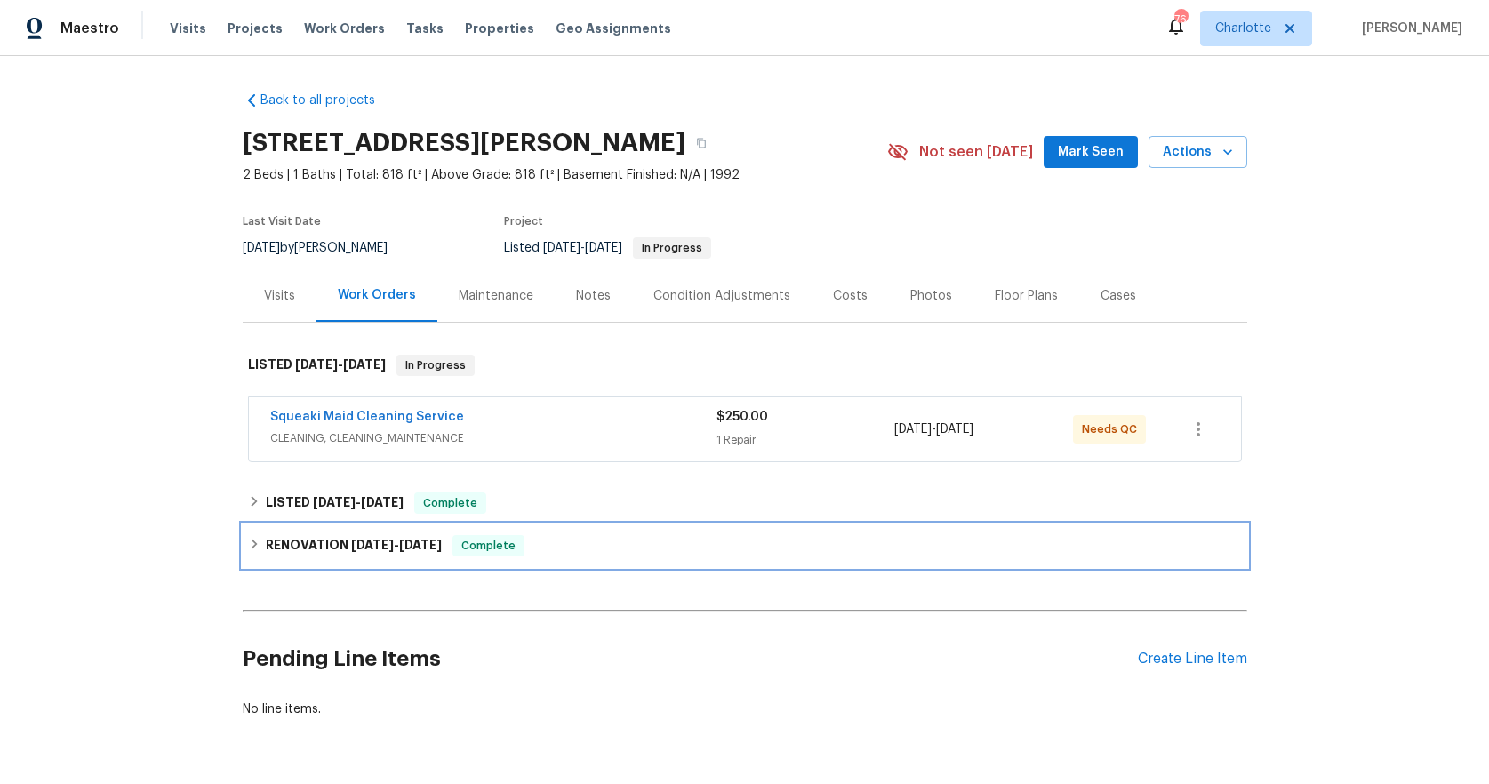
click at [252, 540] on icon at bounding box center [254, 544] width 12 height 12
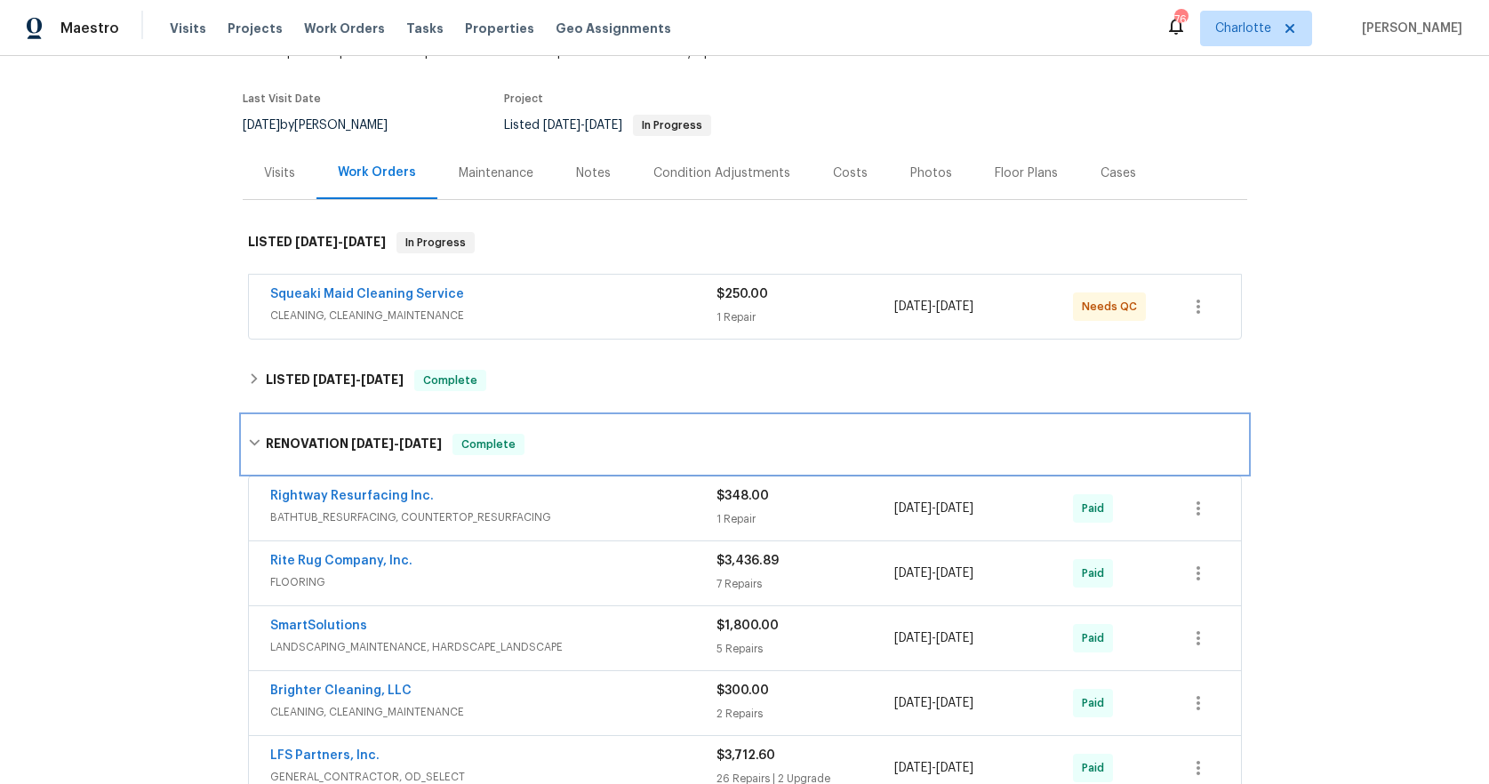
scroll to position [98, 0]
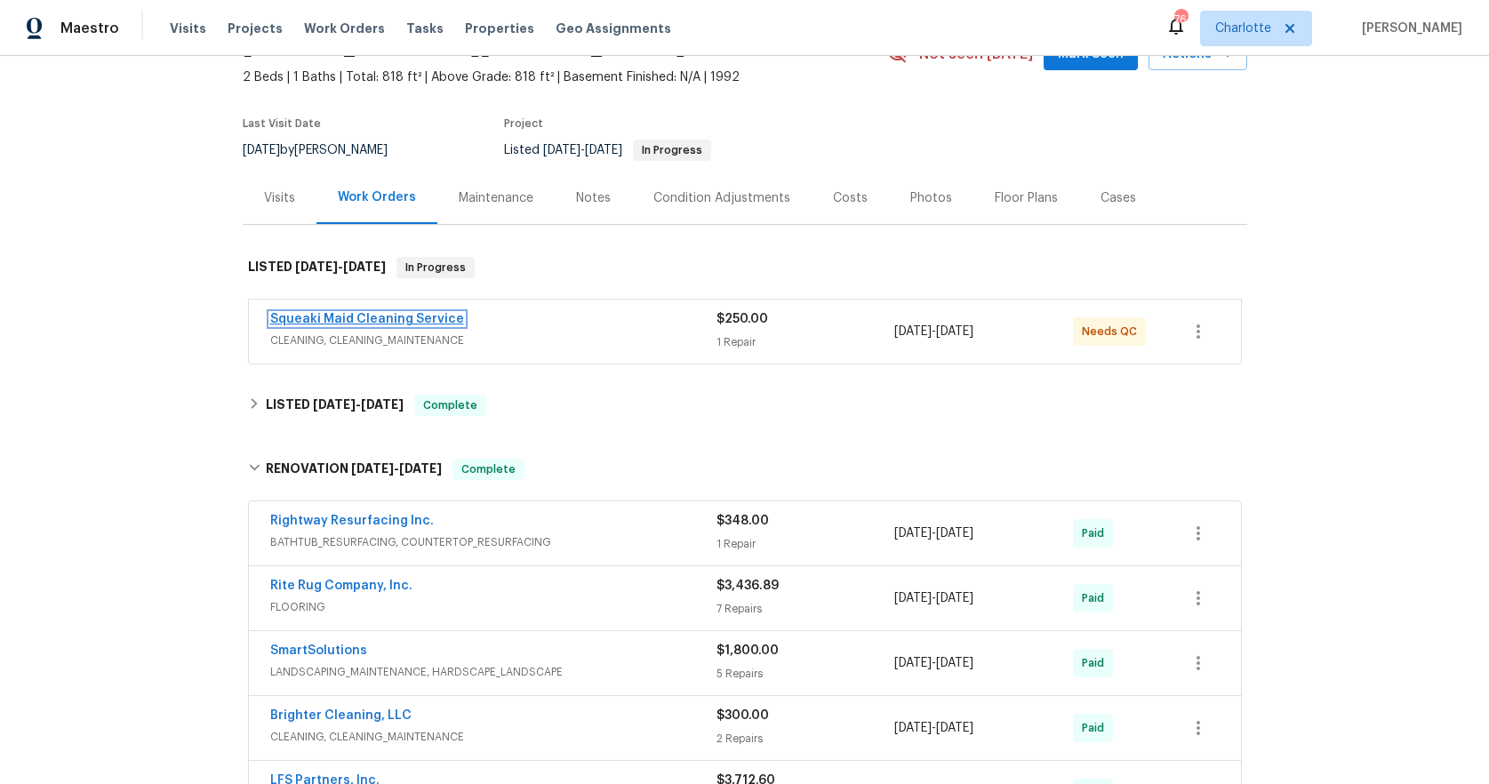
click at [354, 319] on link "Squeaki Maid Cleaning Service" at bounding box center [367, 319] width 194 height 12
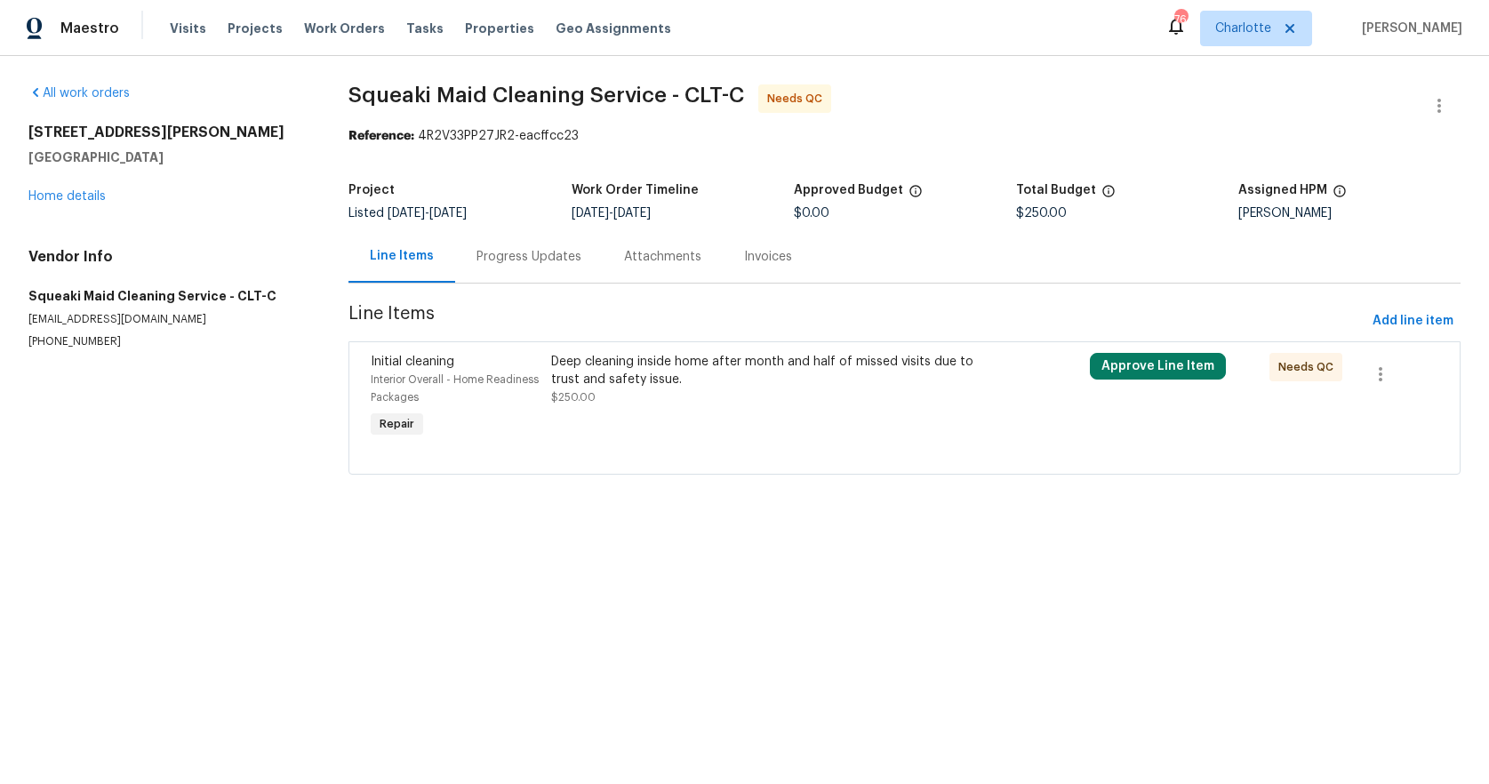
click at [509, 261] on div "Progress Updates" at bounding box center [528, 257] width 105 height 18
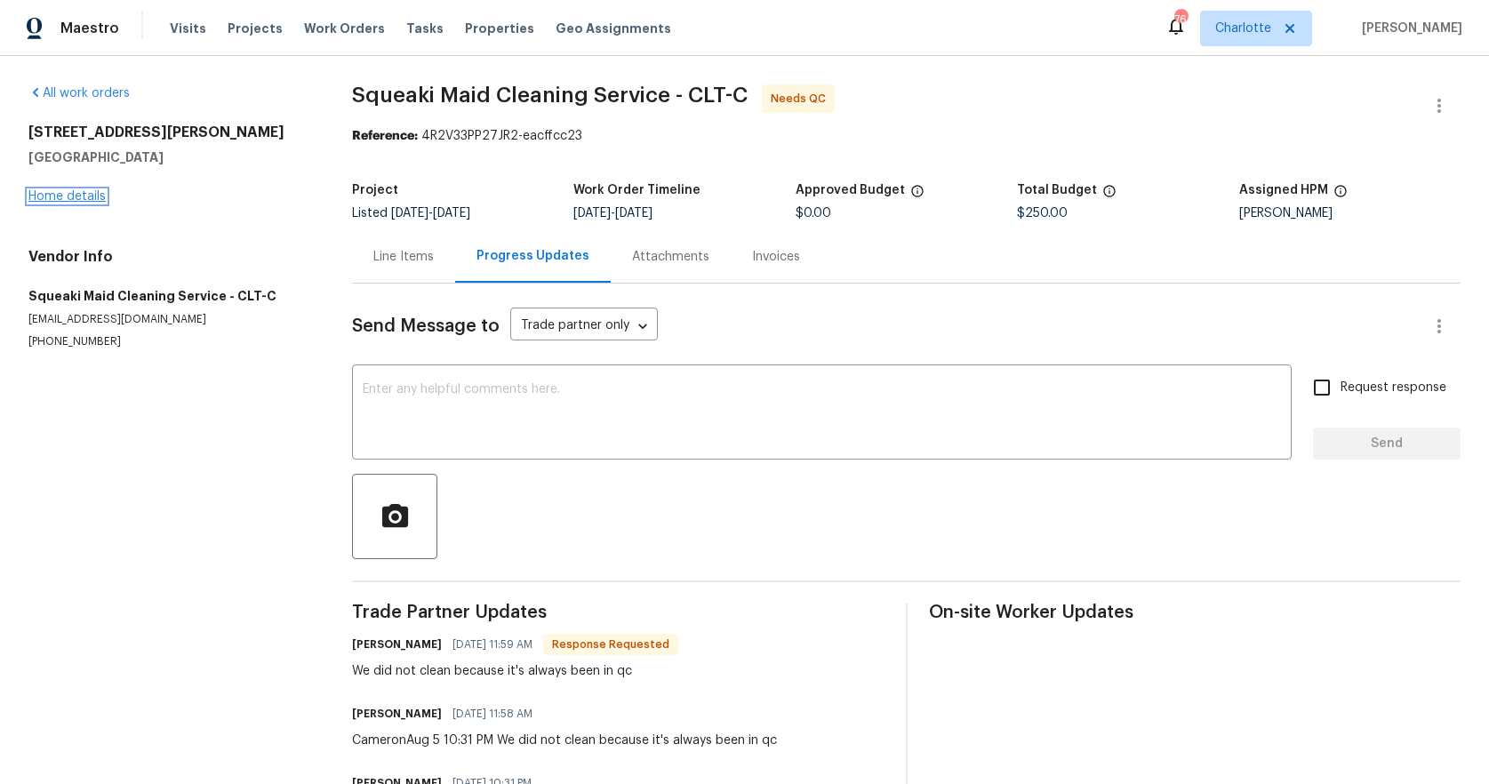
click at [36, 195] on link "Home details" at bounding box center [66, 196] width 77 height 12
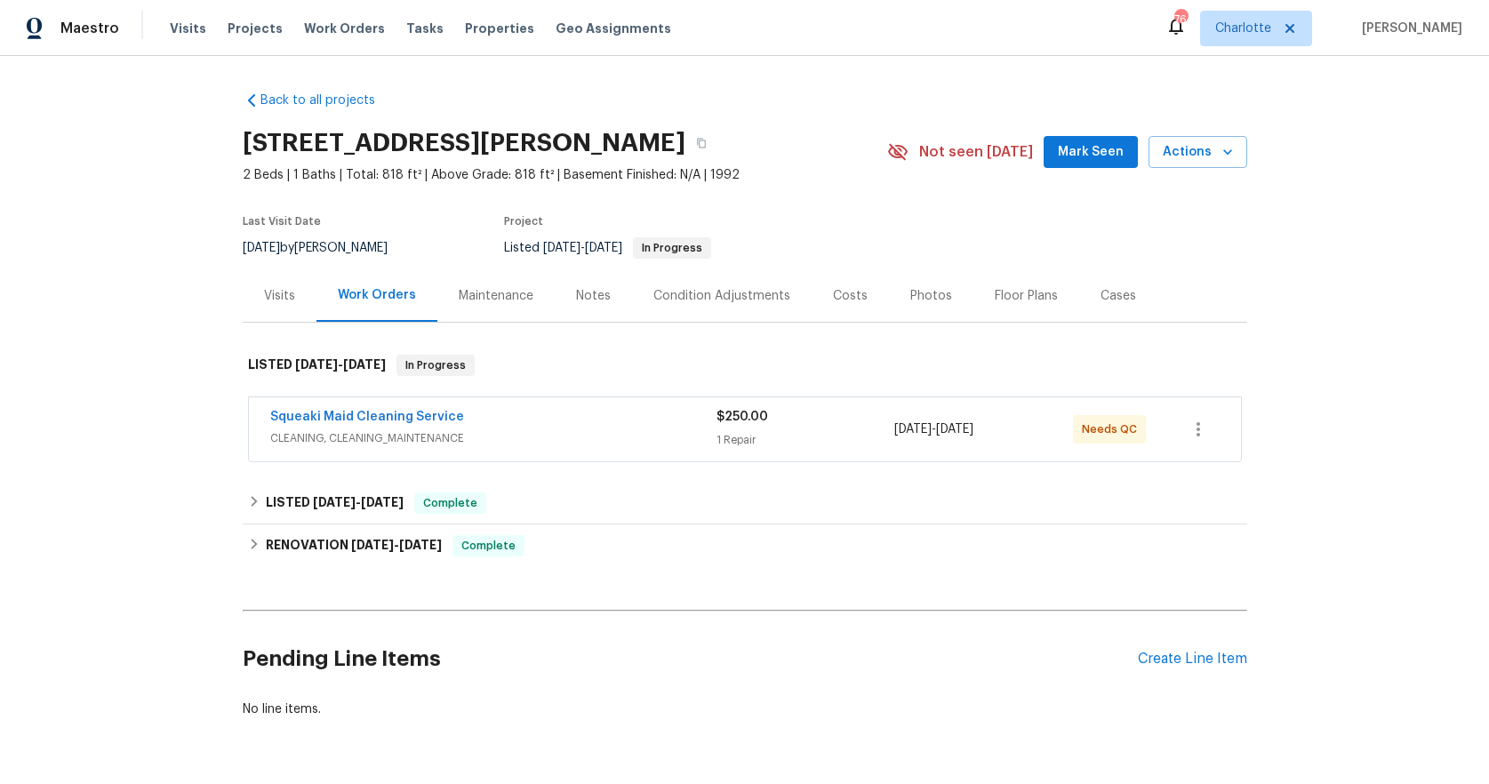
click at [590, 429] on span "CLEANING, CLEANING_MAINTENANCE" at bounding box center [493, 438] width 446 height 18
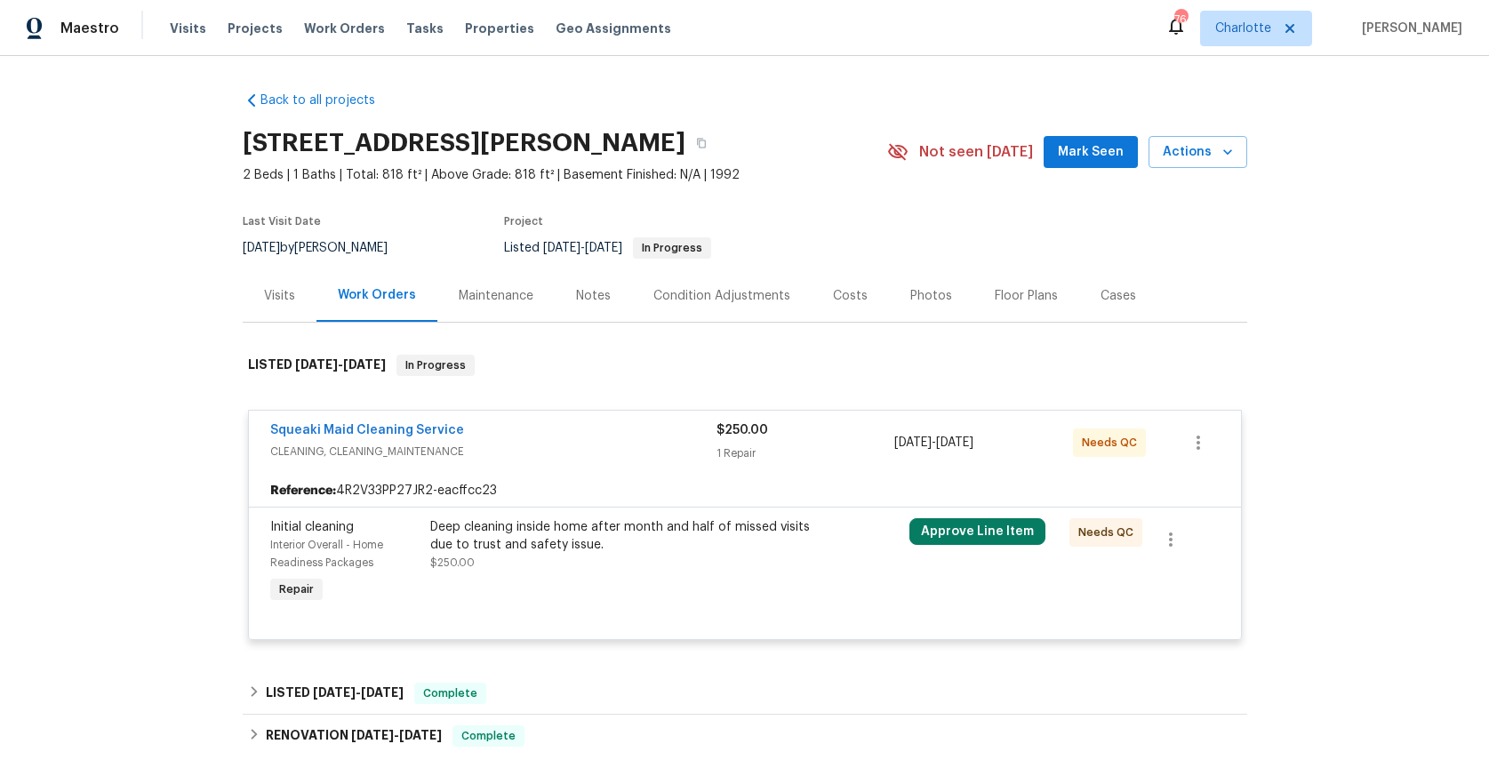
click at [669, 557] on div "Deep cleaning inside home after month and half of missed visits due to trust an…" at bounding box center [624, 544] width 389 height 53
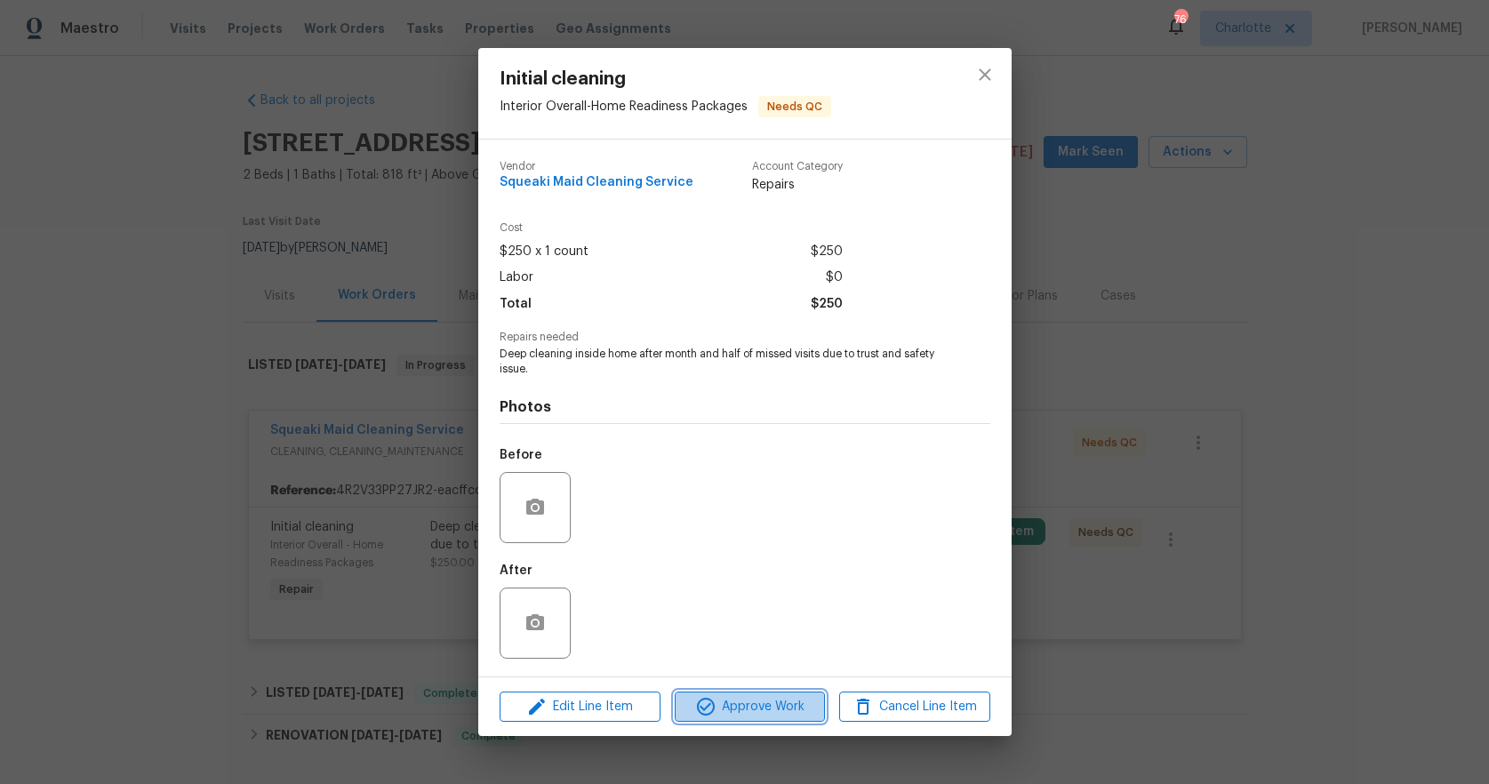
click at [759, 706] on span "Approve Work" at bounding box center [750, 707] width 140 height 22
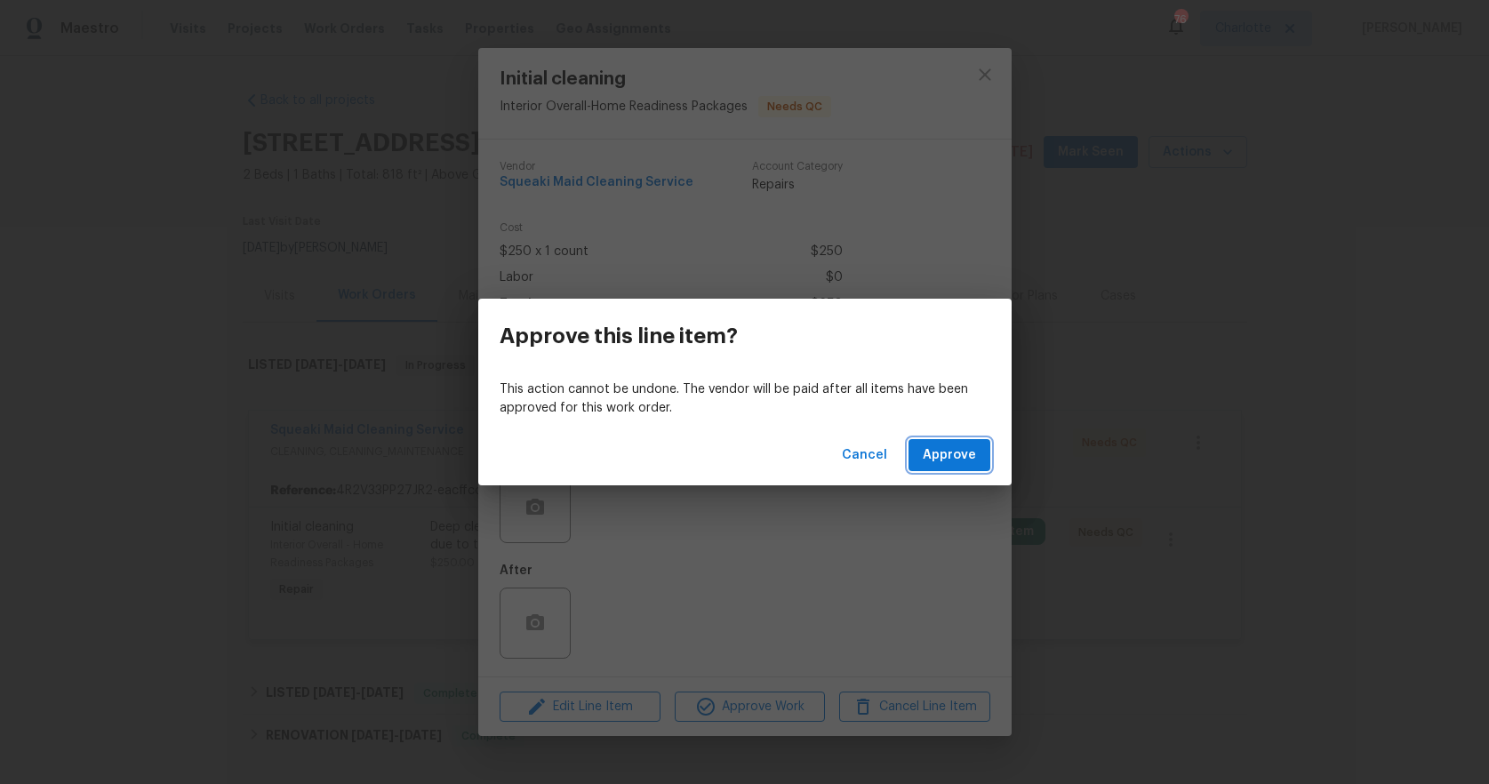
click at [937, 455] on span "Approve" at bounding box center [949, 455] width 53 height 22
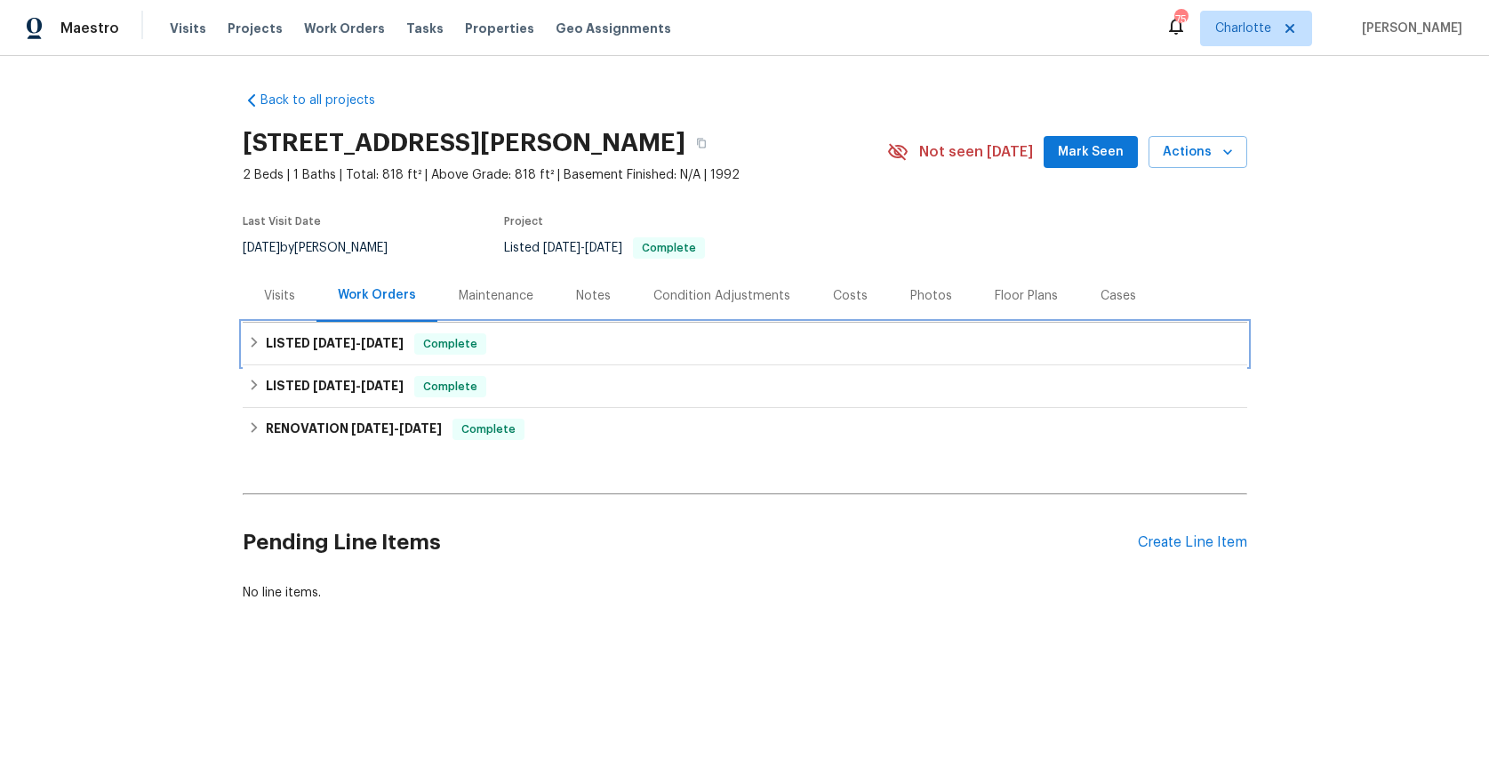
click at [248, 346] on icon at bounding box center [254, 342] width 12 height 12
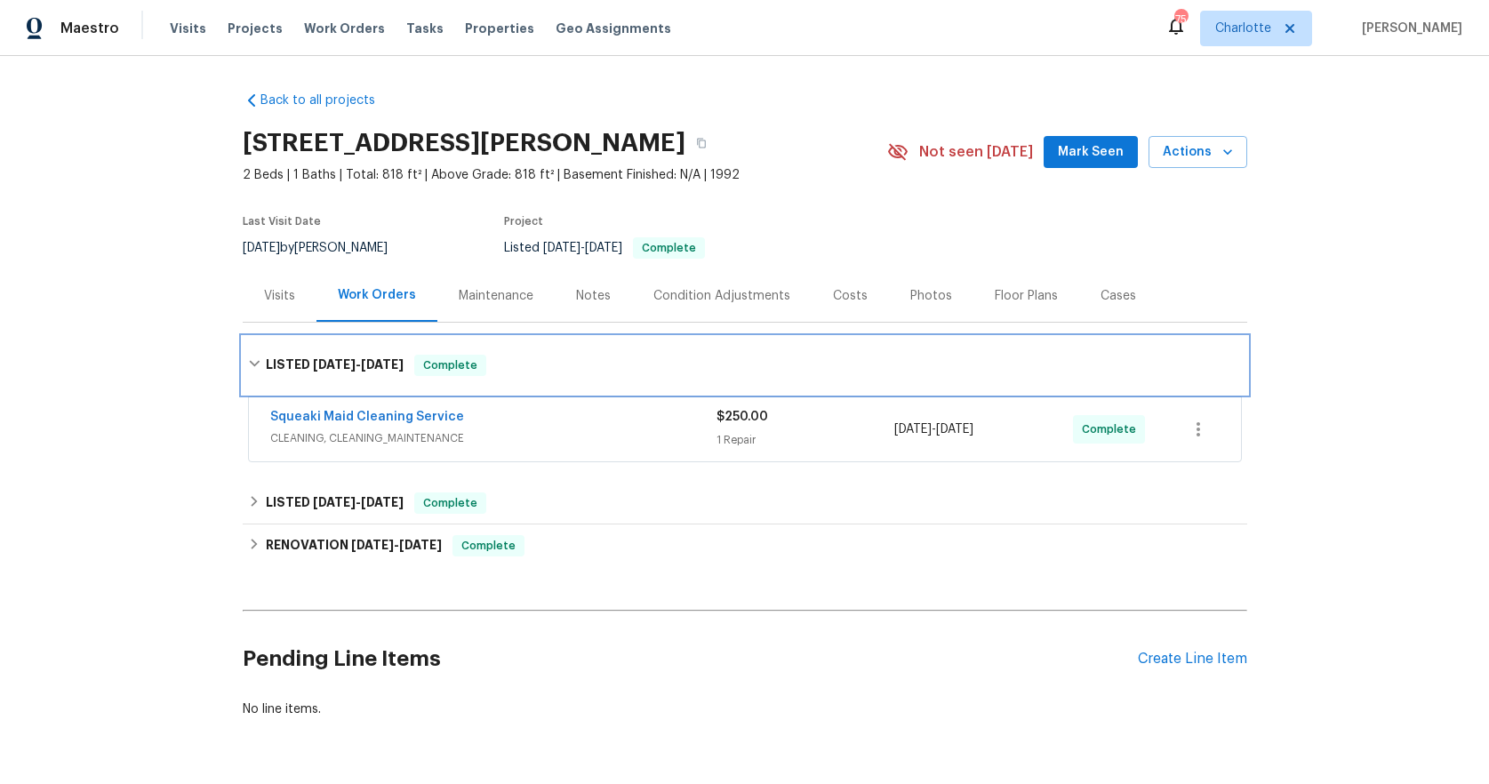
click at [243, 346] on div "LISTED [DATE] - [DATE] Complete" at bounding box center [745, 365] width 1005 height 57
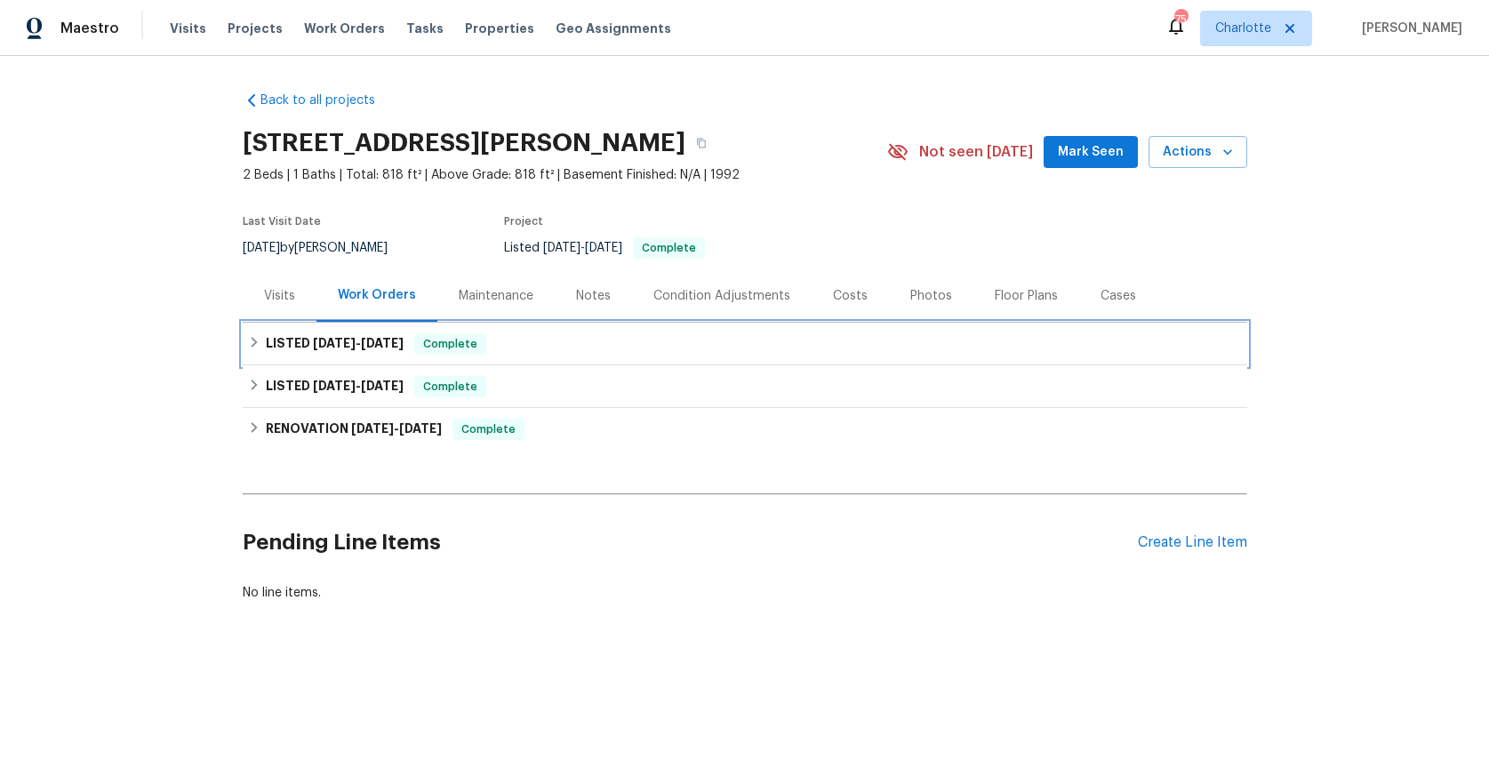
click at [248, 346] on icon at bounding box center [254, 342] width 12 height 12
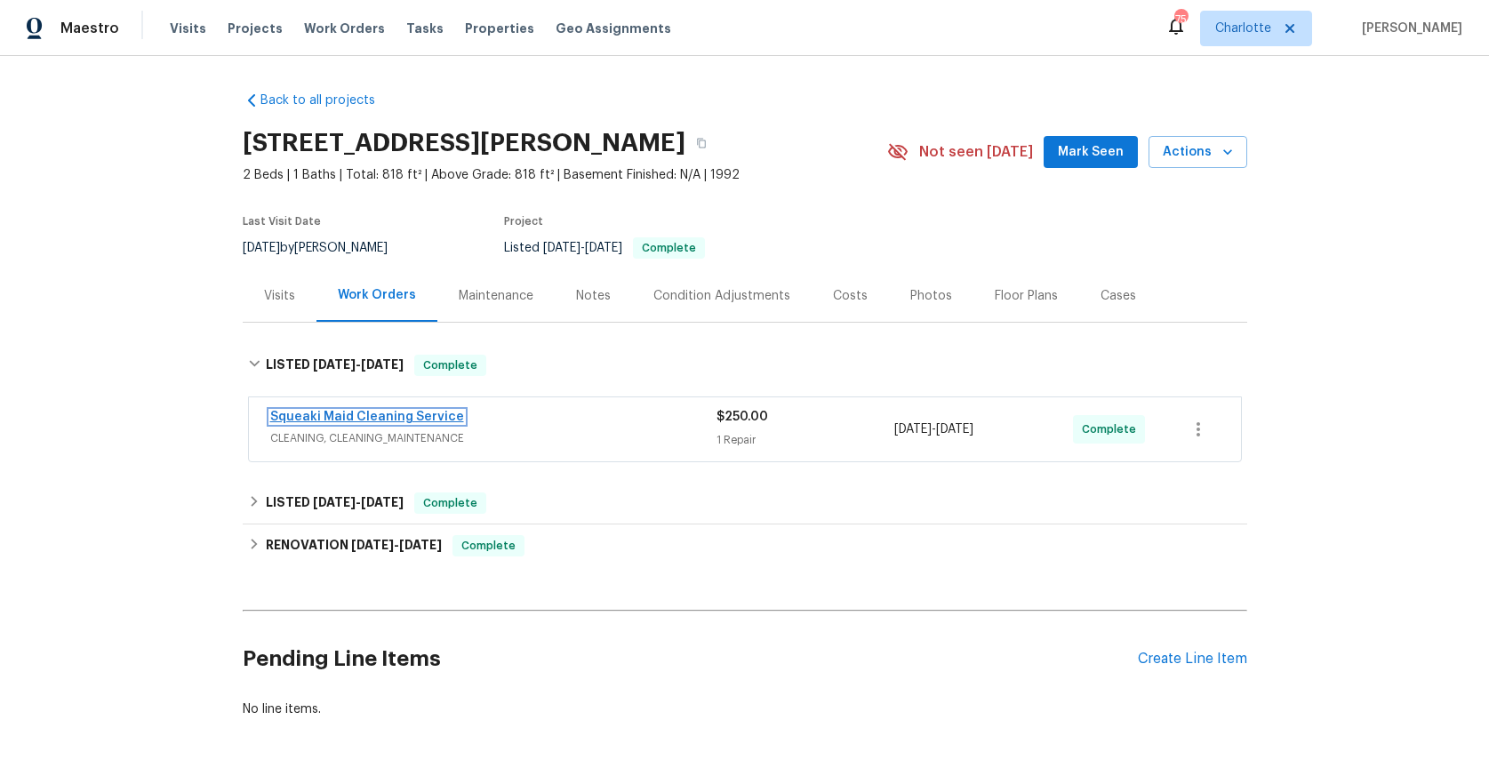
click at [418, 412] on link "Squeaki Maid Cleaning Service" at bounding box center [367, 417] width 194 height 12
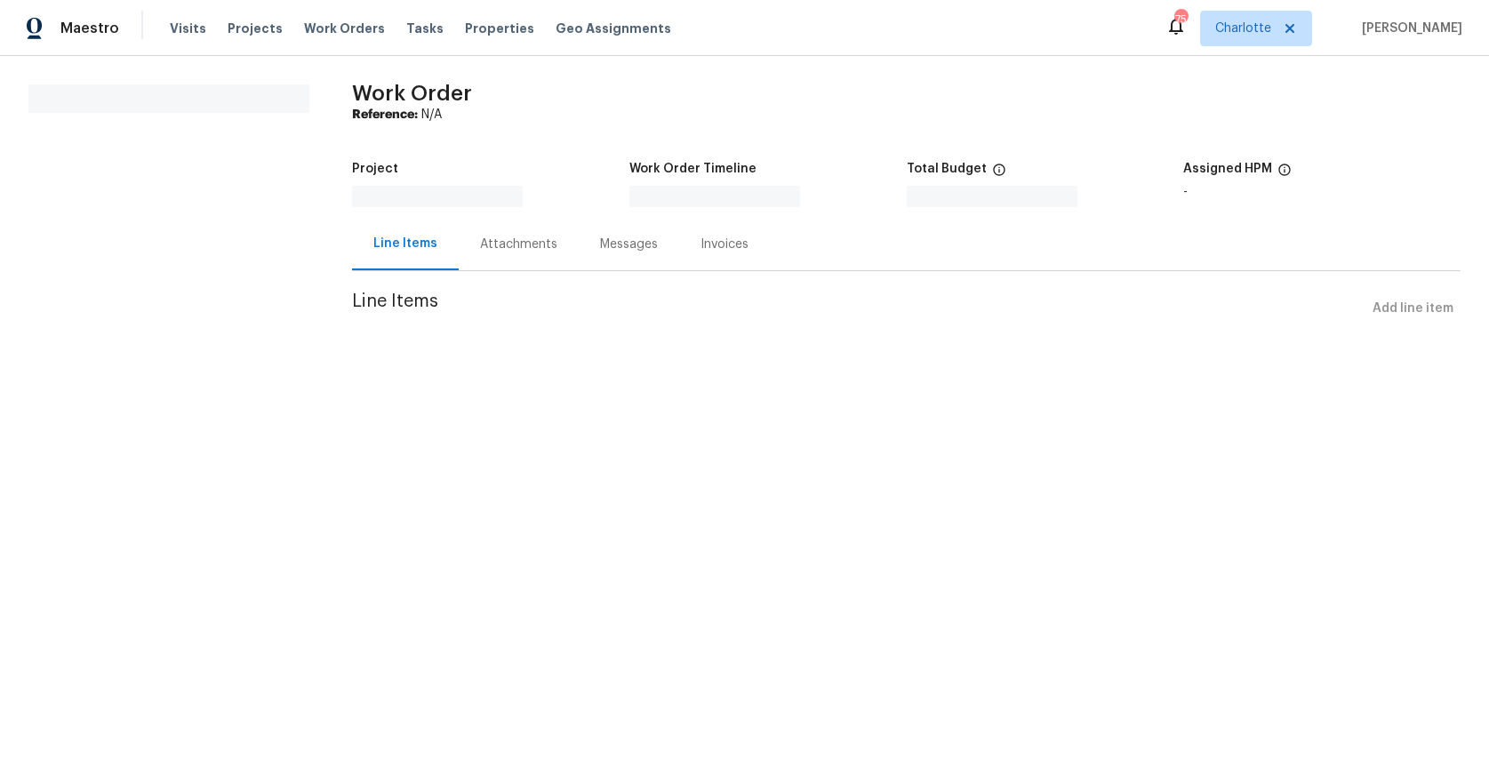
click at [418, 375] on html "Maestro Visits Projects Work Orders Tasks Properties Geo Assignments 75 [PERSON…" at bounding box center [744, 187] width 1489 height 375
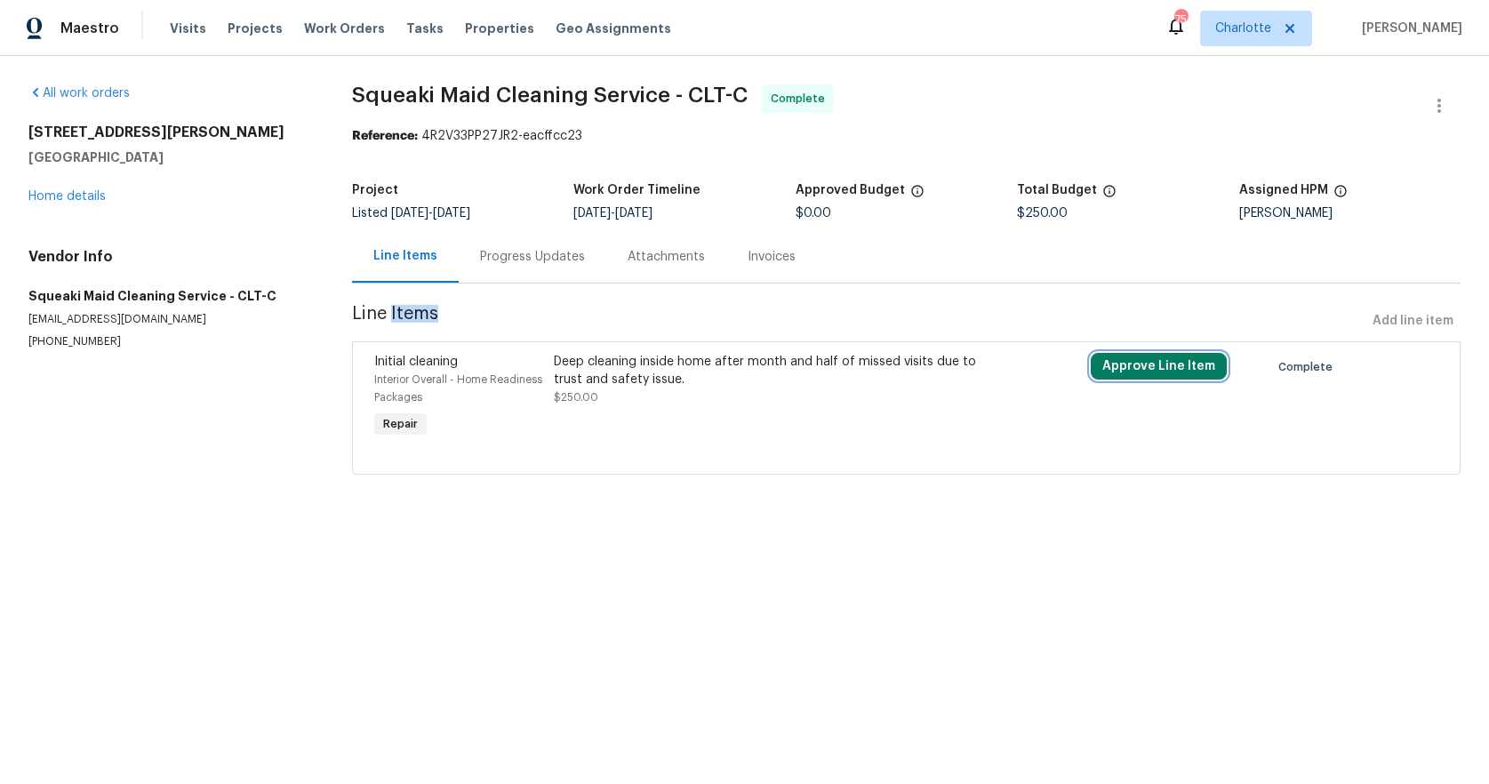
click at [1149, 361] on button "Approve Line Item" at bounding box center [1159, 366] width 136 height 27
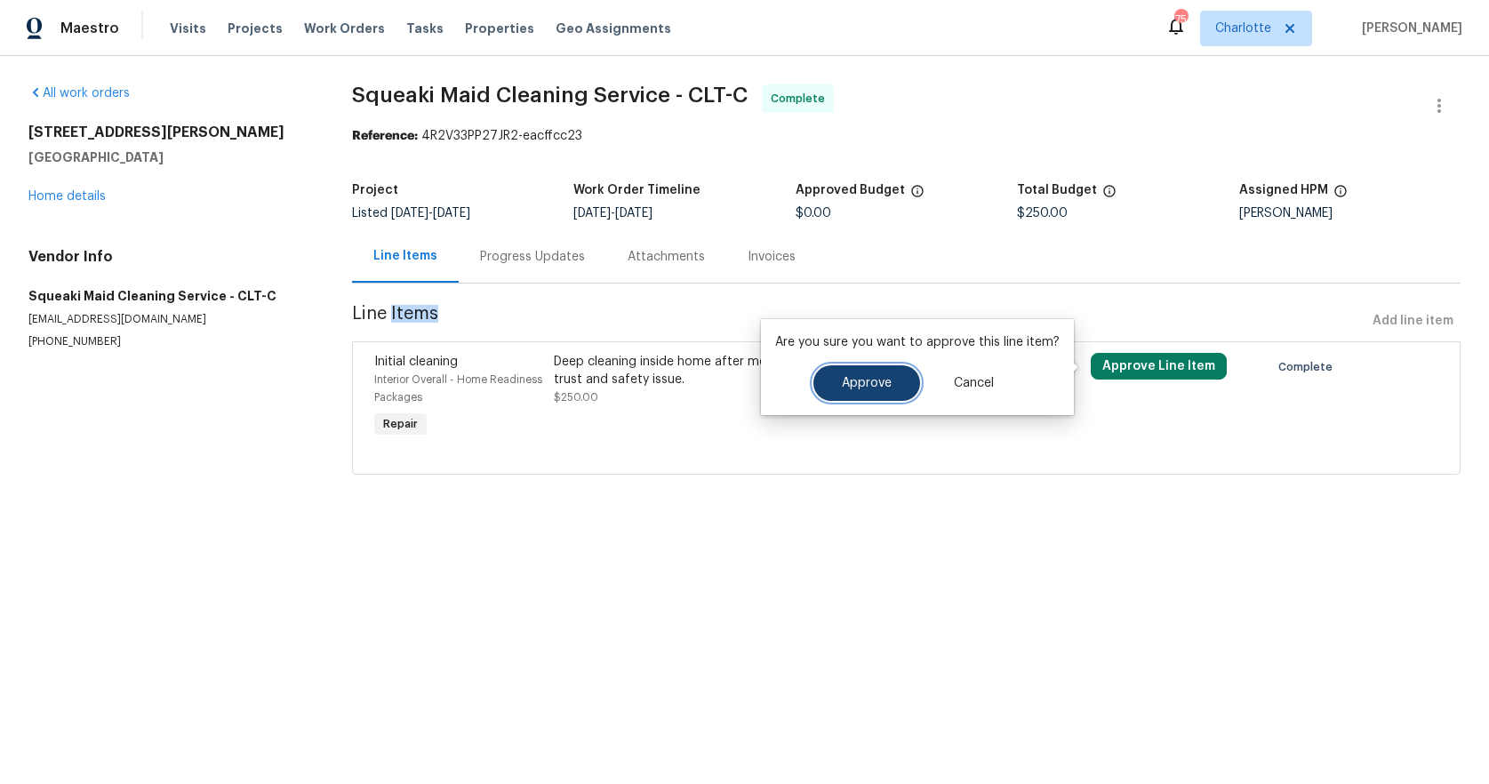
click at [848, 391] on button "Approve" at bounding box center [866, 383] width 107 height 36
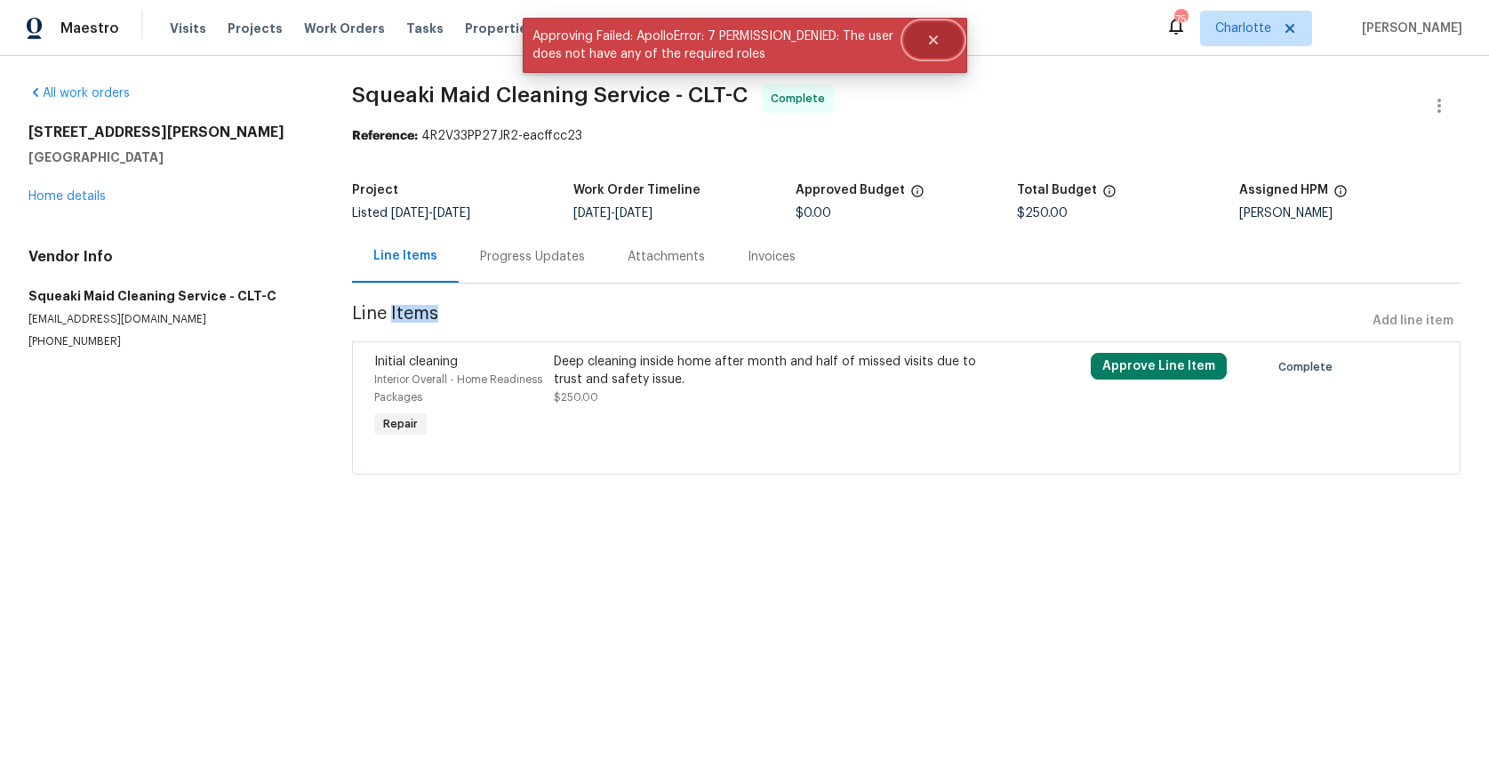
click at [932, 40] on icon "Close" at bounding box center [932, 40] width 9 height 9
